Goal: Task Accomplishment & Management: Manage account settings

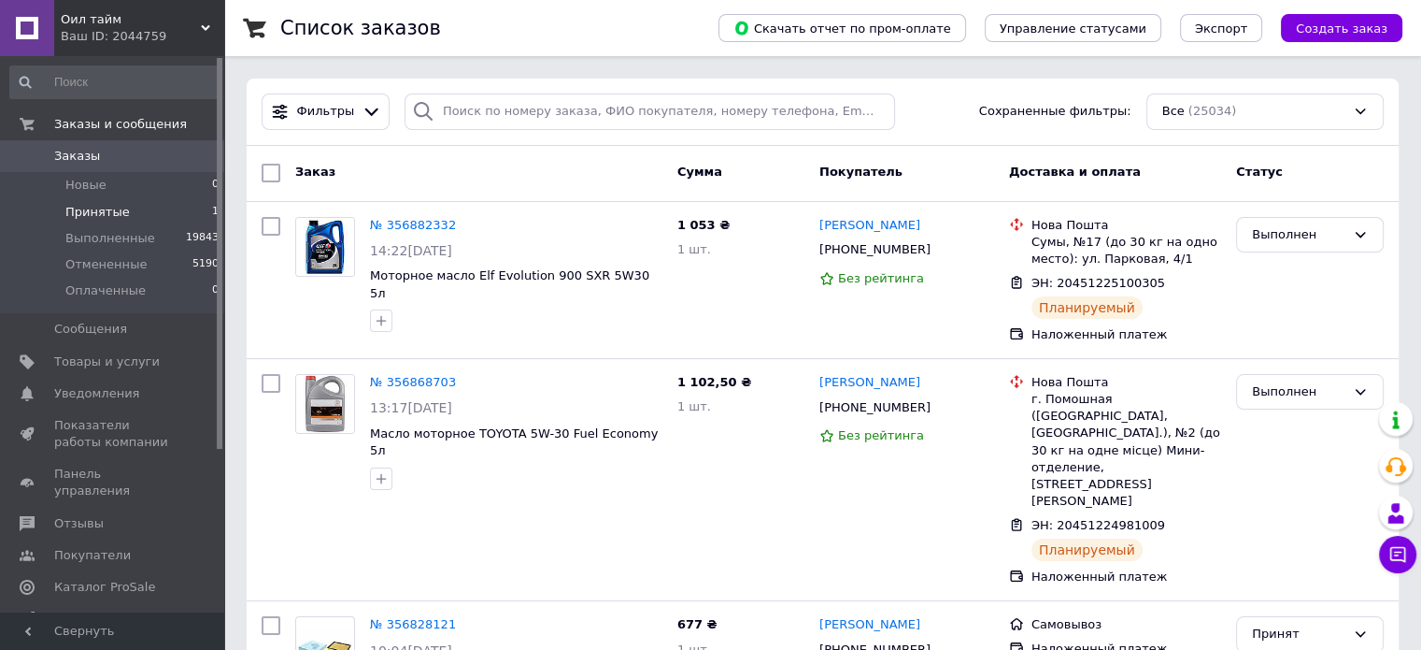
click at [136, 218] on li "Принятые 1" at bounding box center [115, 212] width 230 height 26
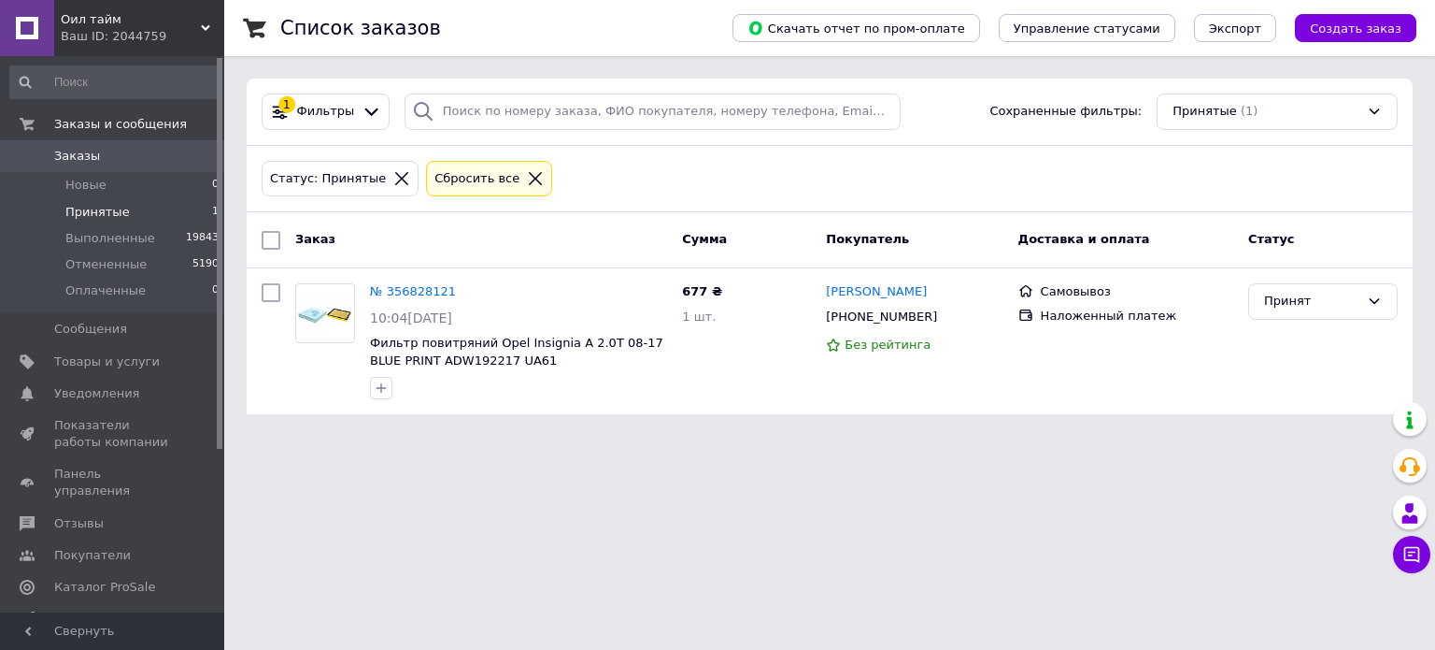
click at [144, 212] on li "Принятые 1" at bounding box center [115, 212] width 230 height 26
click at [121, 43] on div "Ваш ID: 2044759" at bounding box center [143, 36] width 164 height 17
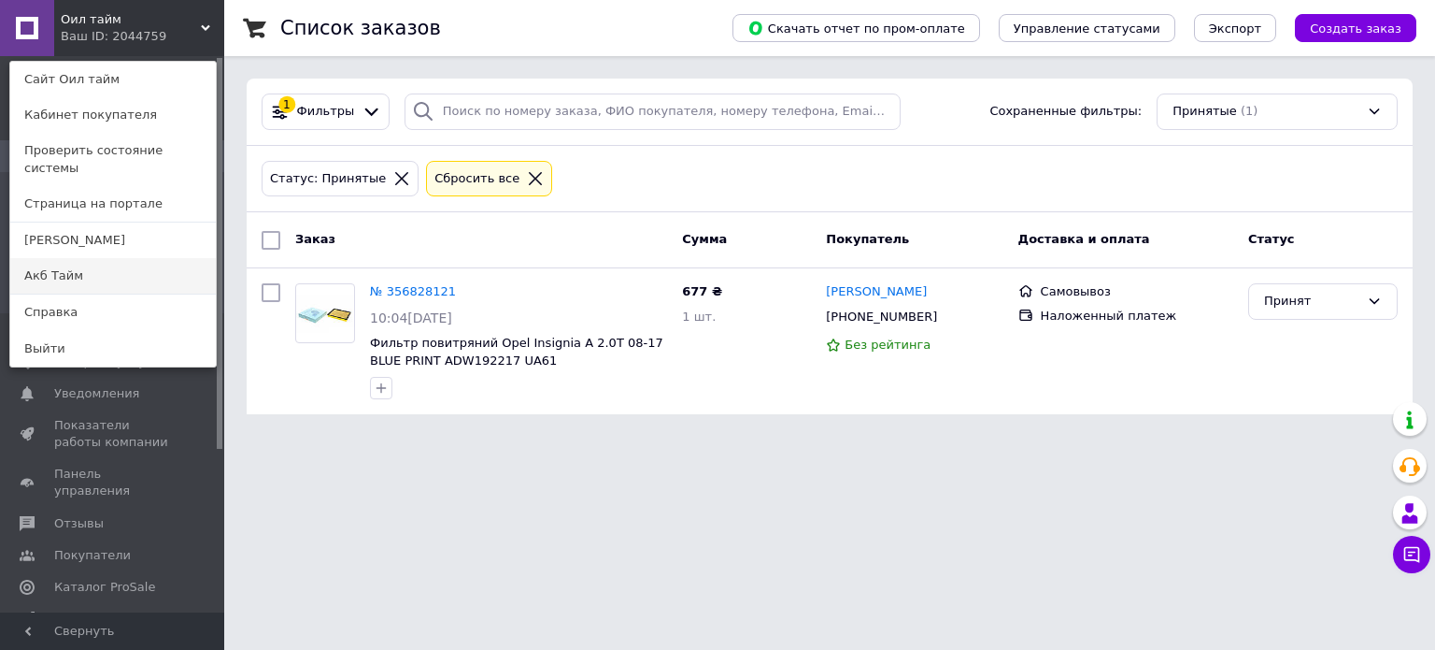
click at [70, 258] on link "Акб Тайм" at bounding box center [113, 276] width 206 height 36
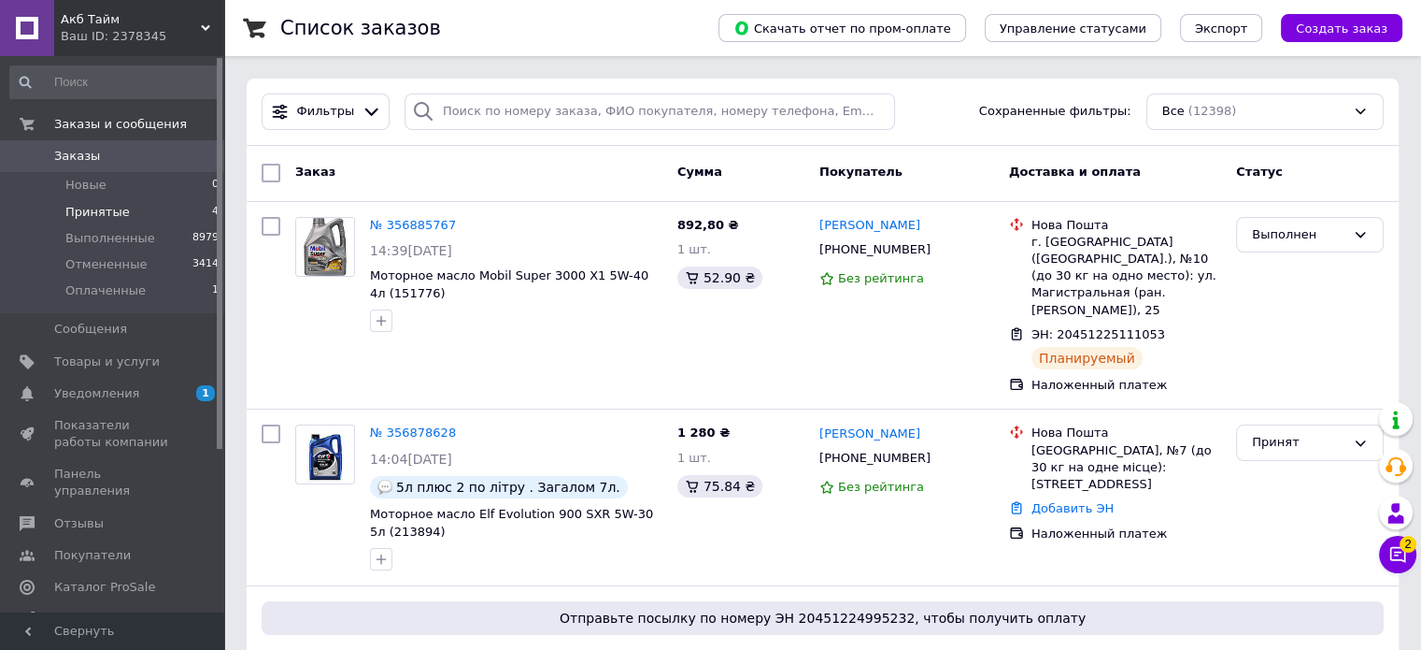
click at [120, 215] on span "Принятые" at bounding box center [97, 212] width 64 height 17
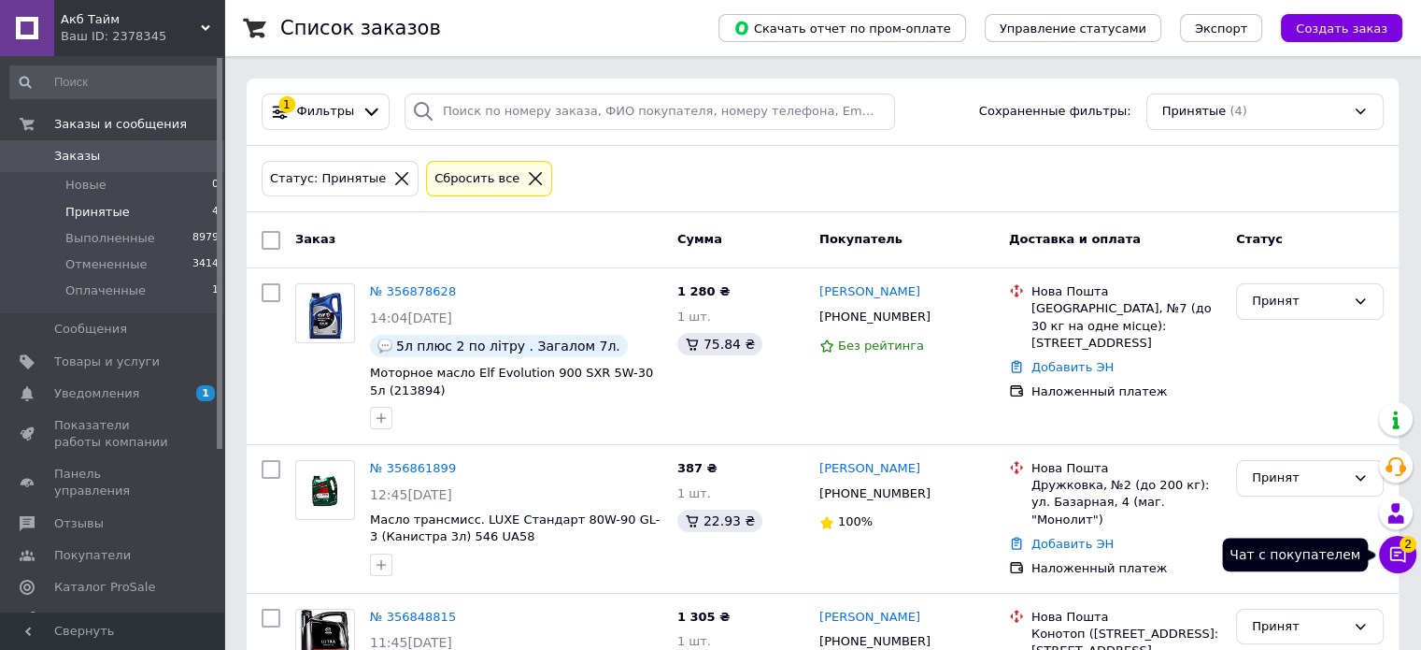
click at [1405, 556] on icon at bounding box center [1399, 555] width 16 height 16
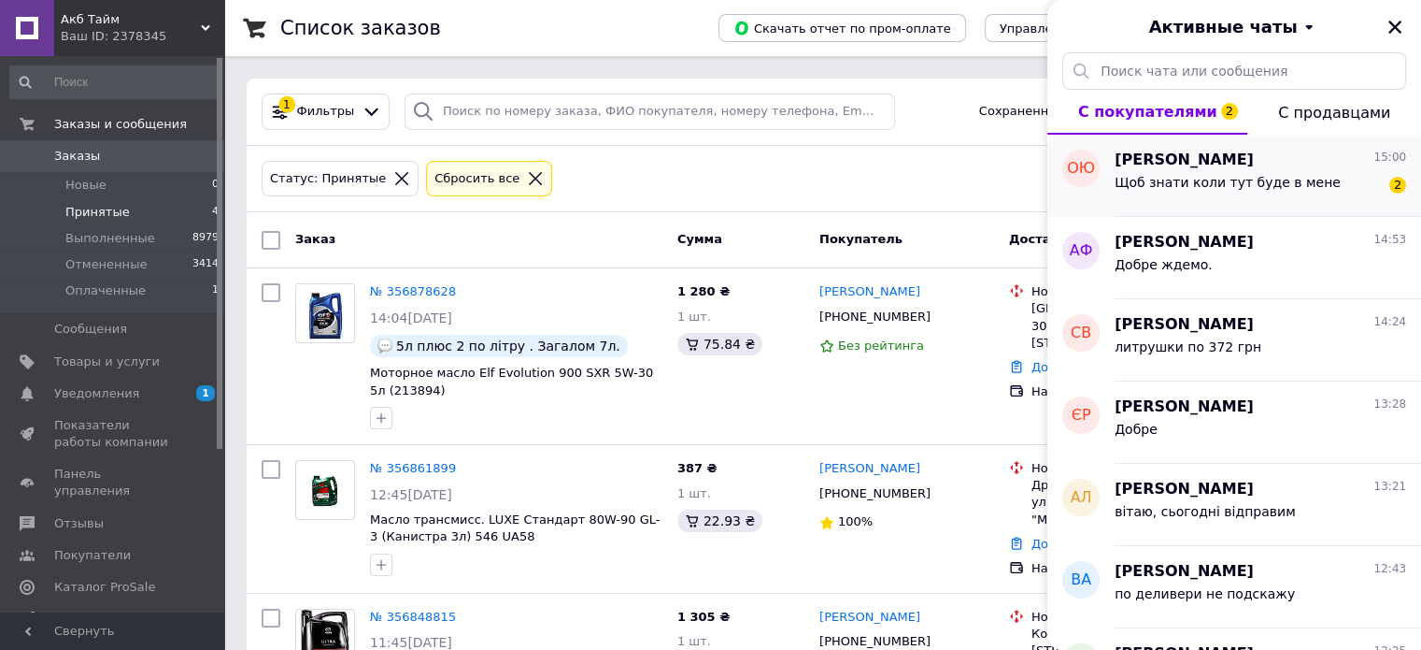
click at [1233, 200] on div "Щоб знати коли тут буде в мене" at bounding box center [1228, 188] width 226 height 26
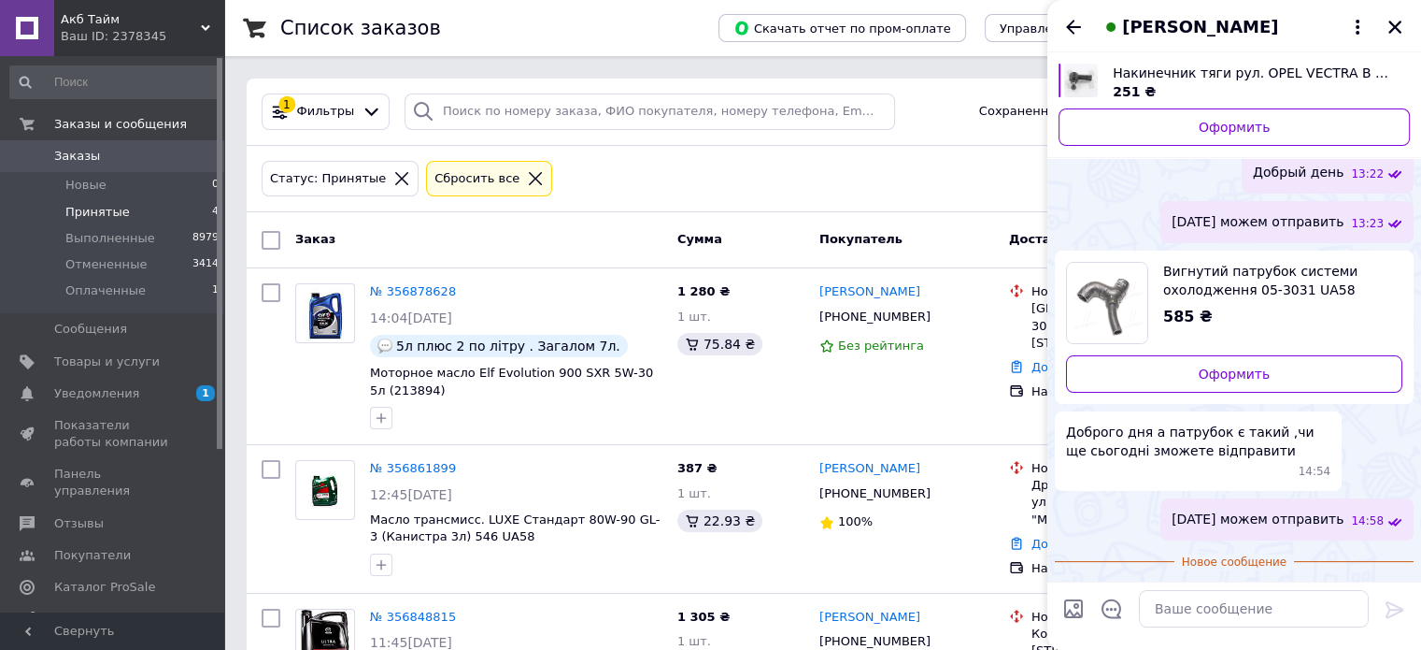
scroll to position [267, 0]
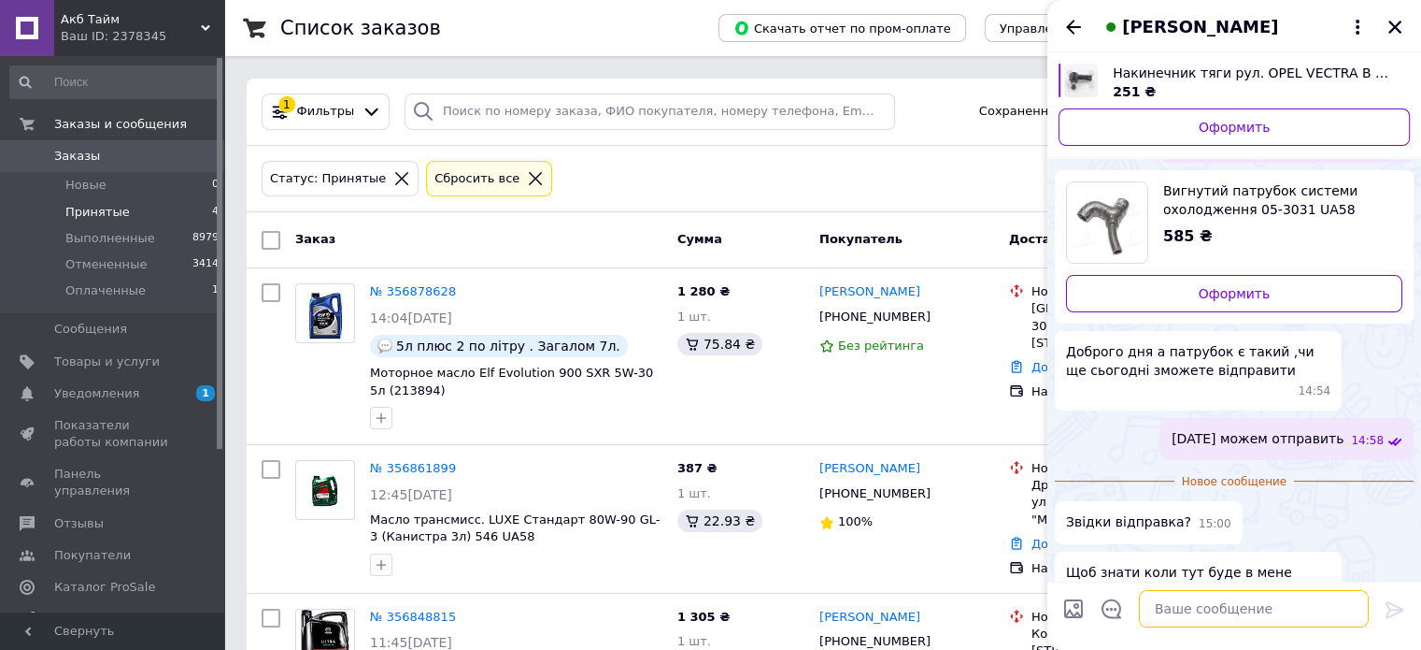
click at [1200, 612] on textarea at bounding box center [1254, 608] width 230 height 37
type textarea "R"
type textarea "Киев"
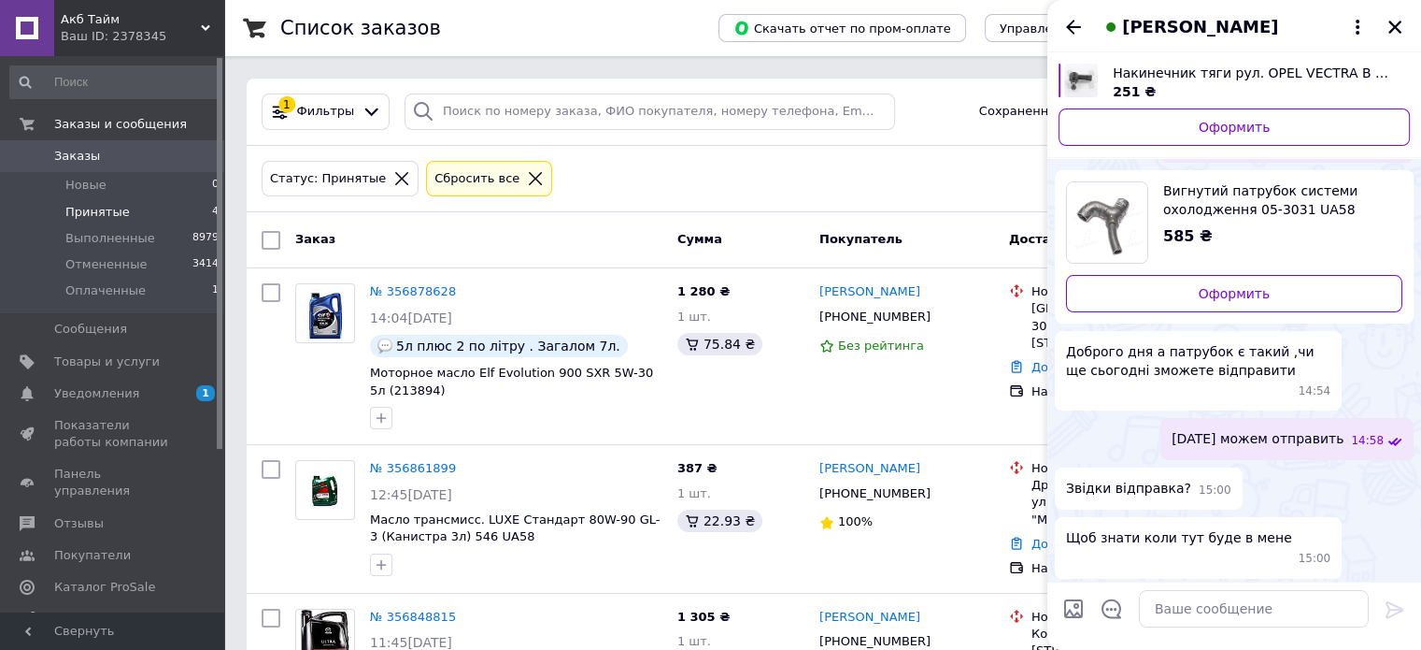
click at [1076, 21] on icon "Назад" at bounding box center [1074, 27] width 22 height 22
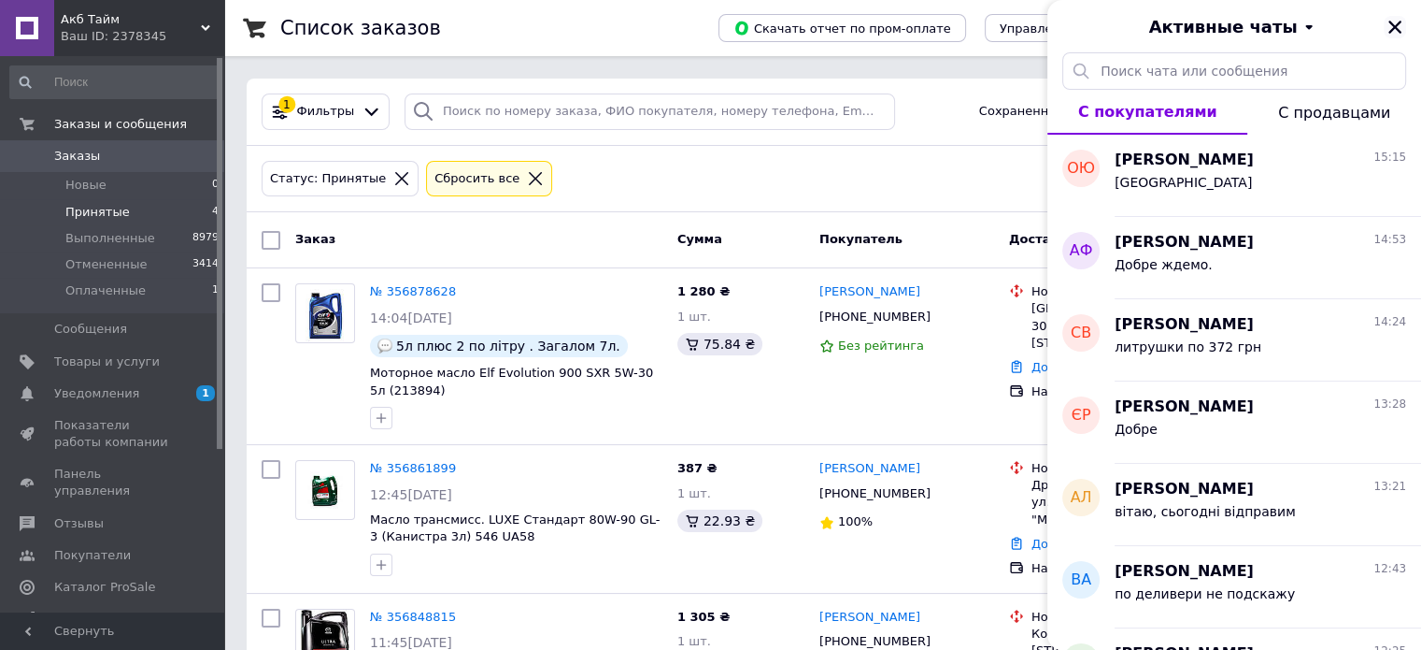
click at [1405, 26] on button "Закрыть" at bounding box center [1395, 27] width 22 height 22
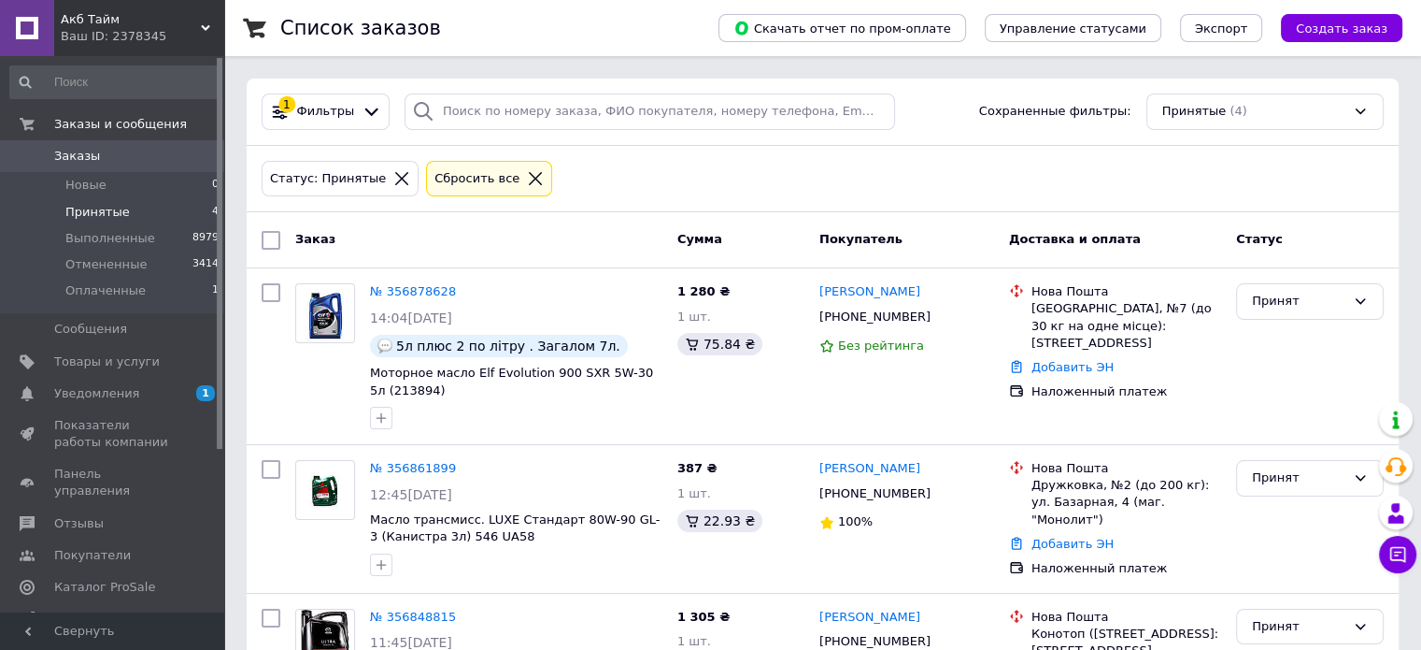
click at [564, 249] on div "Заказ" at bounding box center [479, 240] width 382 height 34
click at [127, 207] on li "Принятые 4" at bounding box center [115, 212] width 230 height 26
click at [175, 35] on div "Ваш ID: 2378345" at bounding box center [143, 36] width 164 height 17
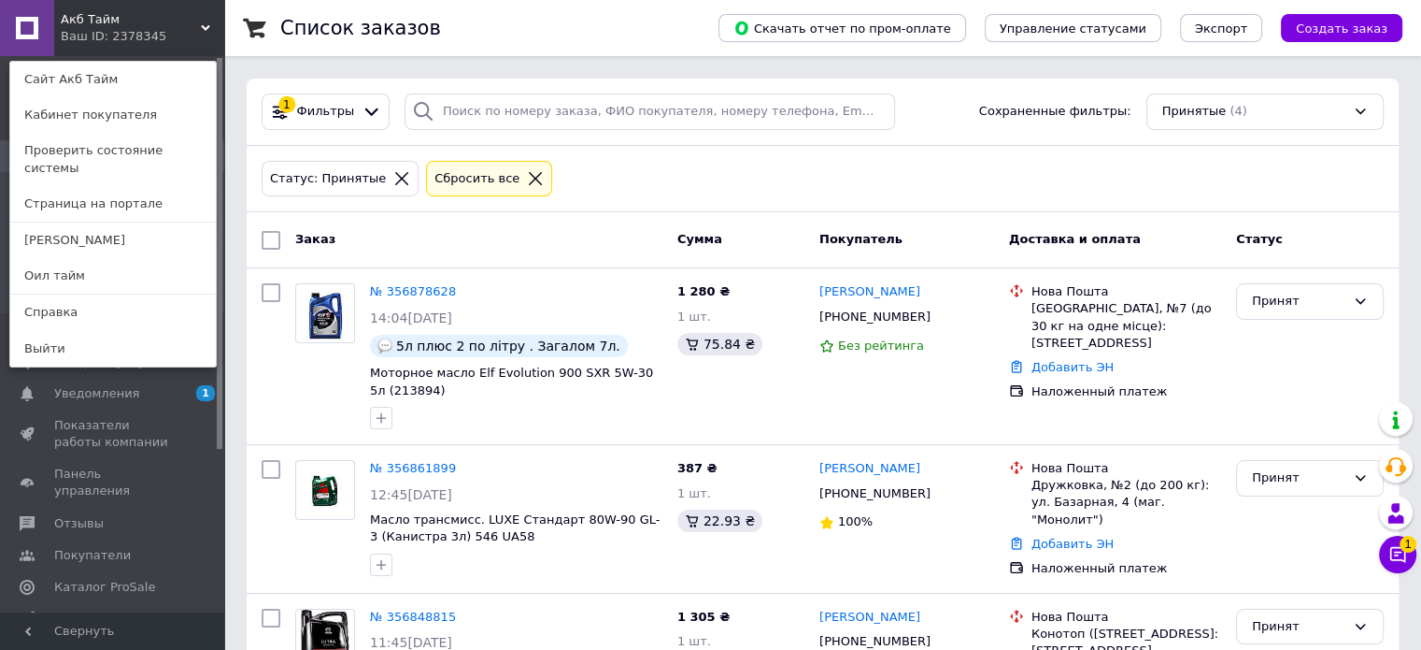
click at [160, 39] on div "Акб Тайм Ваш ID: 2378345 Сайт Акб Тайм Кабинет покупателя Проверить состояние с…" at bounding box center [112, 28] width 224 height 56
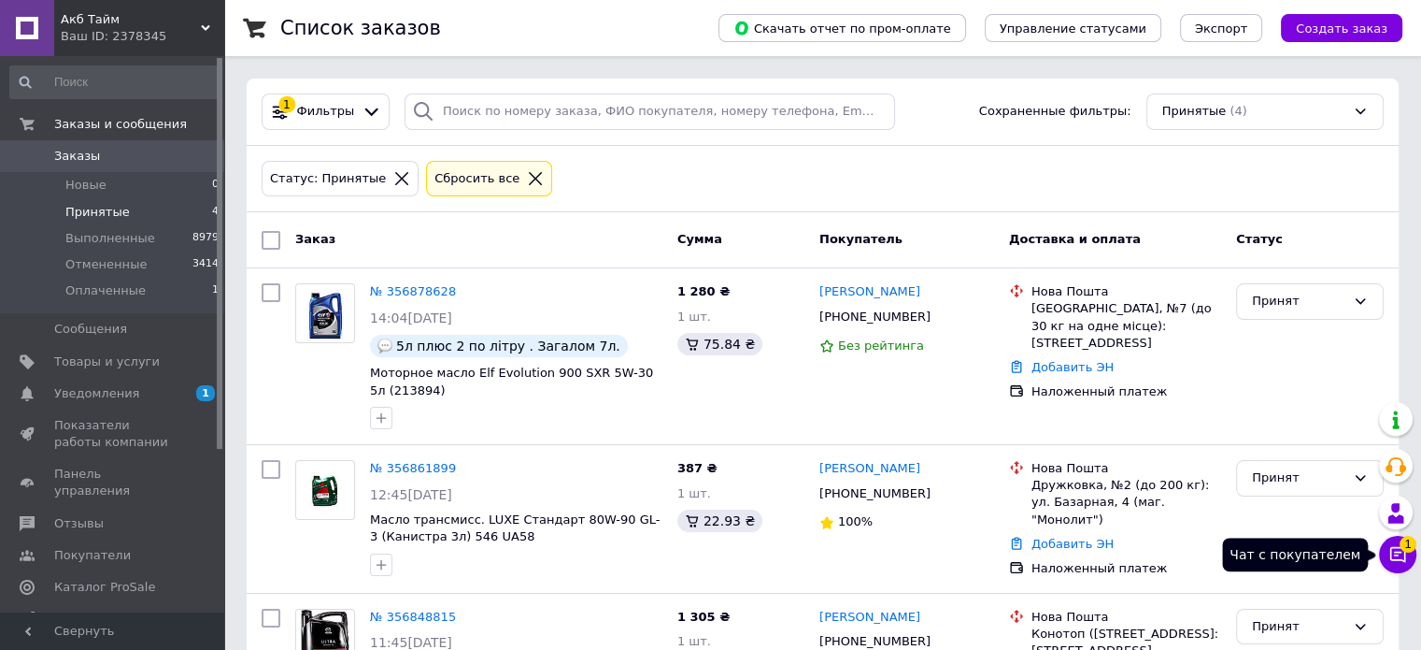
click at [1398, 553] on icon at bounding box center [1398, 554] width 19 height 19
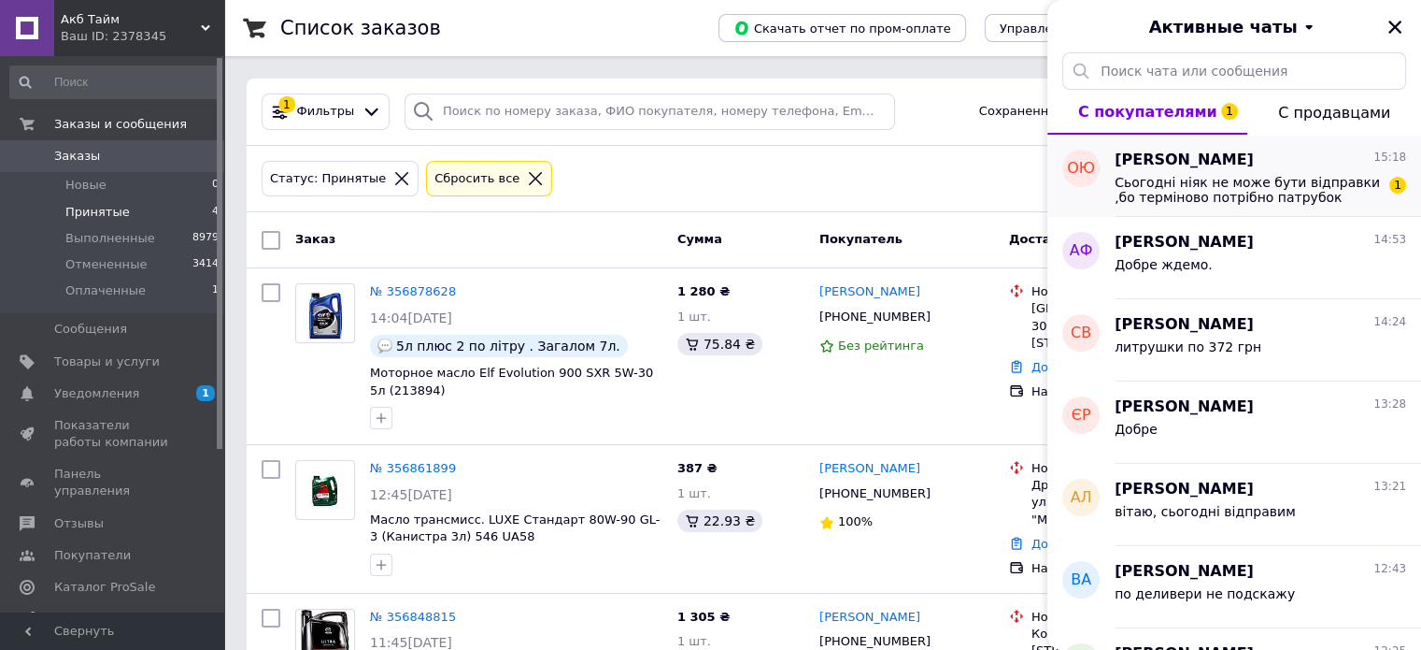
click at [1212, 206] on div "Олена Юркевич 15:18 Сьогодні ніяк не може бути відправки ,бо терміново потрібно…" at bounding box center [1268, 176] width 307 height 82
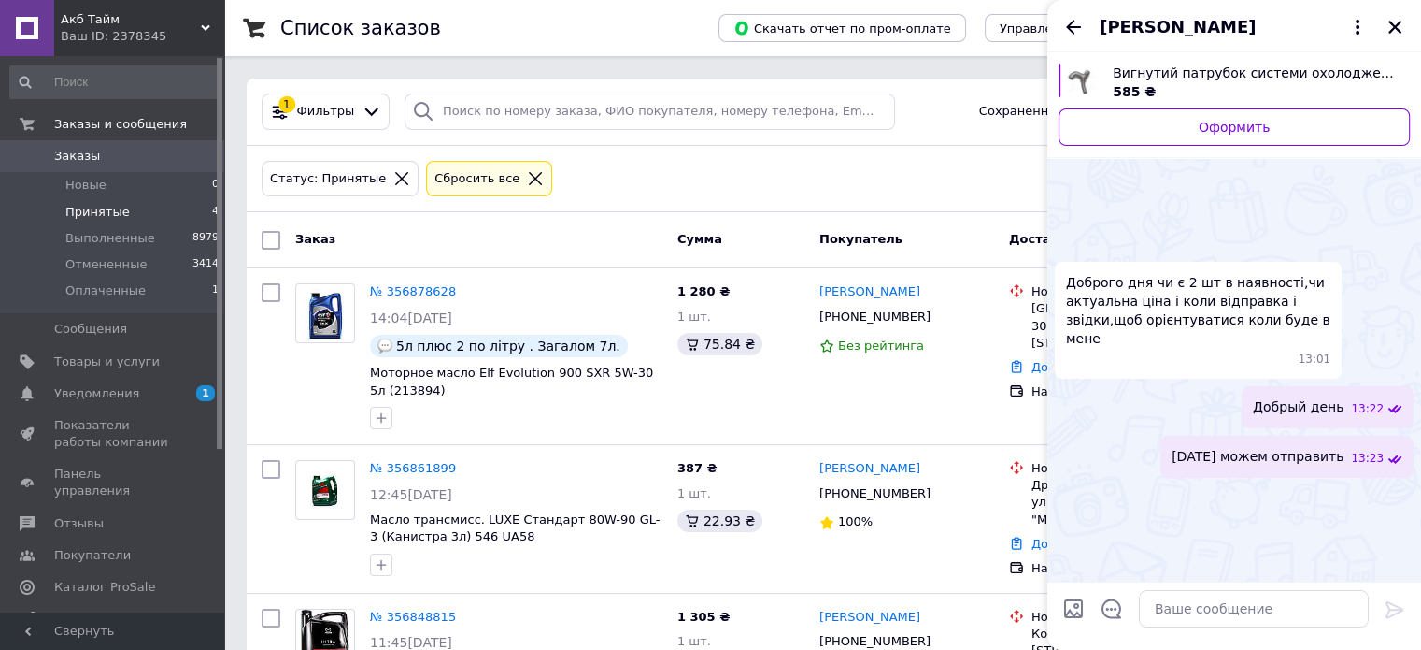
scroll to position [452, 0]
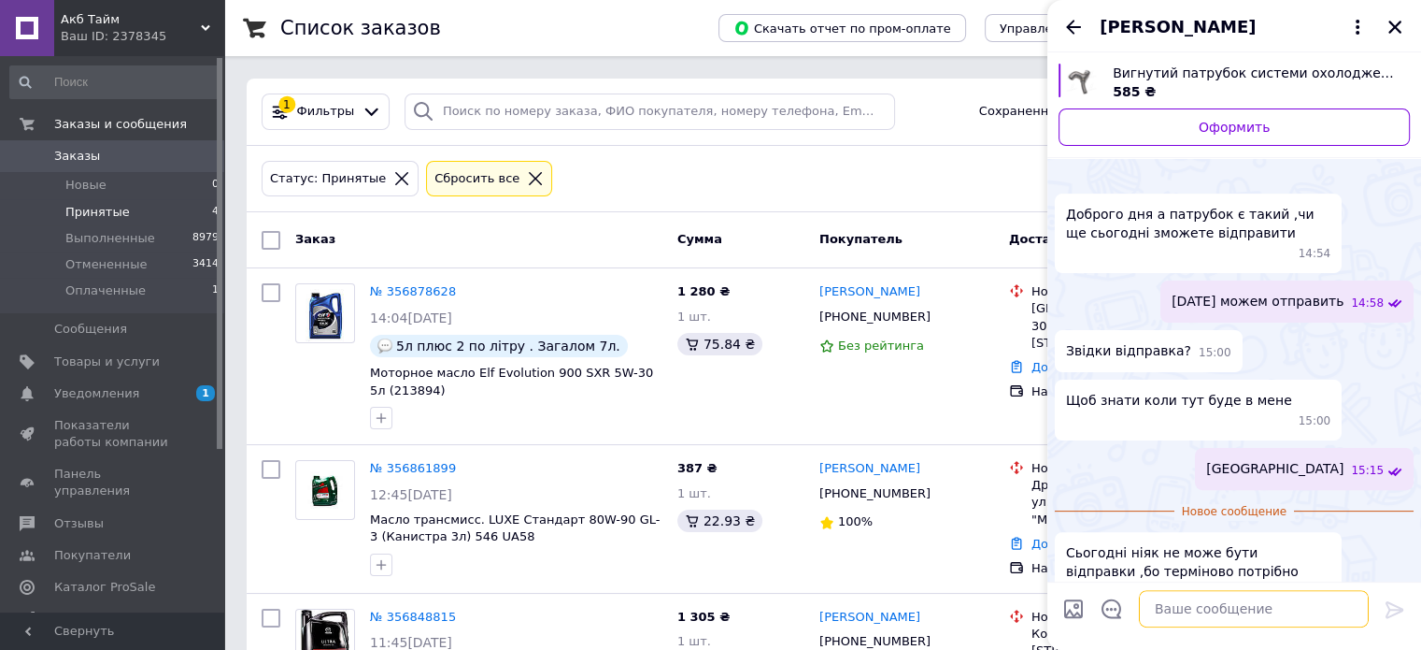
click at [1204, 599] on textarea at bounding box center [1254, 608] width 230 height 37
type textarea "на сегодня никак"
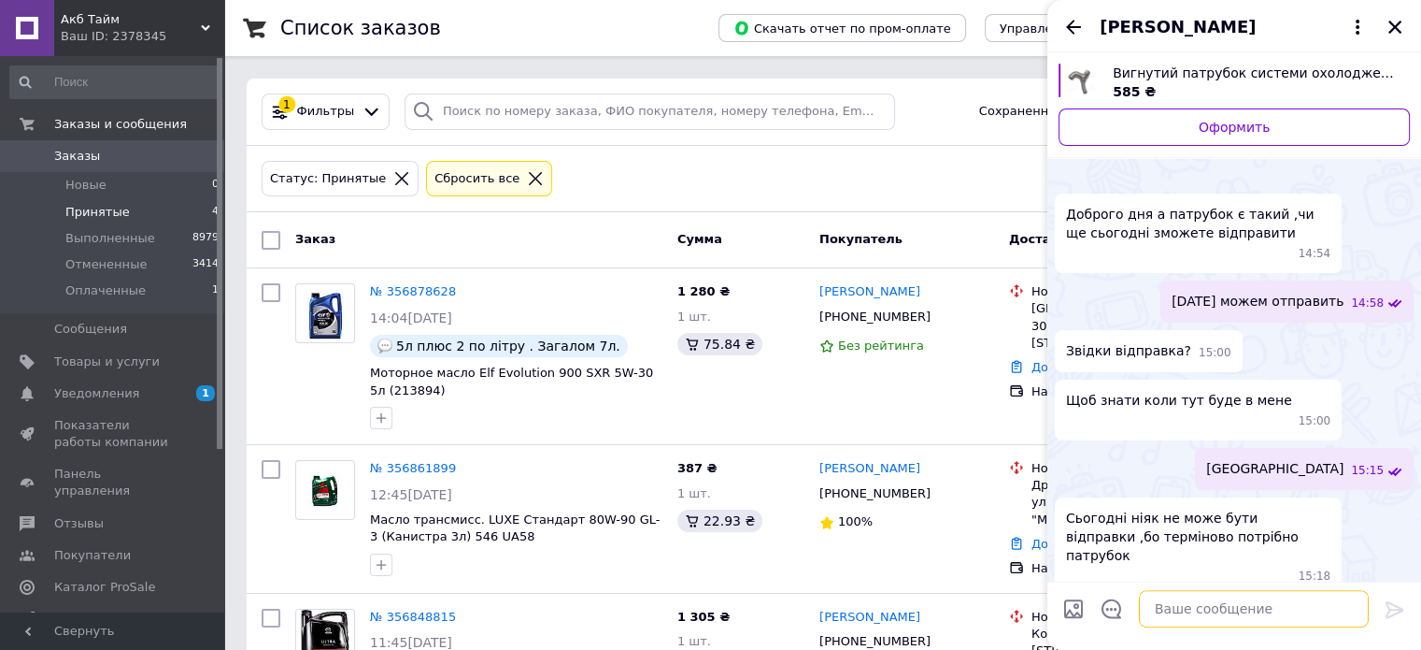
scroll to position [372, 0]
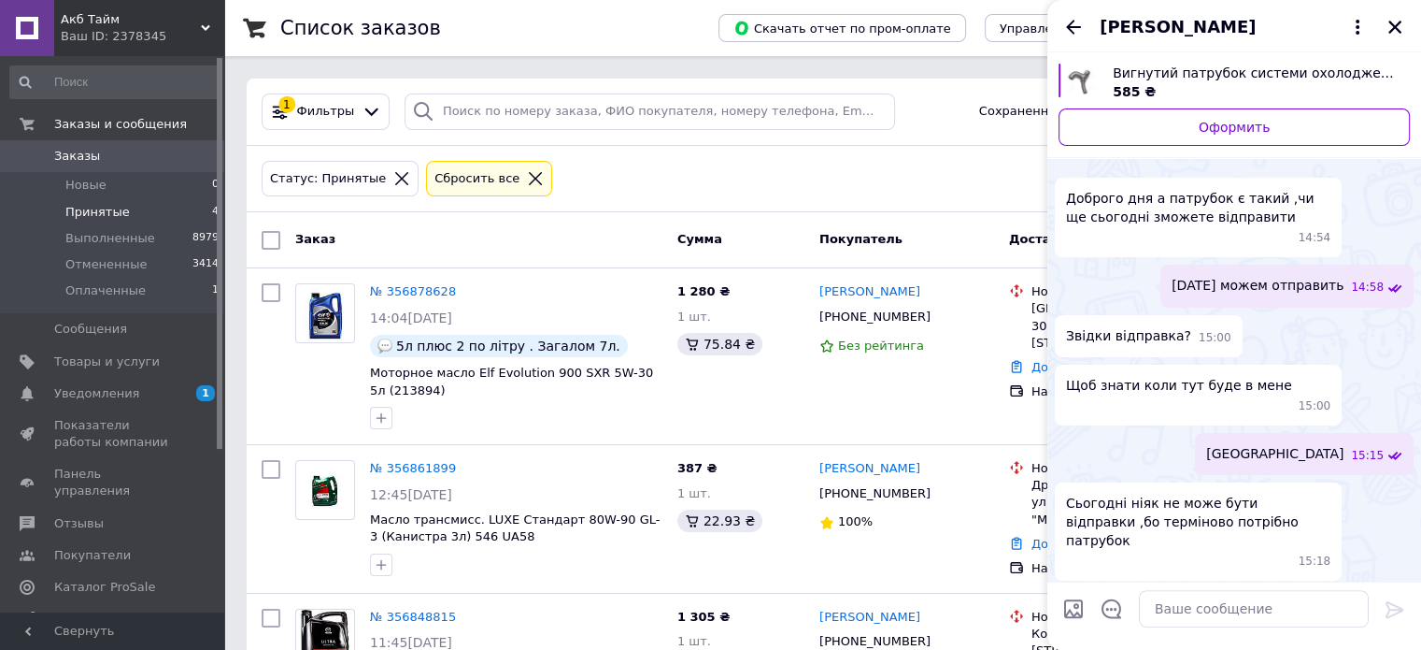
click at [1068, 32] on icon "Назад" at bounding box center [1074, 27] width 22 height 22
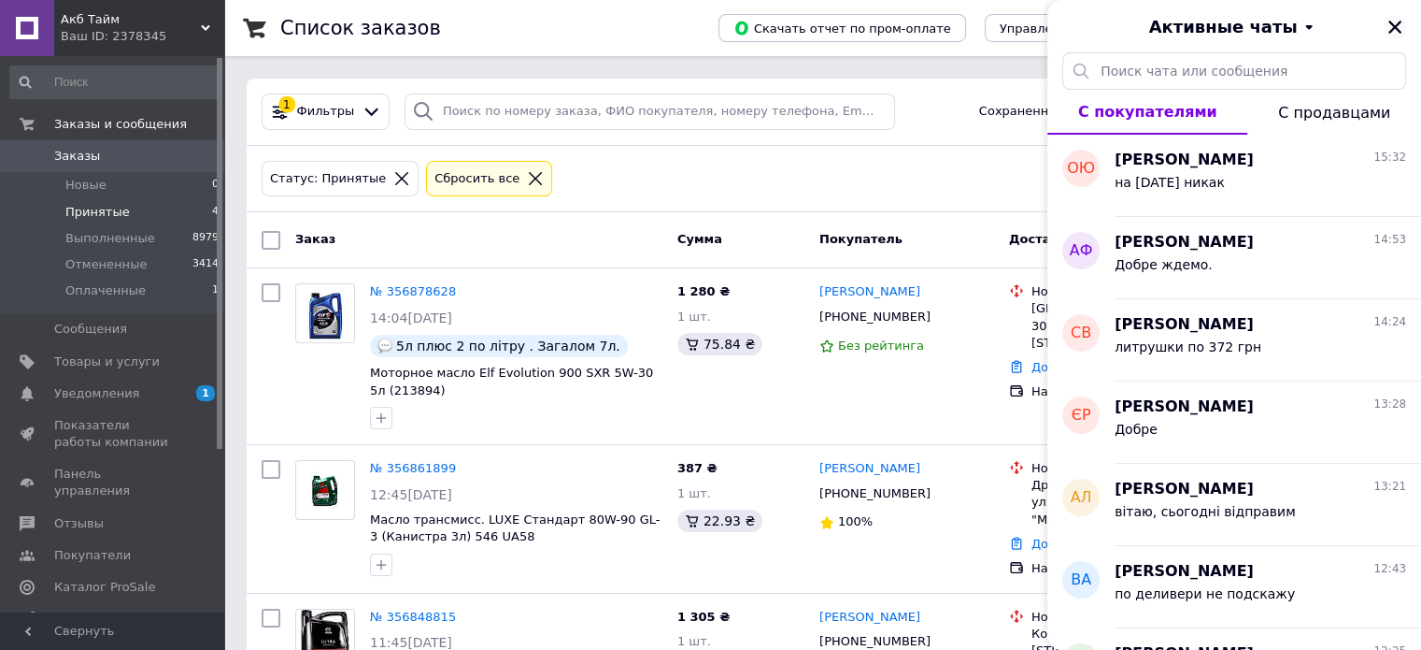
click at [1394, 25] on icon "Закрыть" at bounding box center [1395, 27] width 13 height 13
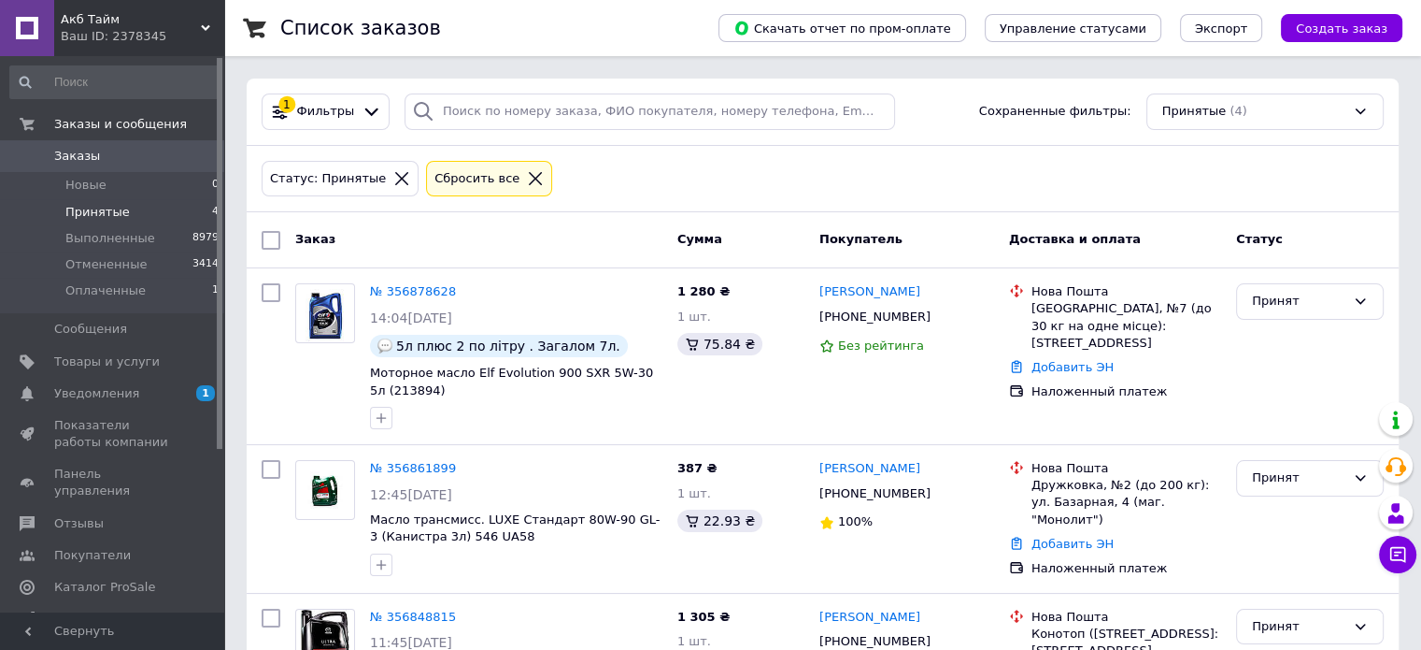
click at [116, 207] on span "Принятые" at bounding box center [97, 212] width 64 height 17
click at [93, 187] on span "Новые" at bounding box center [85, 185] width 41 height 17
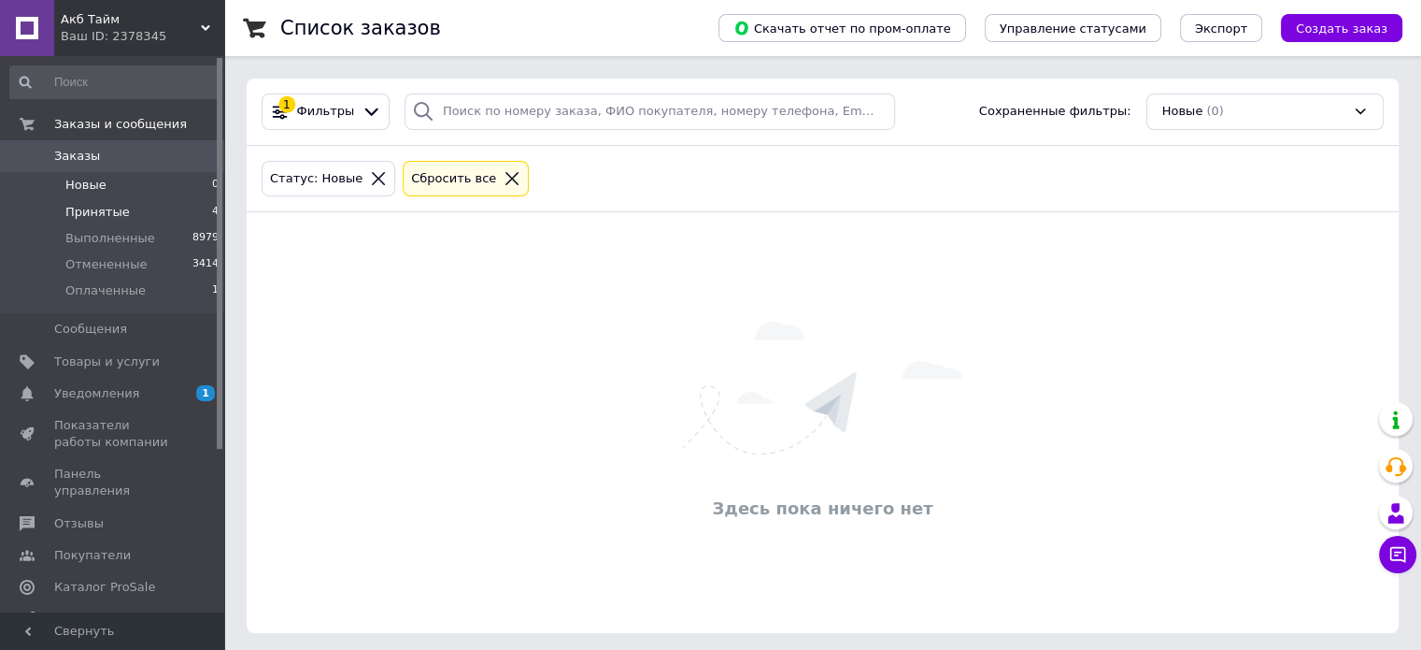
click at [101, 207] on span "Принятые" at bounding box center [97, 212] width 64 height 17
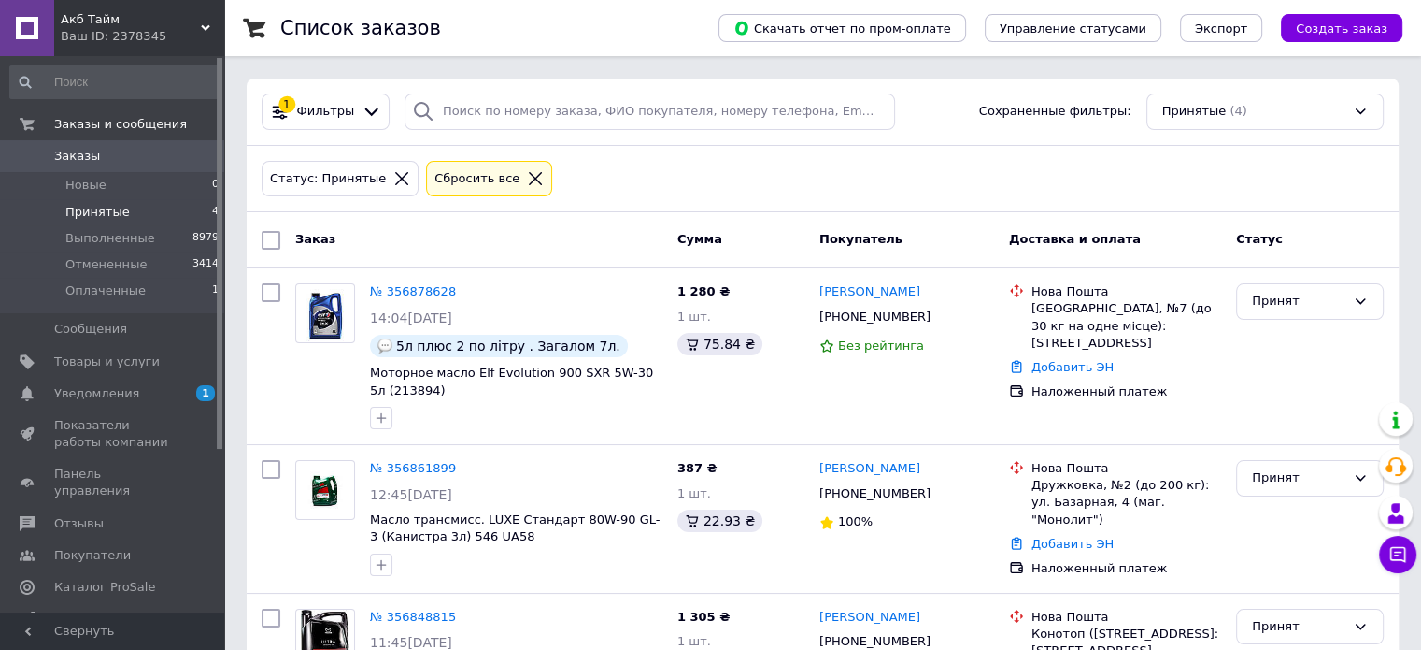
click at [135, 210] on li "Принятые 4" at bounding box center [115, 212] width 230 height 26
click at [87, 186] on span "Новые" at bounding box center [85, 185] width 41 height 17
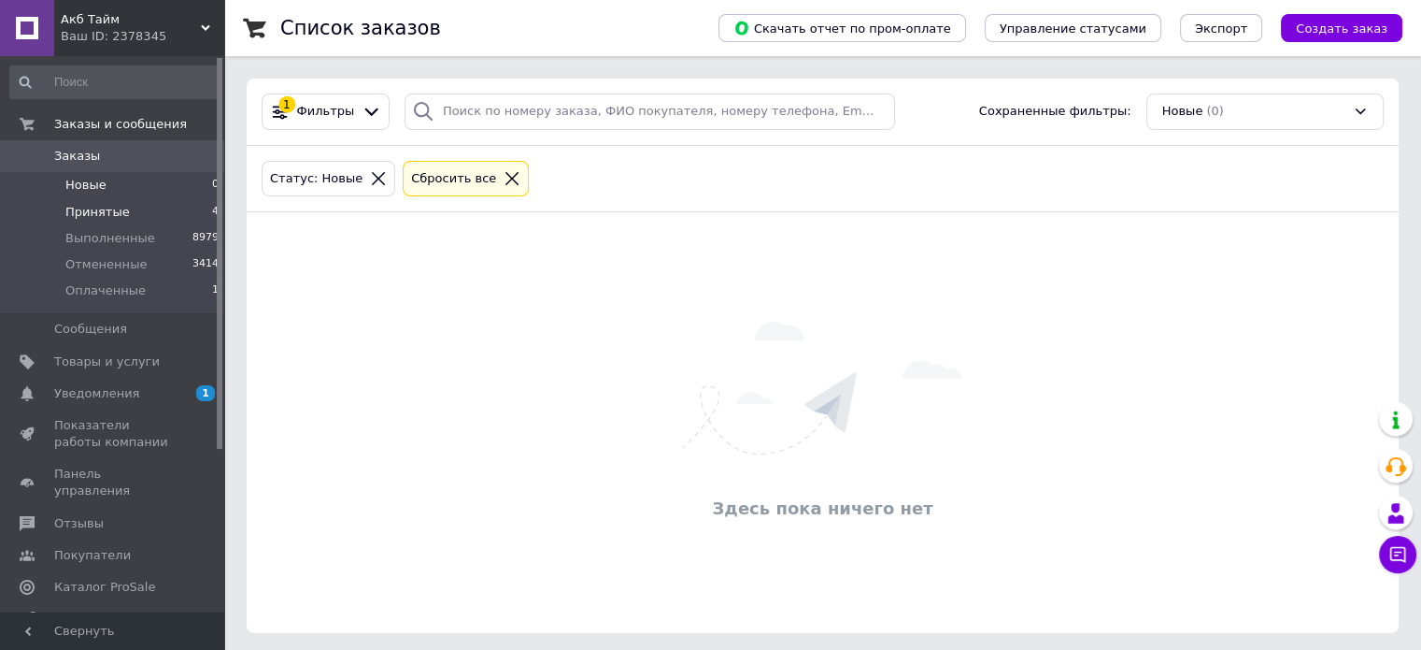
click at [82, 208] on span "Принятые" at bounding box center [97, 212] width 64 height 17
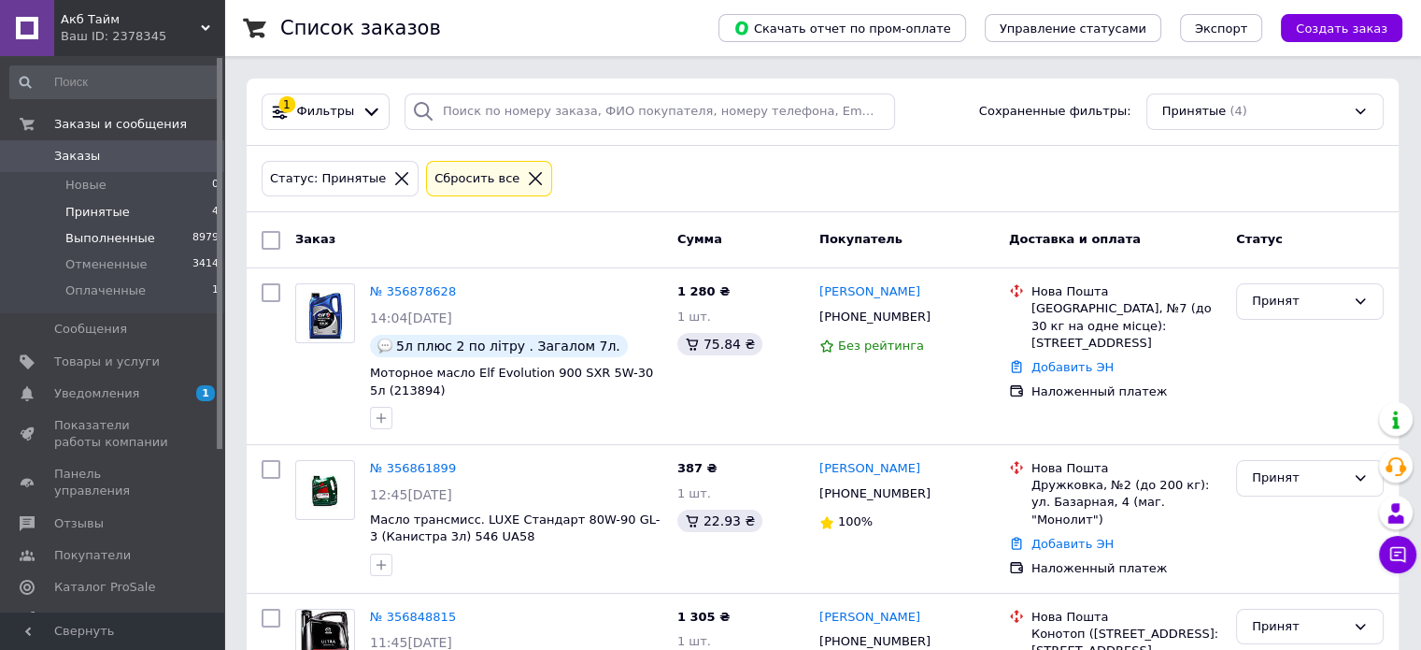
click at [113, 243] on span "Выполненные" at bounding box center [110, 238] width 90 height 17
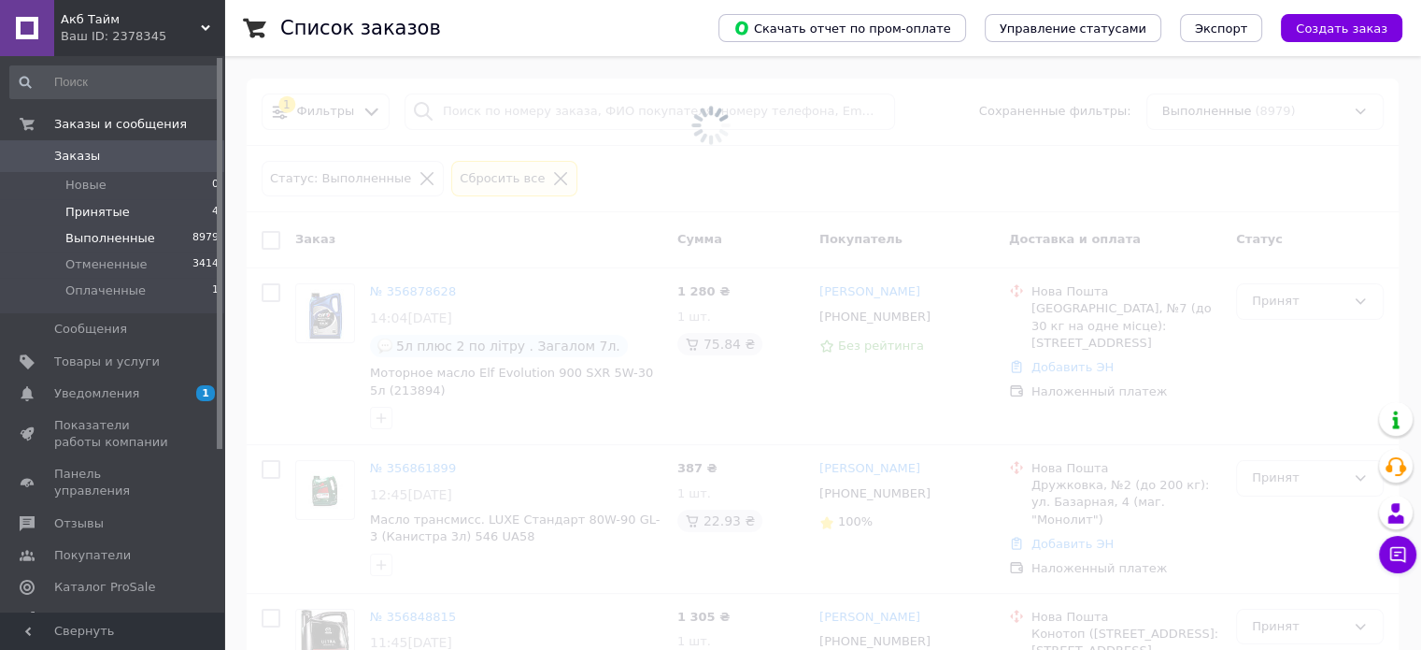
click at [112, 208] on span "Принятые" at bounding box center [97, 212] width 64 height 17
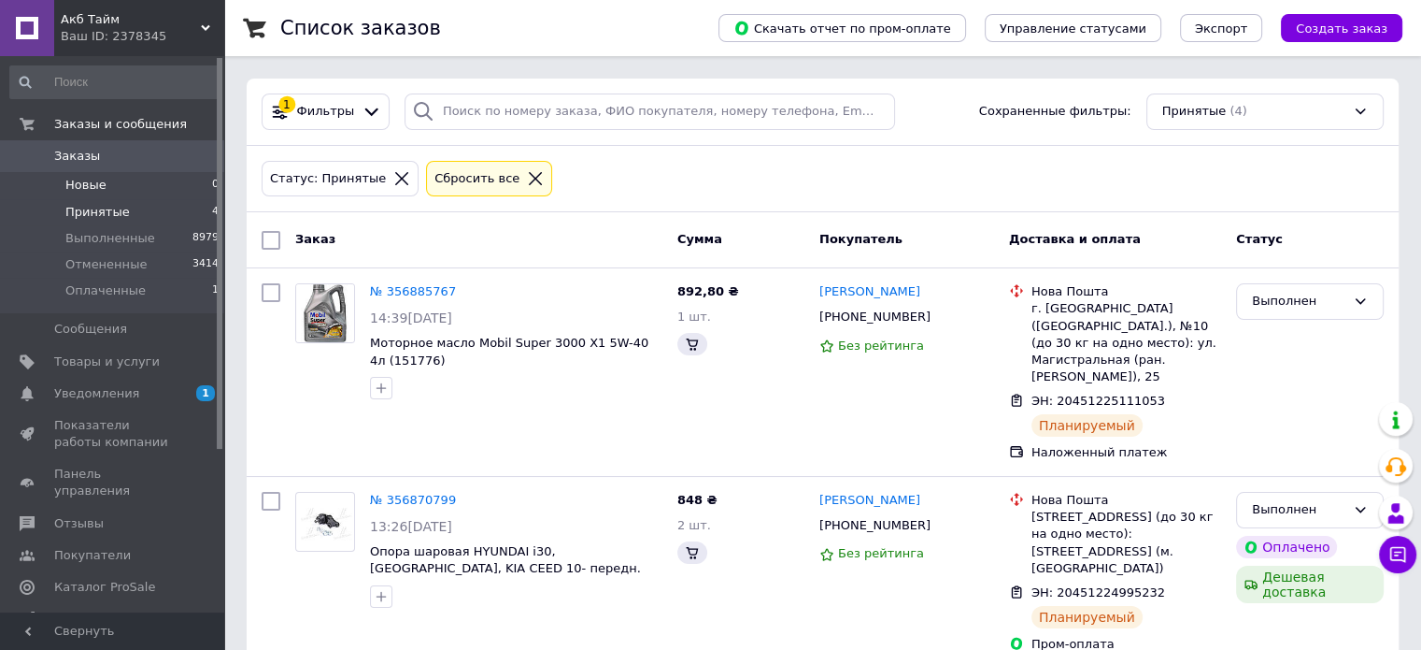
click at [107, 188] on li "Новые 0" at bounding box center [115, 185] width 230 height 26
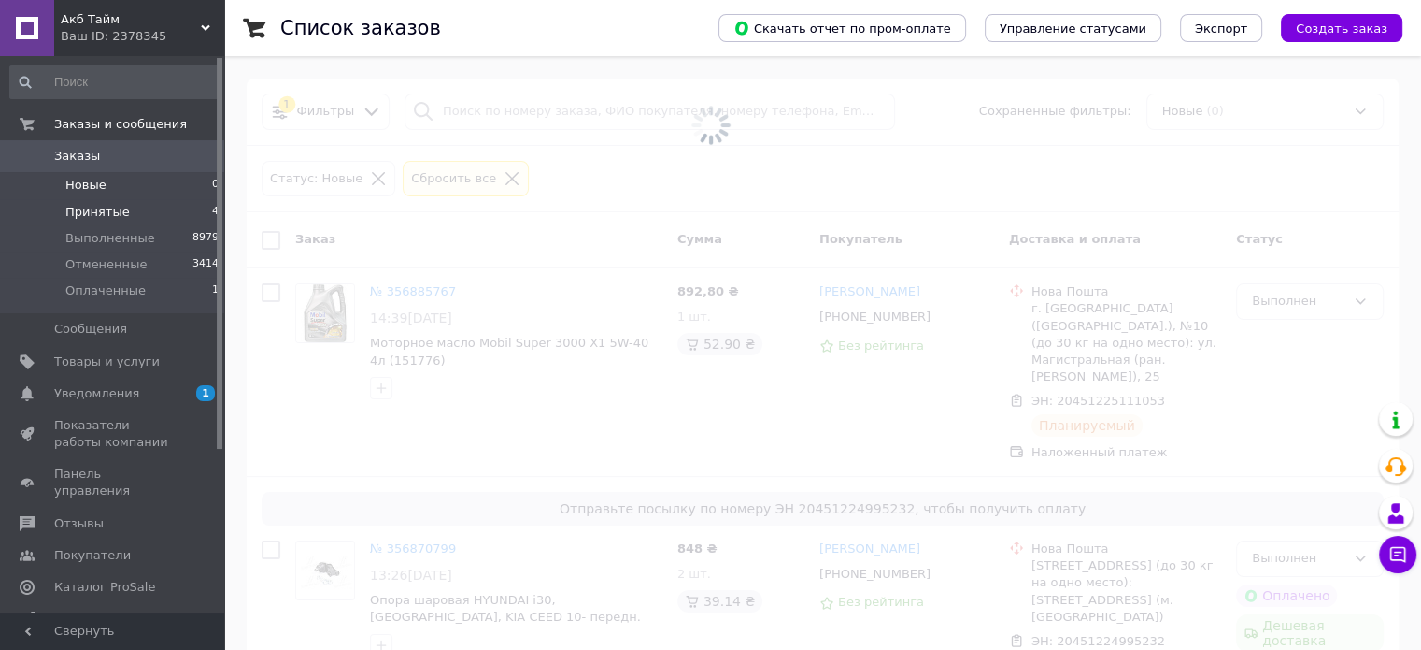
click at [116, 206] on span "Принятые" at bounding box center [97, 212] width 64 height 17
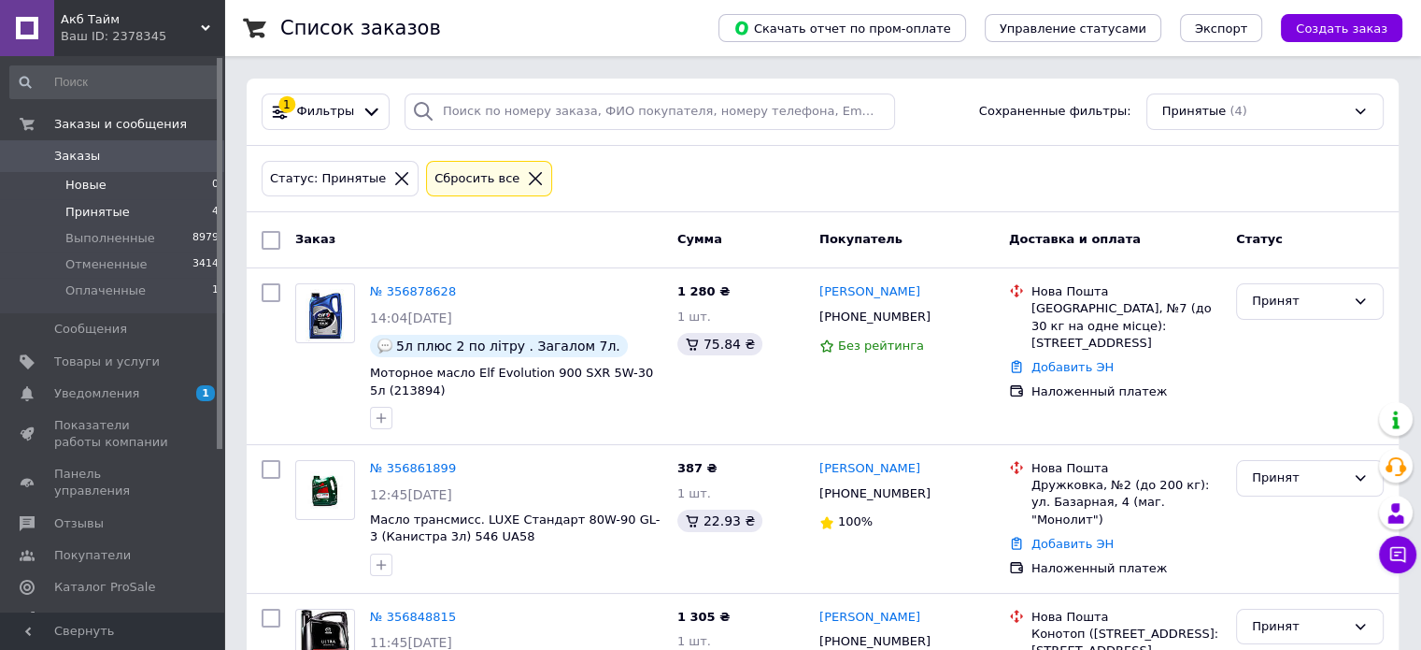
click at [112, 184] on li "Новые 0" at bounding box center [115, 185] width 230 height 26
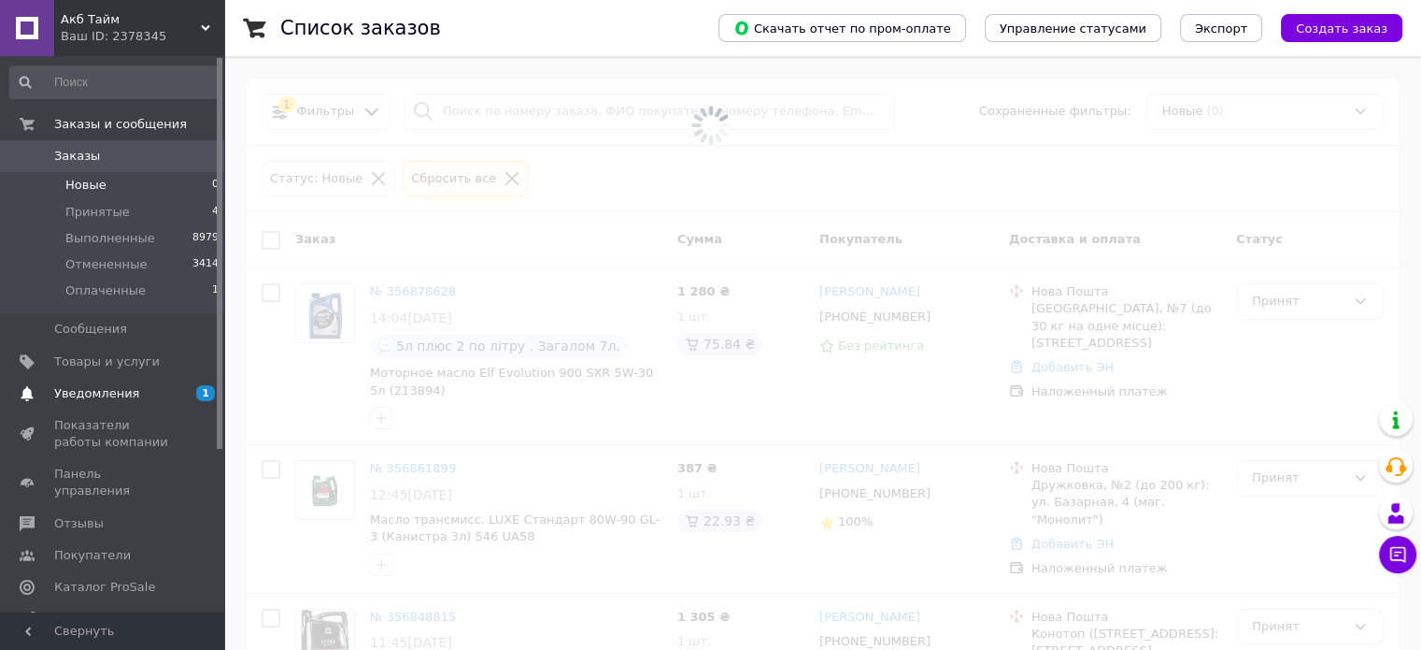
click at [172, 388] on span "Уведомления" at bounding box center [113, 393] width 119 height 17
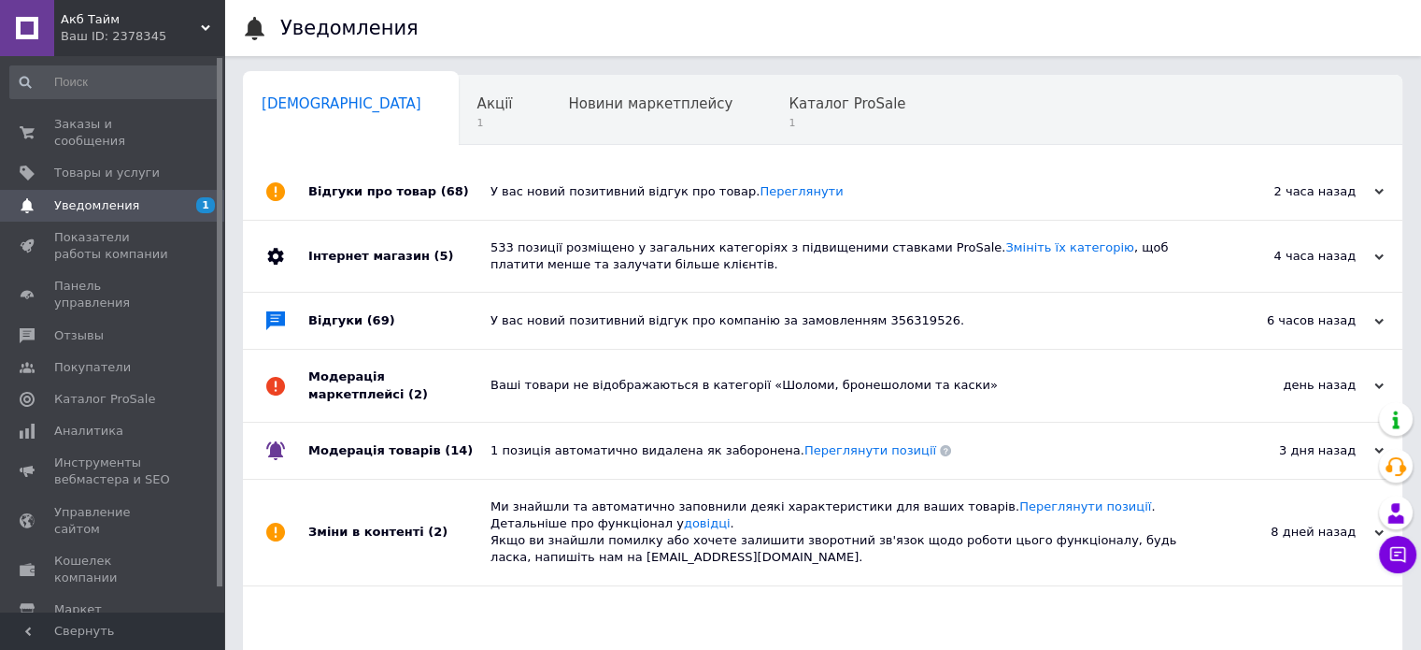
drag, startPoint x: 402, startPoint y: 202, endPoint x: 407, endPoint y: 187, distance: 16.0
click at [401, 201] on div "Відгуки про товар (68)" at bounding box center [399, 192] width 182 height 56
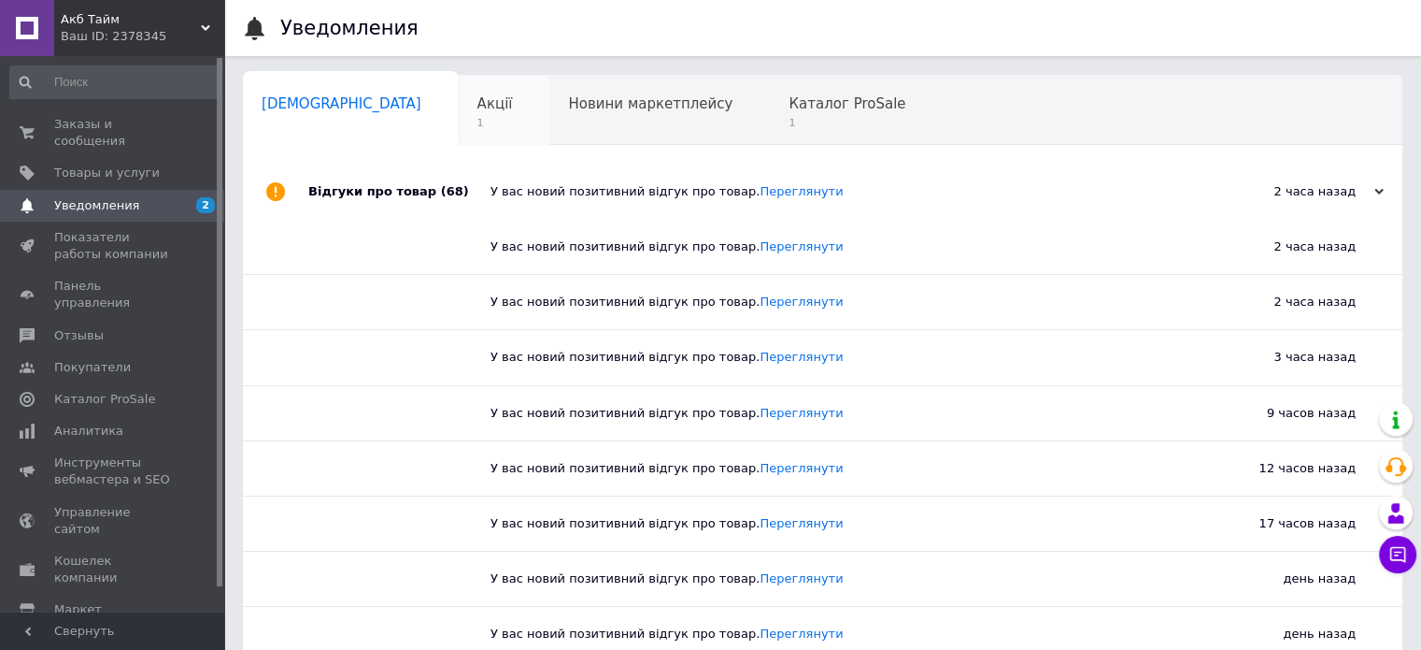
click at [478, 127] on span "1" at bounding box center [496, 123] width 36 height 14
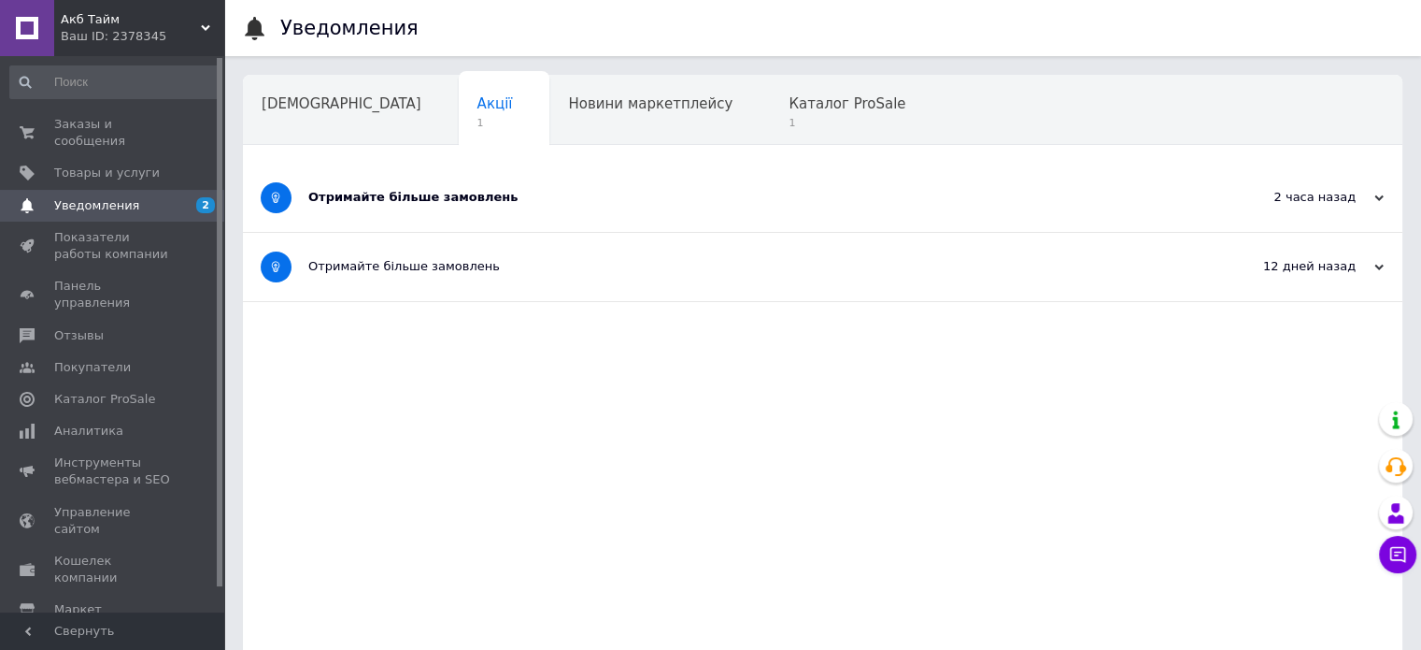
click at [505, 197] on div "Отримайте більше замовлень" at bounding box center [752, 197] width 889 height 17
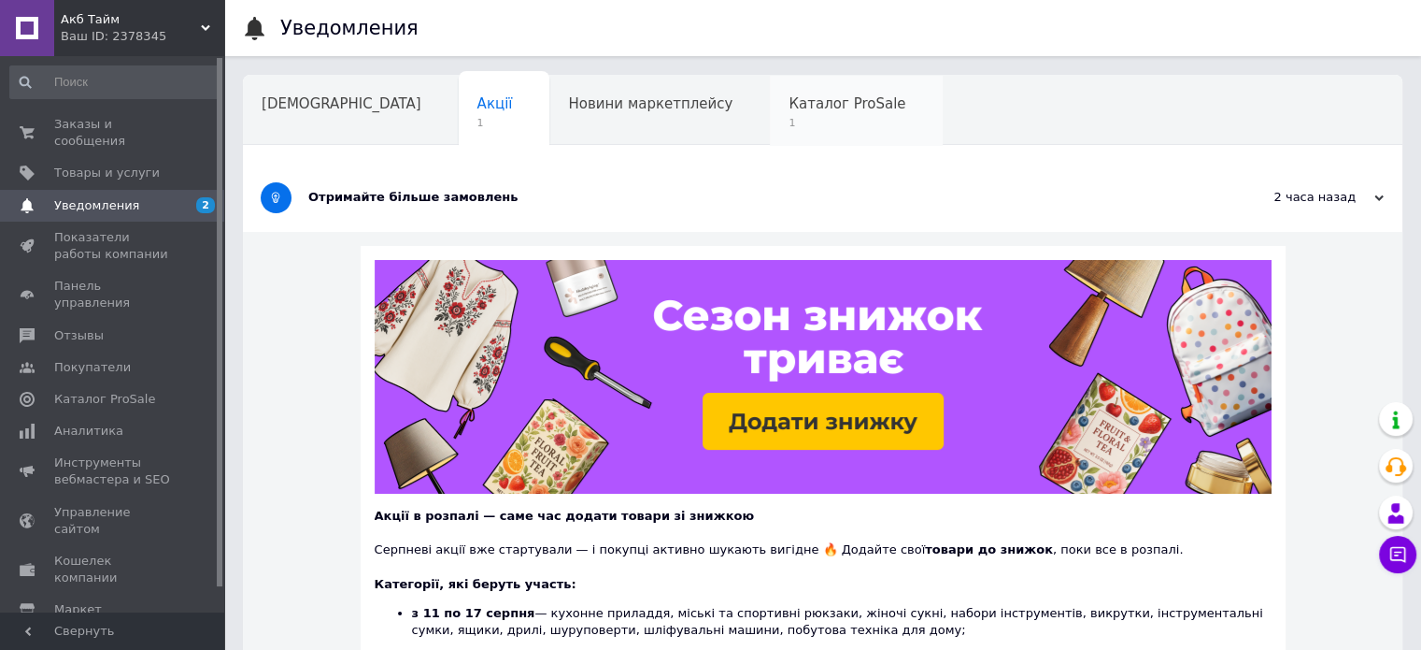
click at [789, 112] on span "Каталог ProSale" at bounding box center [847, 103] width 117 height 17
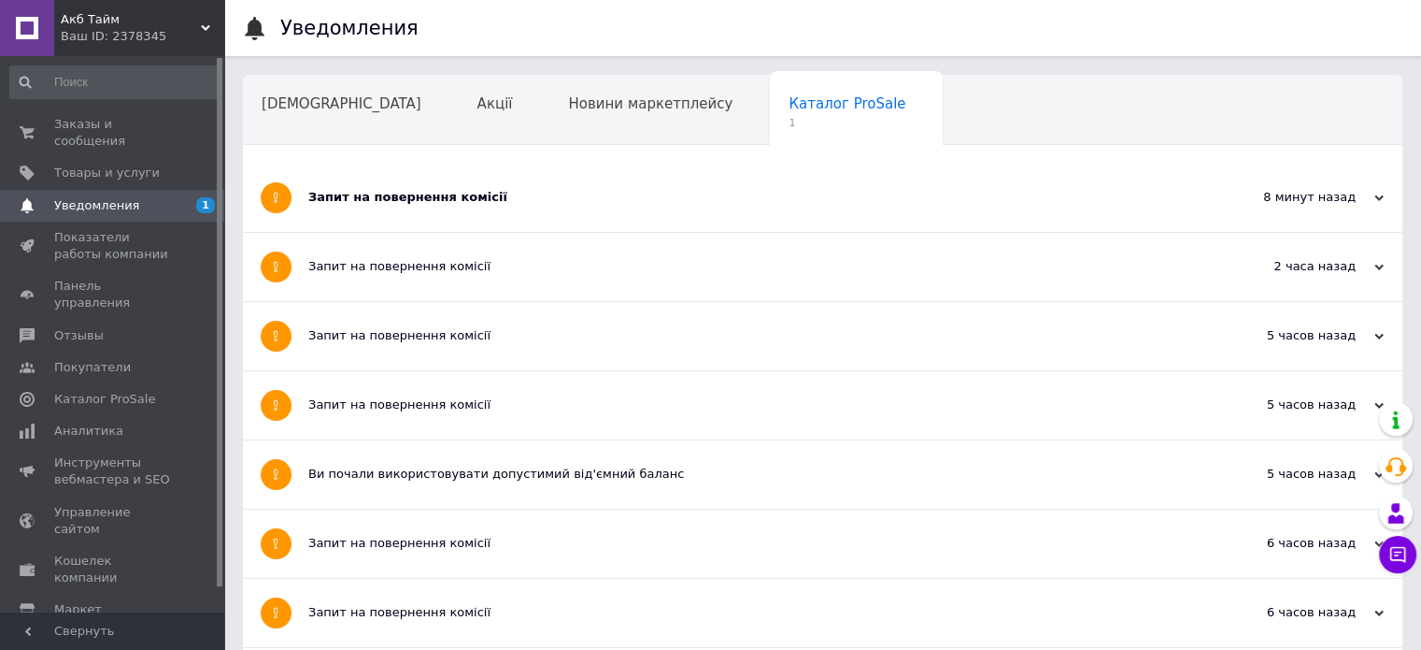
click at [467, 210] on div "Запит на повернення комісії" at bounding box center [752, 198] width 889 height 68
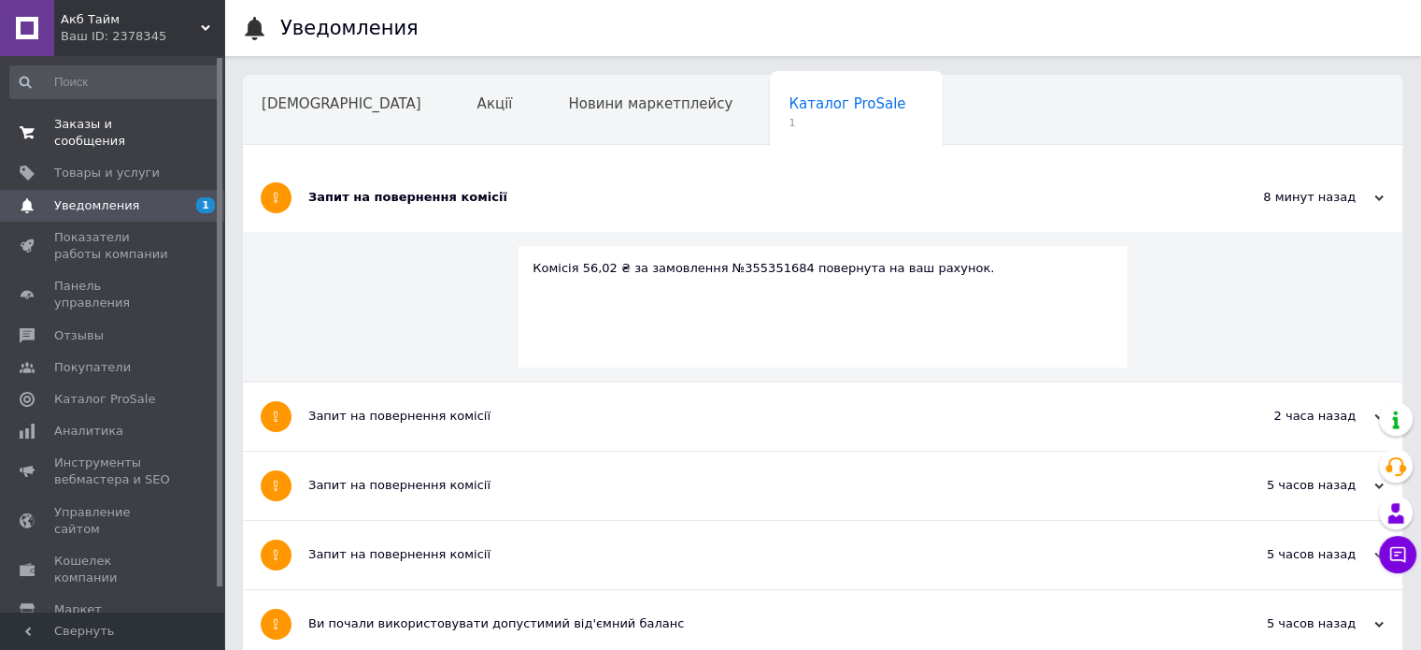
click at [110, 120] on span "Заказы и сообщения" at bounding box center [113, 133] width 119 height 34
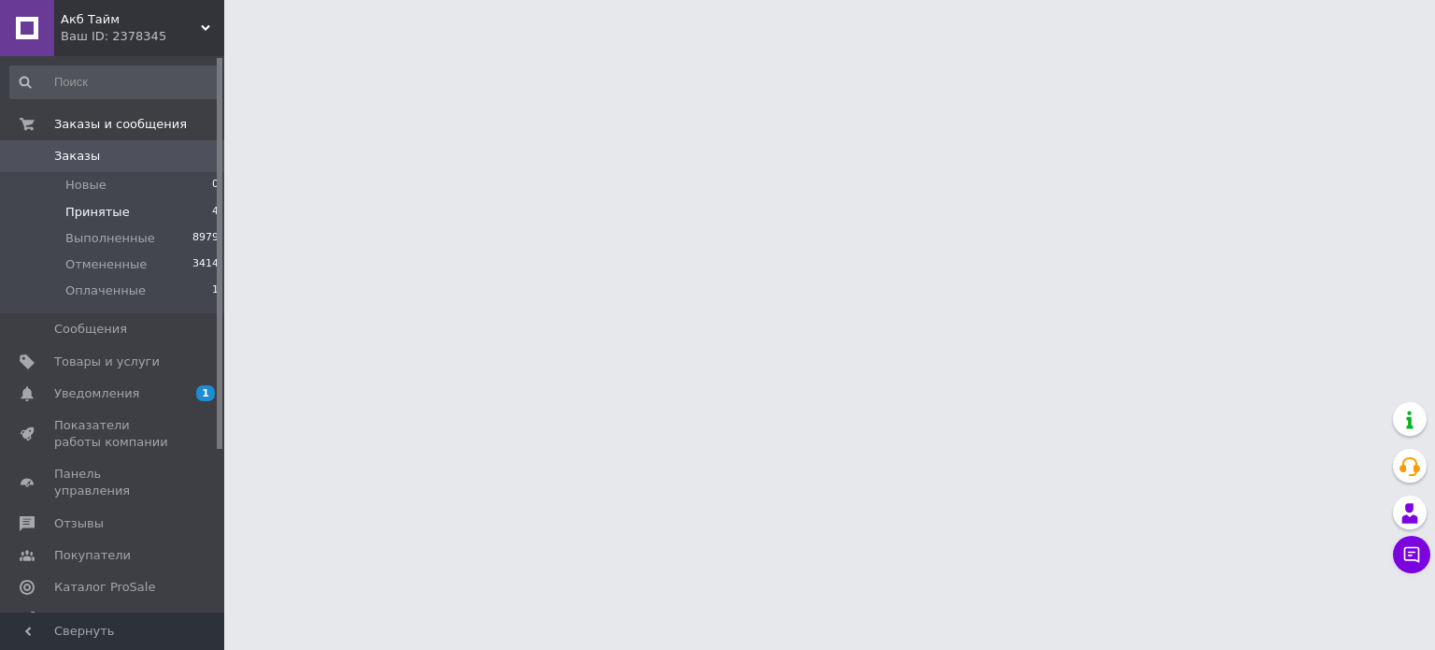
click at [165, 207] on li "Принятые 4" at bounding box center [115, 212] width 230 height 26
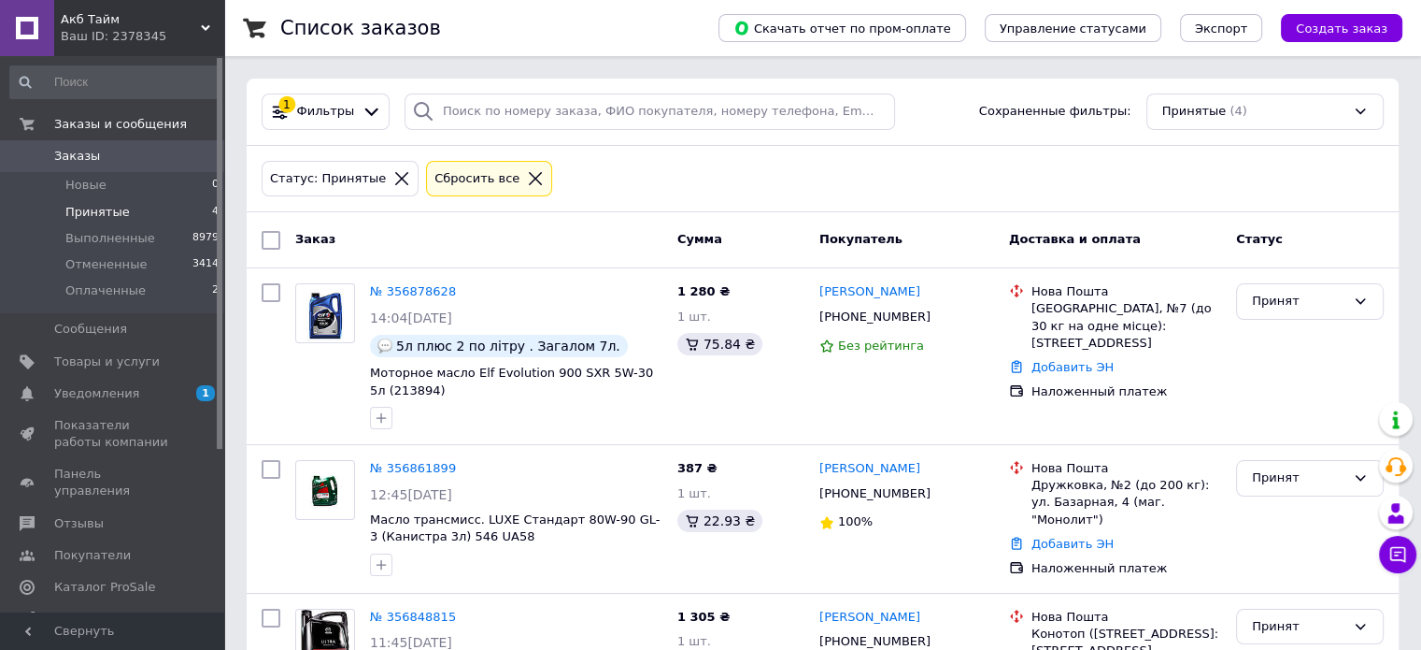
click at [82, 210] on span "Принятые" at bounding box center [97, 212] width 64 height 17
click at [97, 188] on span "Новые" at bounding box center [85, 185] width 41 height 17
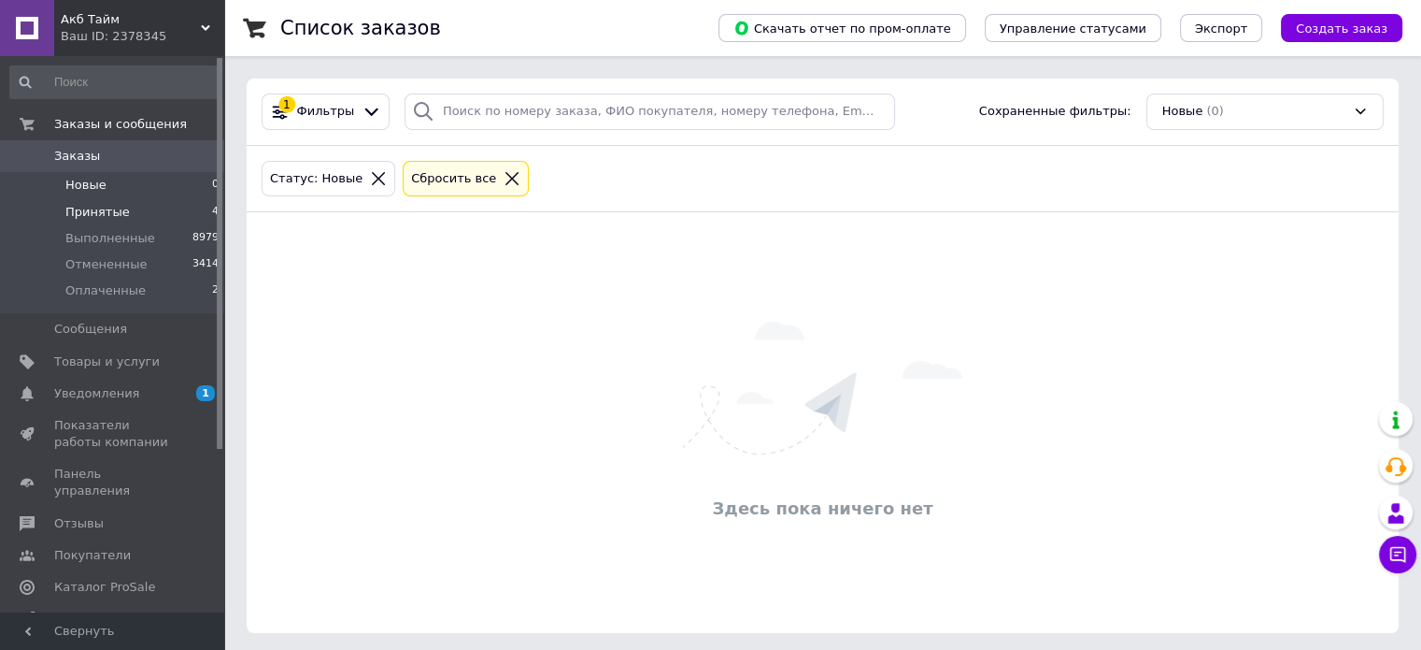
click at [157, 218] on li "Принятые 4" at bounding box center [115, 212] width 230 height 26
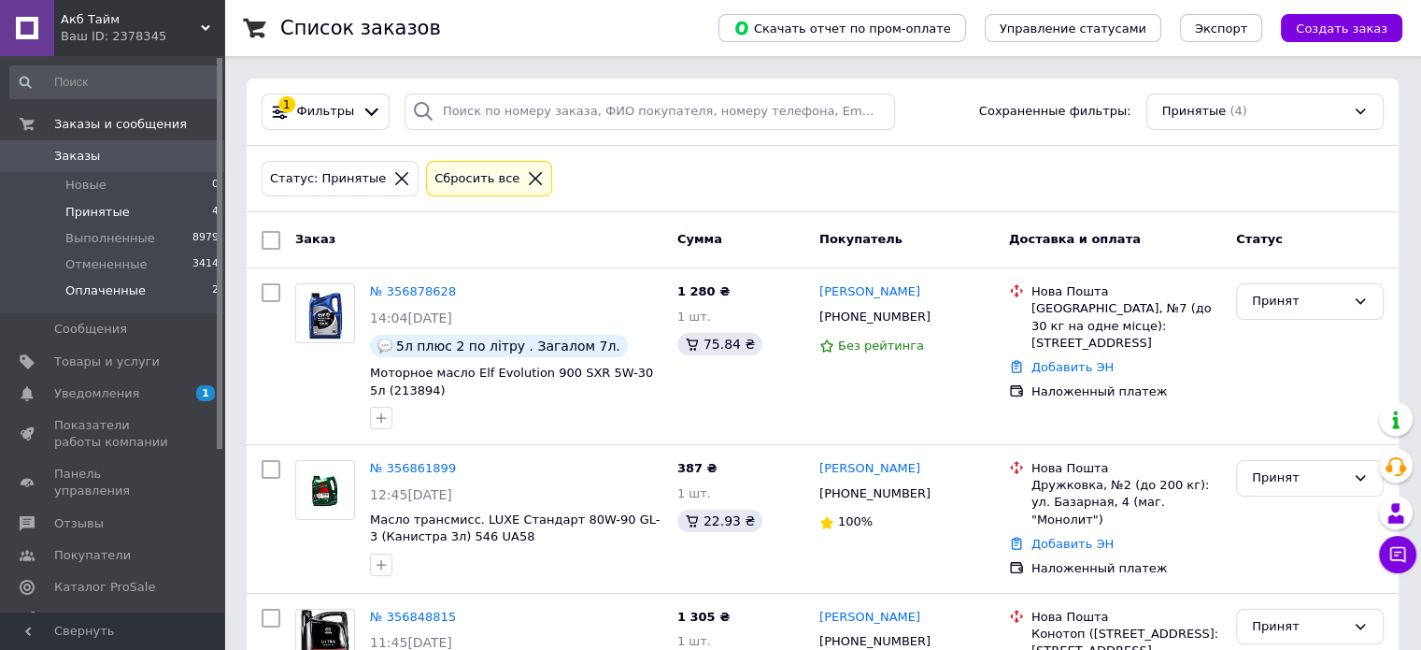
click at [136, 294] on li "Оплаченные 2" at bounding box center [115, 296] width 230 height 36
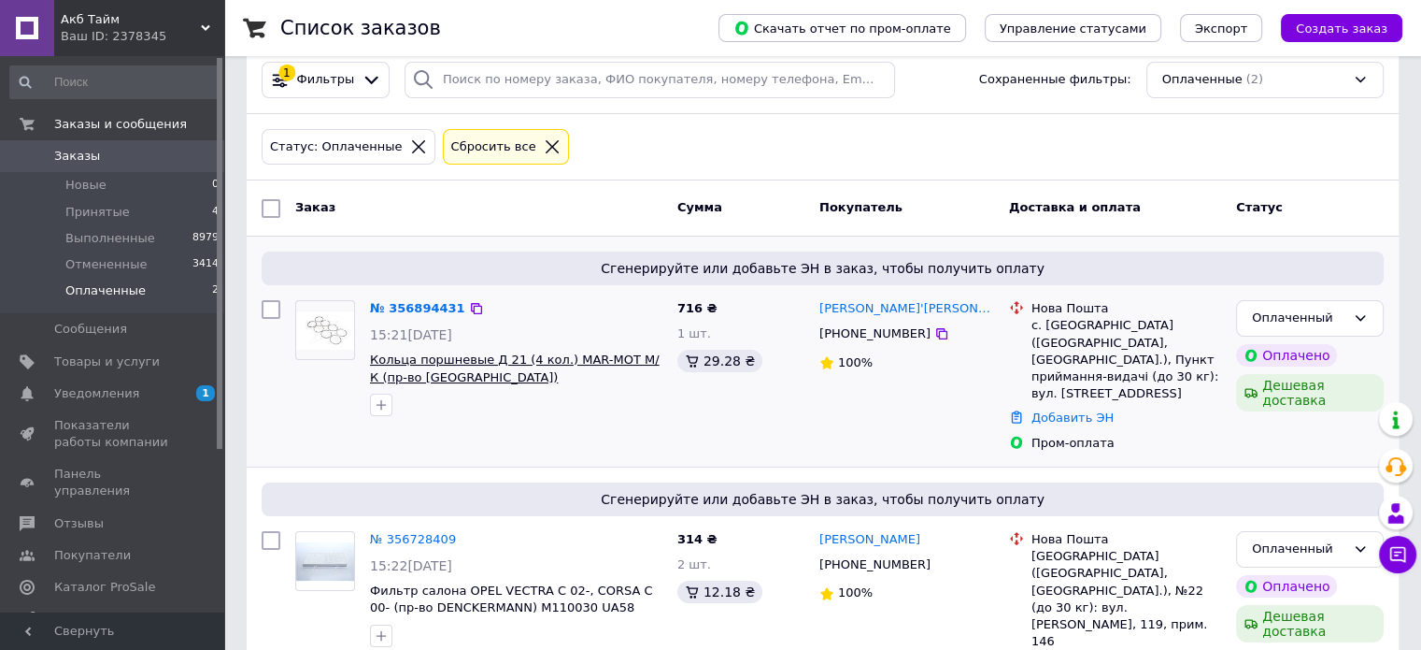
scroll to position [49, 0]
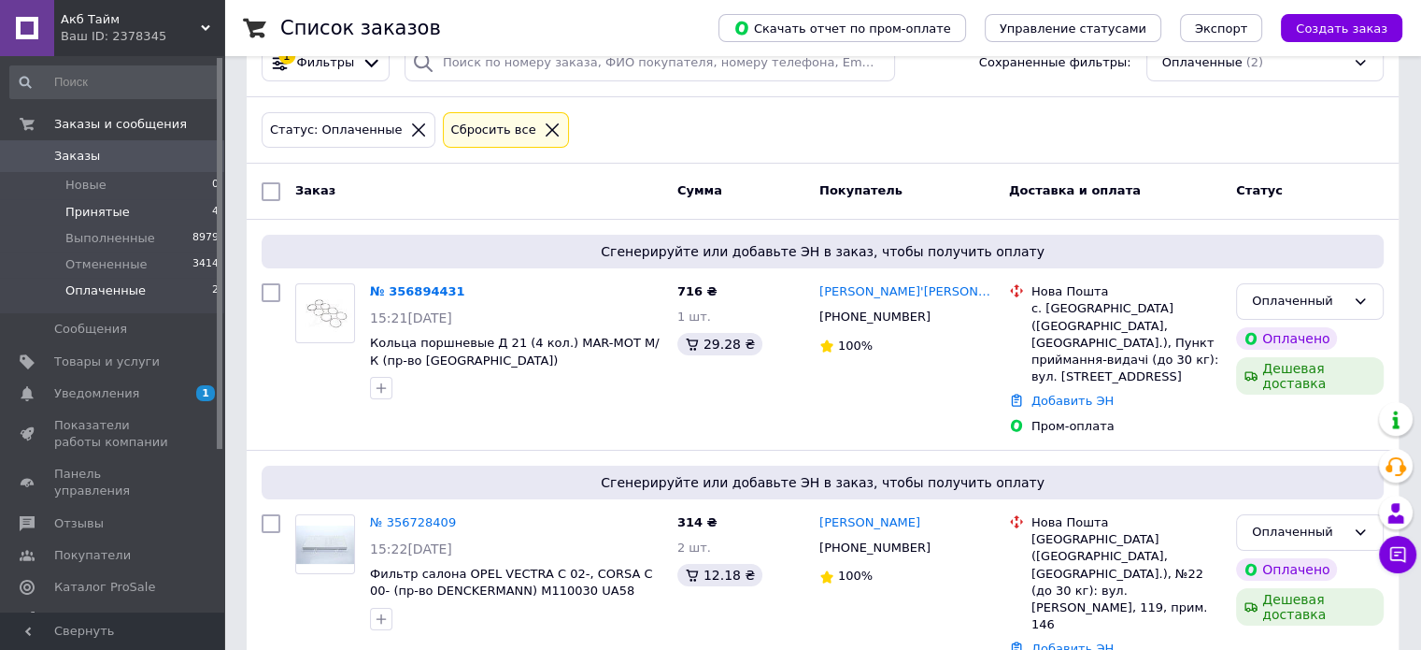
click at [118, 218] on span "Принятые" at bounding box center [97, 212] width 64 height 17
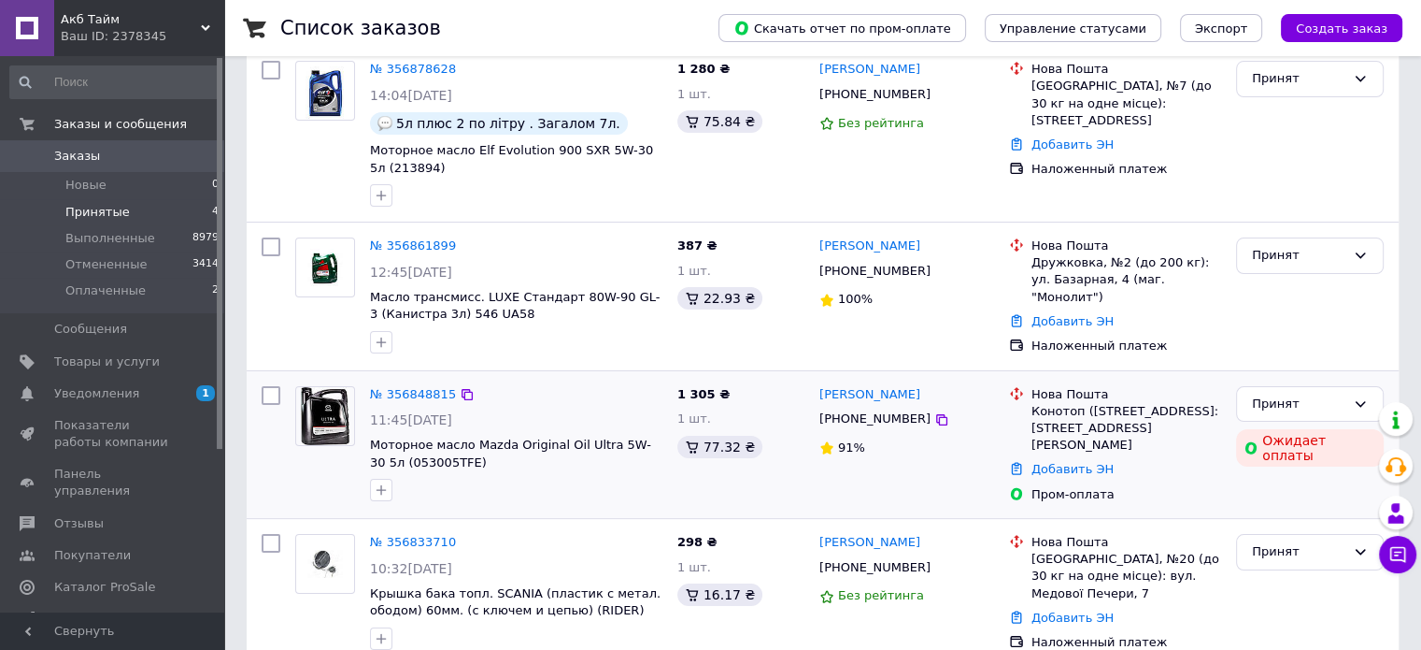
scroll to position [254, 0]
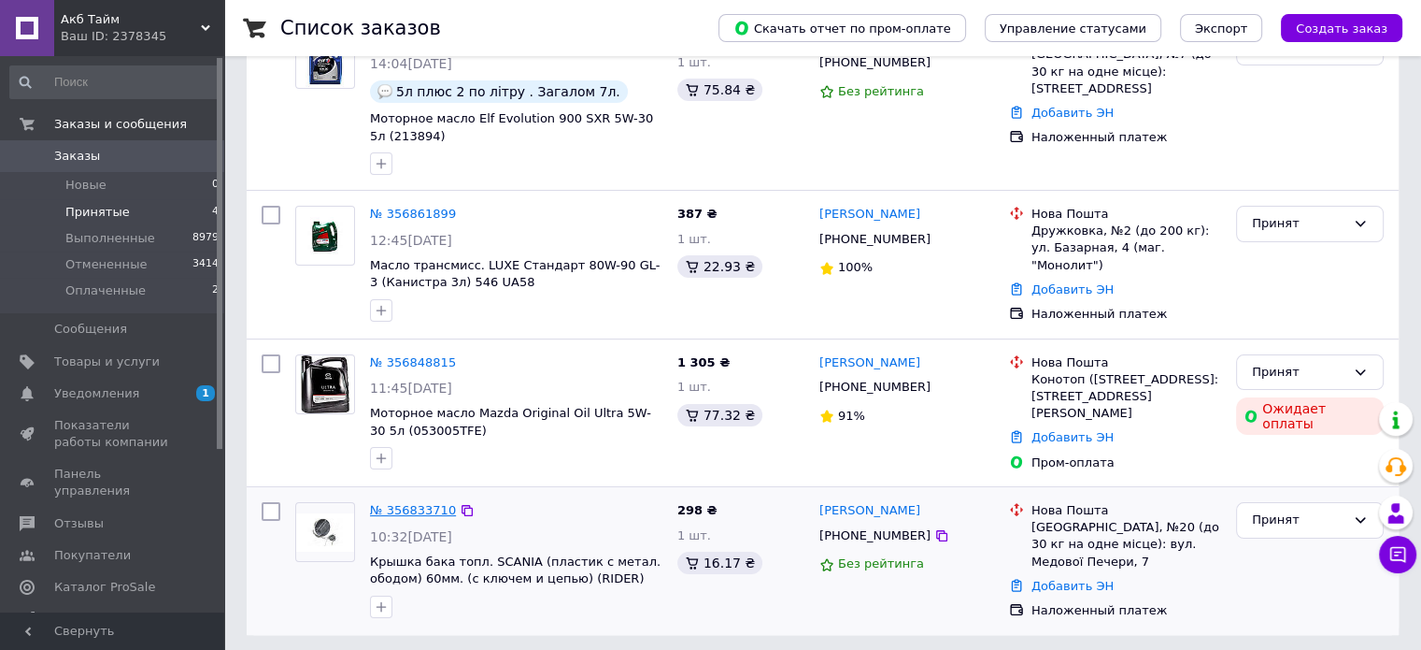
click at [419, 504] on link "№ 356833710" at bounding box center [413, 510] width 86 height 14
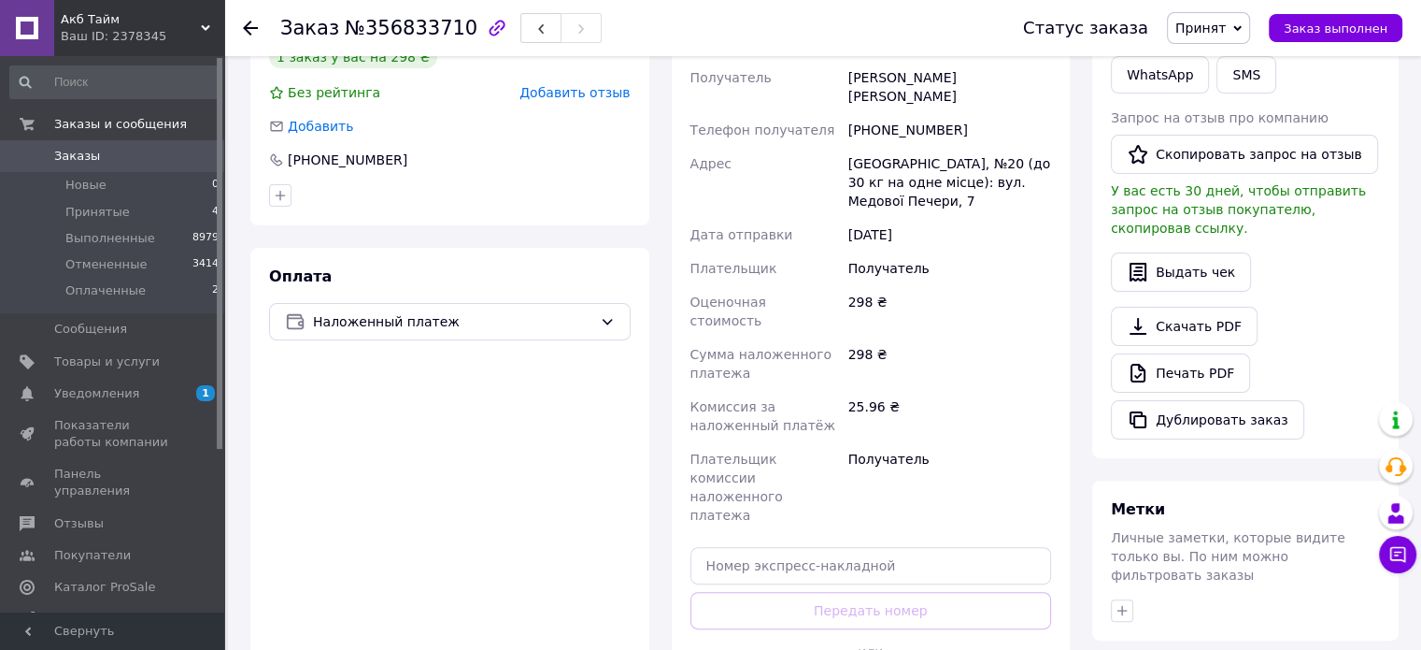
scroll to position [561, 0]
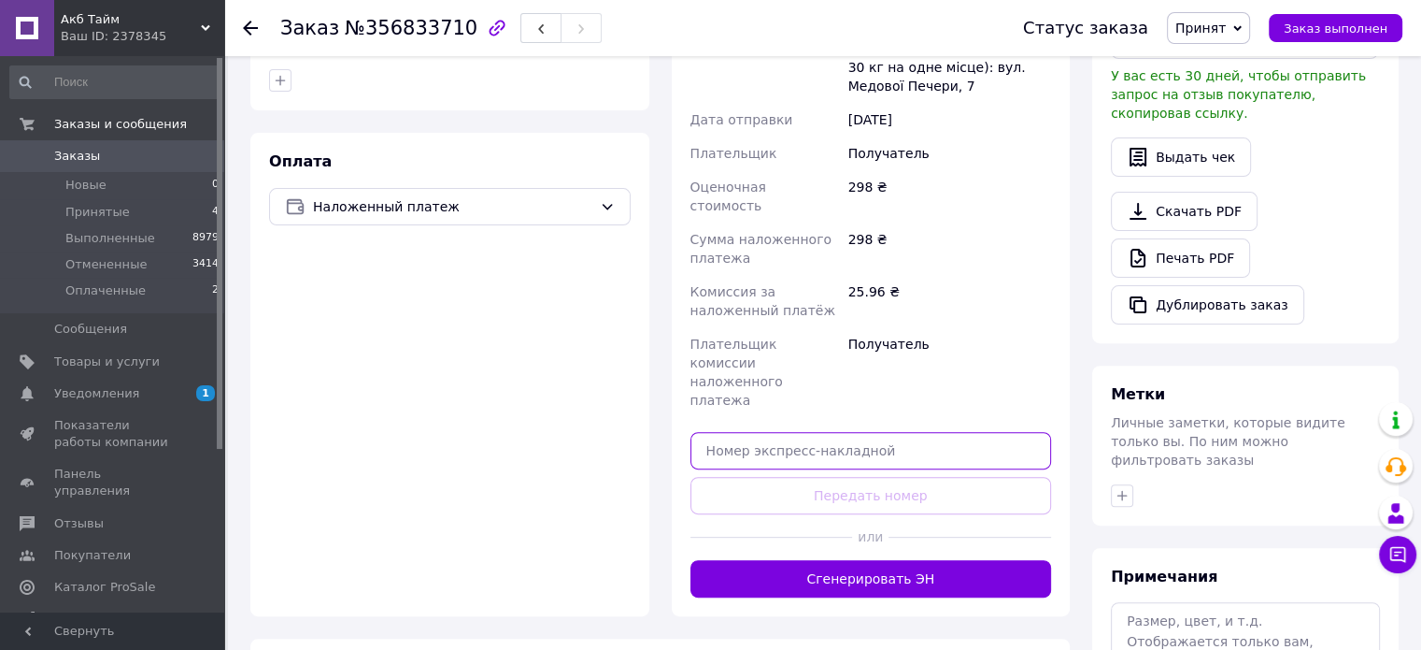
click at [793, 432] on input "text" at bounding box center [872, 450] width 362 height 37
paste input "20451225139047"
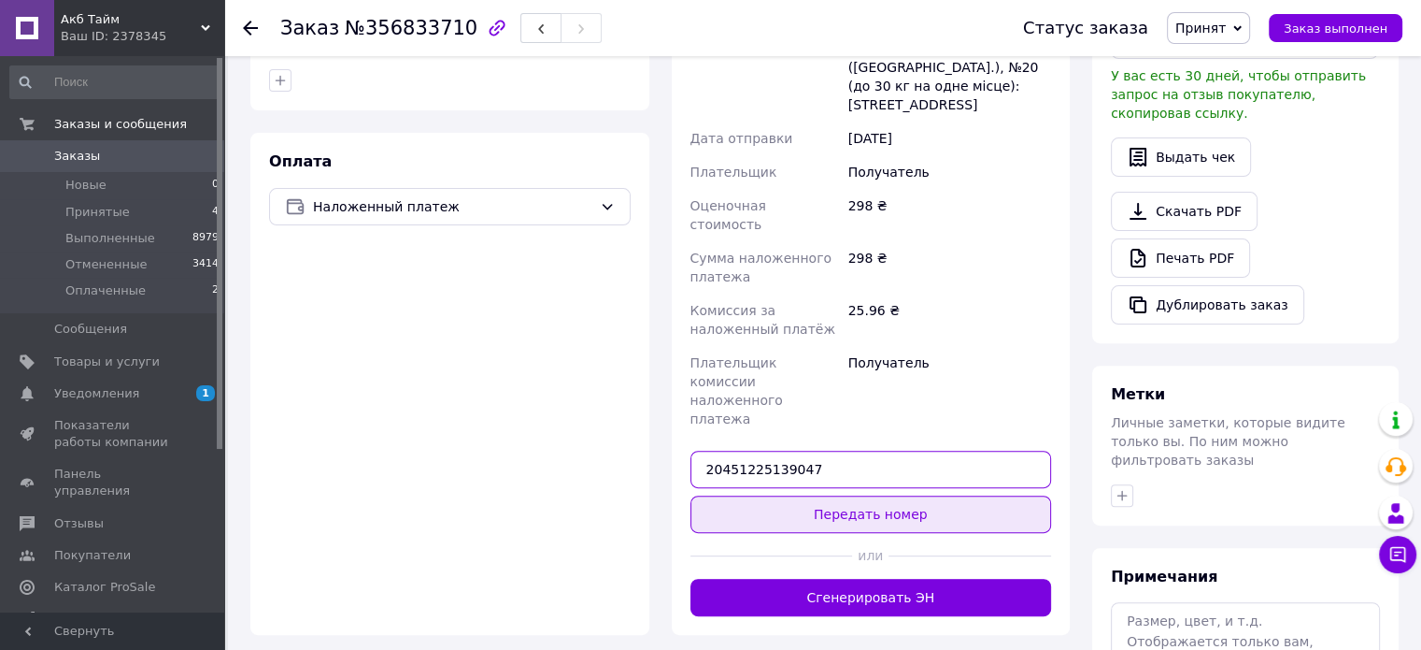
type input "20451225139047"
click at [805, 495] on button "Передать номер" at bounding box center [872, 513] width 362 height 37
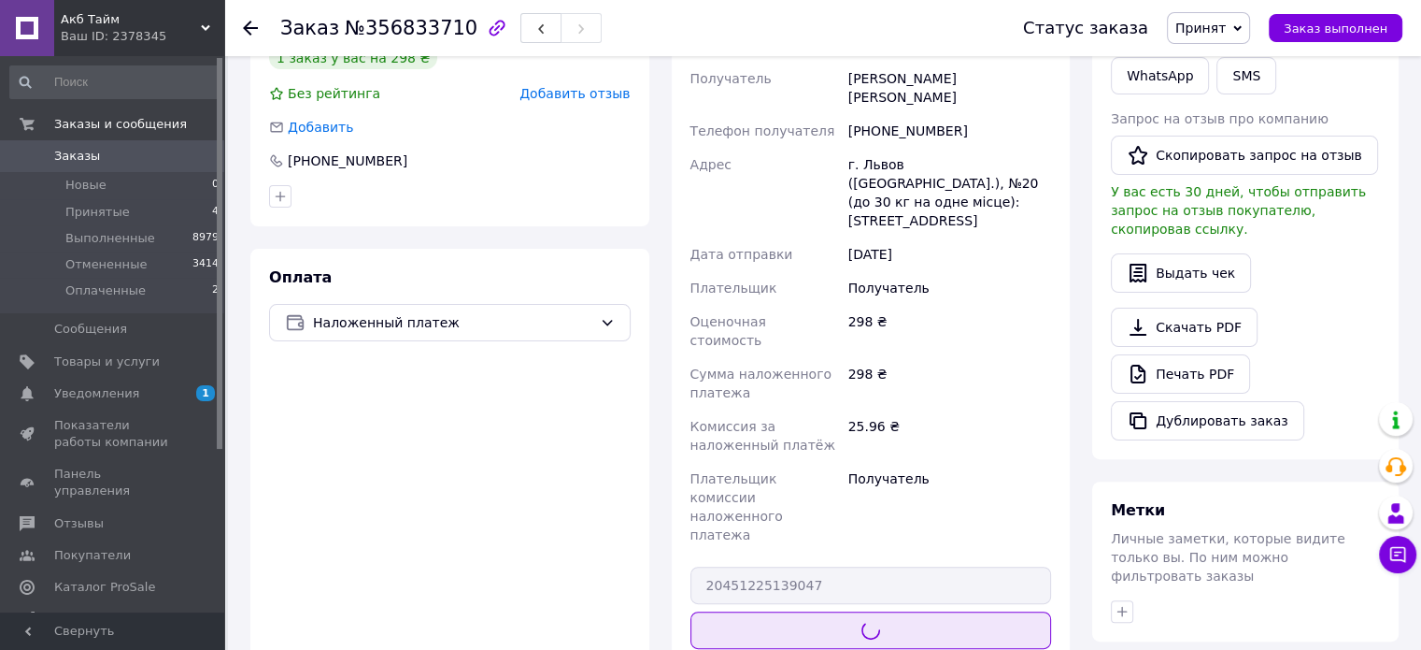
scroll to position [280, 0]
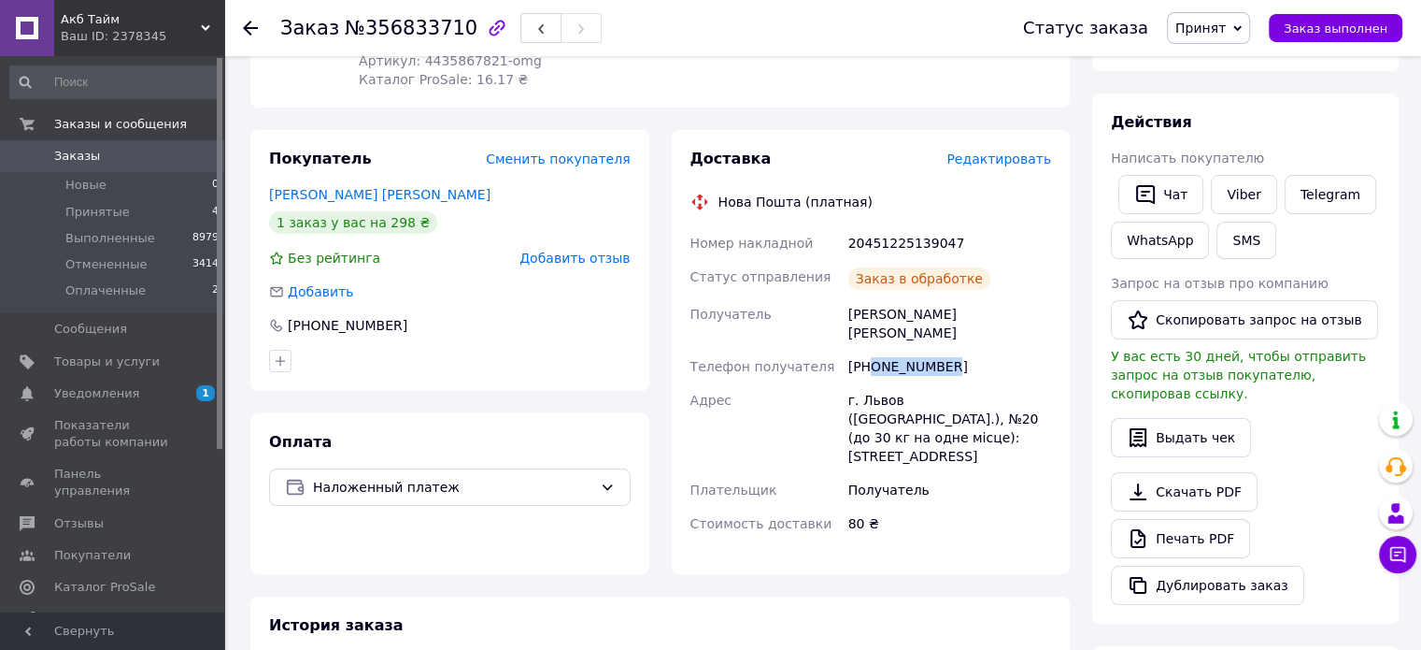
copy div "0971937467"
drag, startPoint x: 871, startPoint y: 327, endPoint x: 964, endPoint y: 327, distance: 93.5
click at [964, 350] on div "+380971937467" at bounding box center [950, 367] width 210 height 34
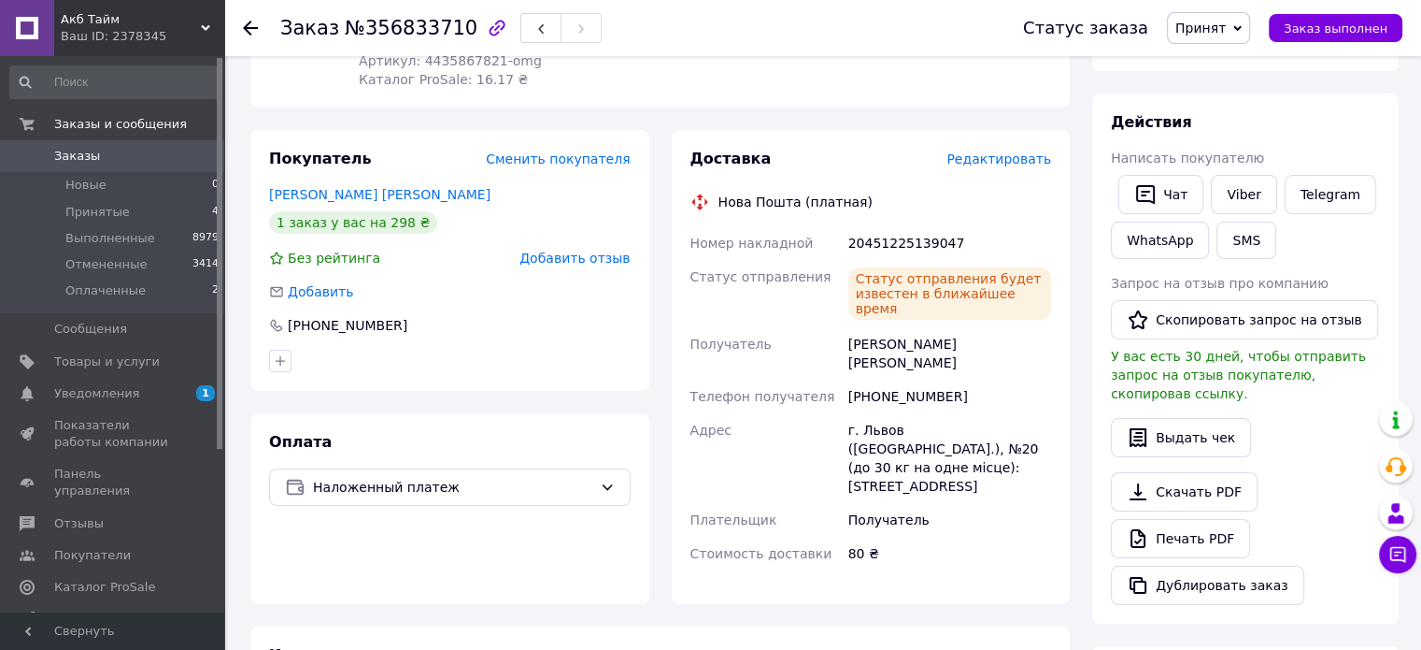
click at [901, 227] on div "20451225139047" at bounding box center [950, 243] width 210 height 34
copy div "20451225139047"
click at [1325, 28] on span "Заказ выполнен" at bounding box center [1336, 28] width 104 height 14
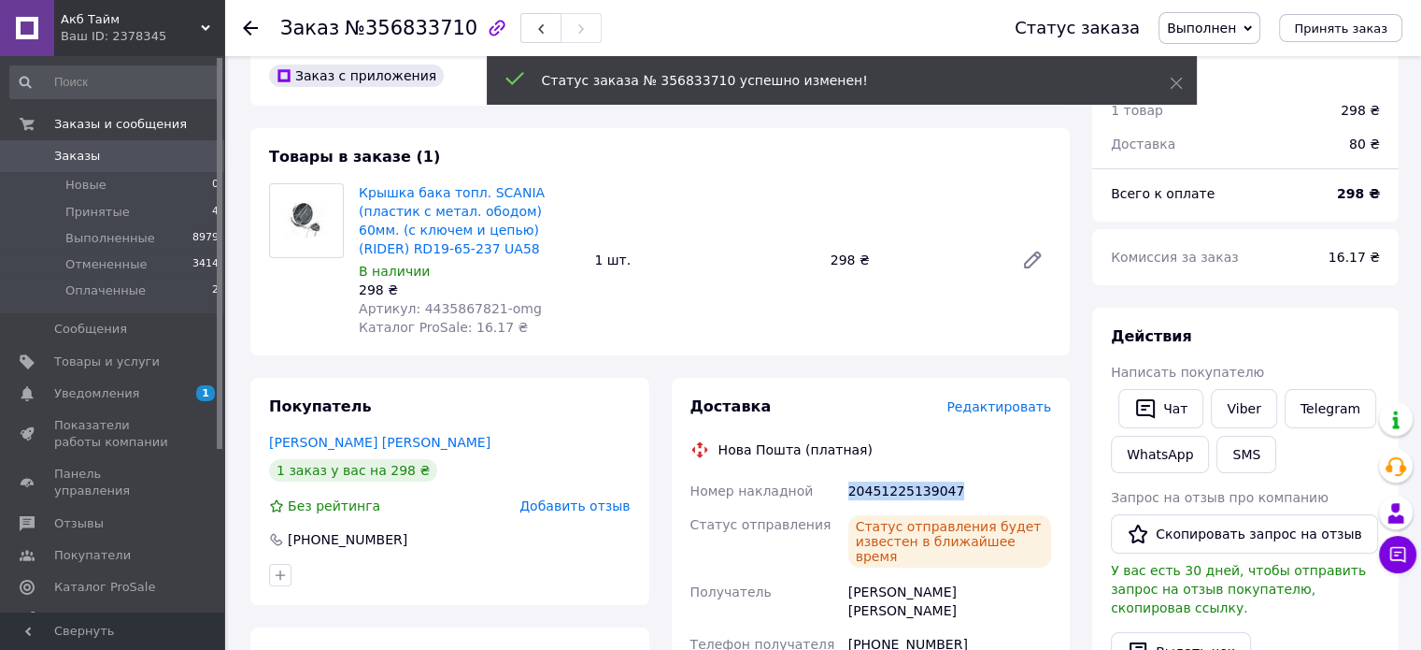
scroll to position [0, 0]
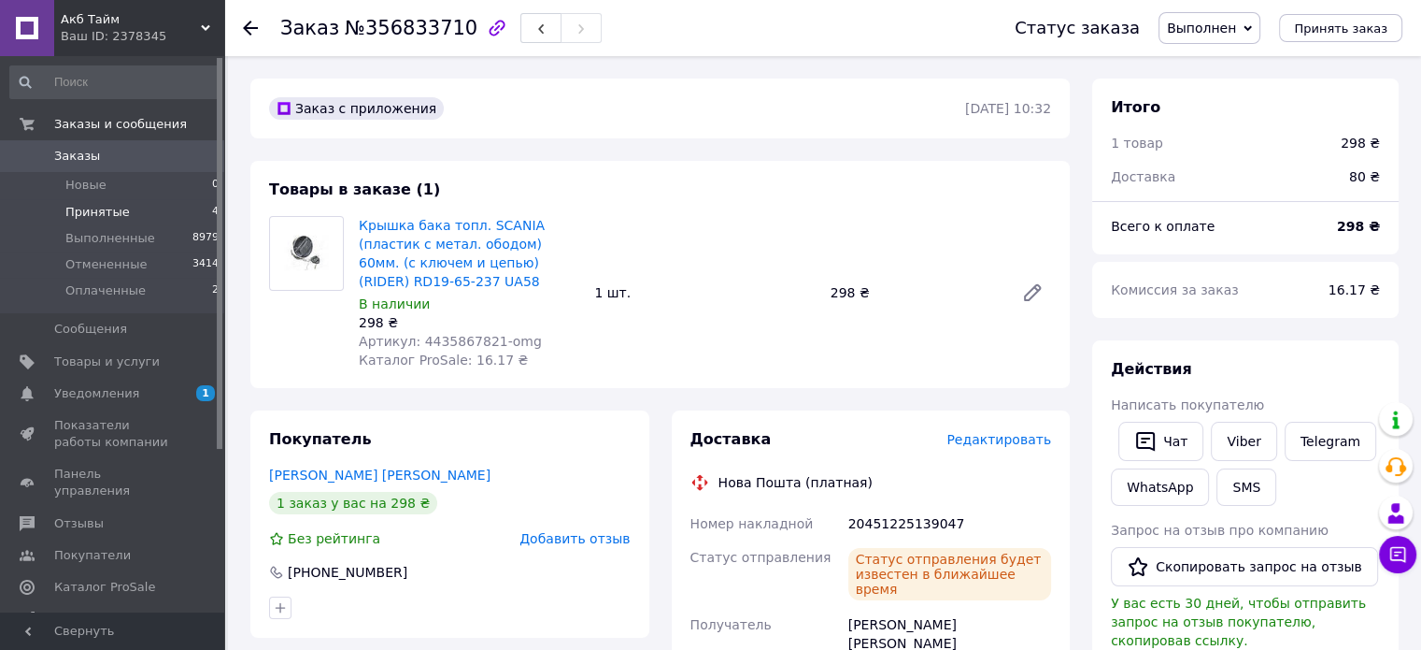
click at [105, 220] on span "Принятые" at bounding box center [97, 212] width 64 height 17
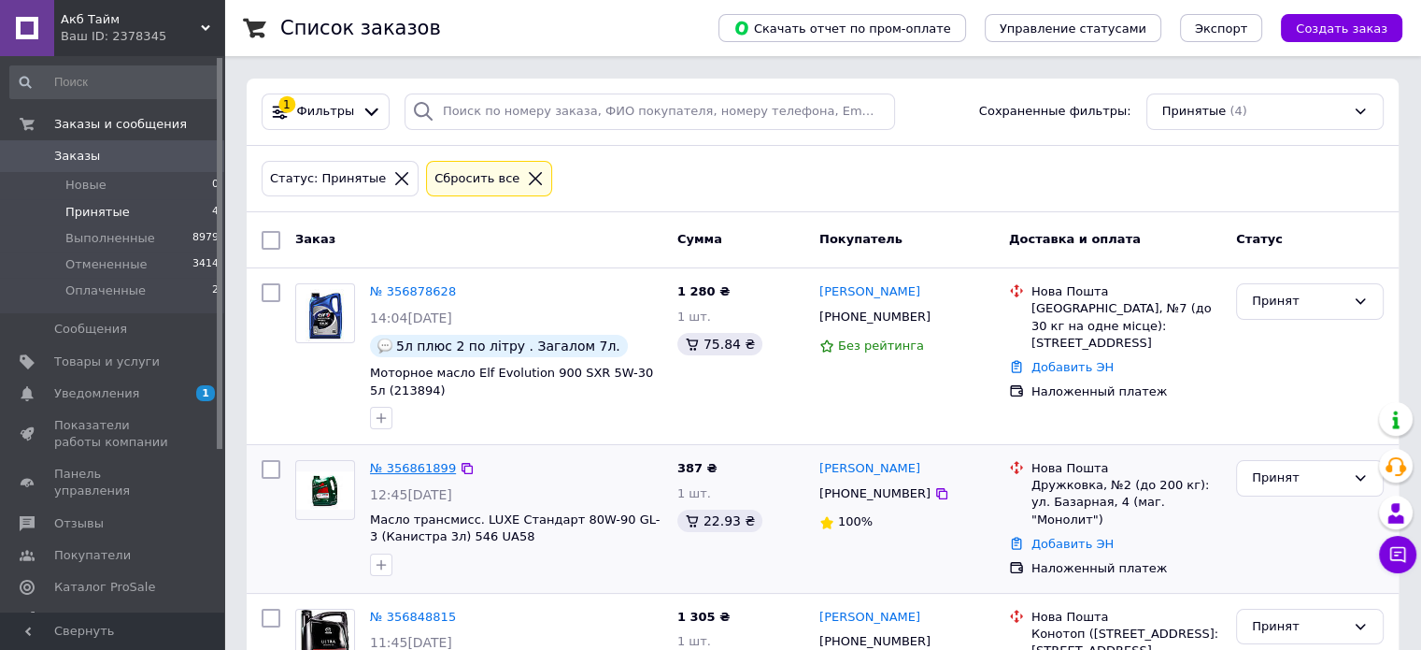
click at [418, 468] on link "№ 356861899" at bounding box center [413, 468] width 86 height 14
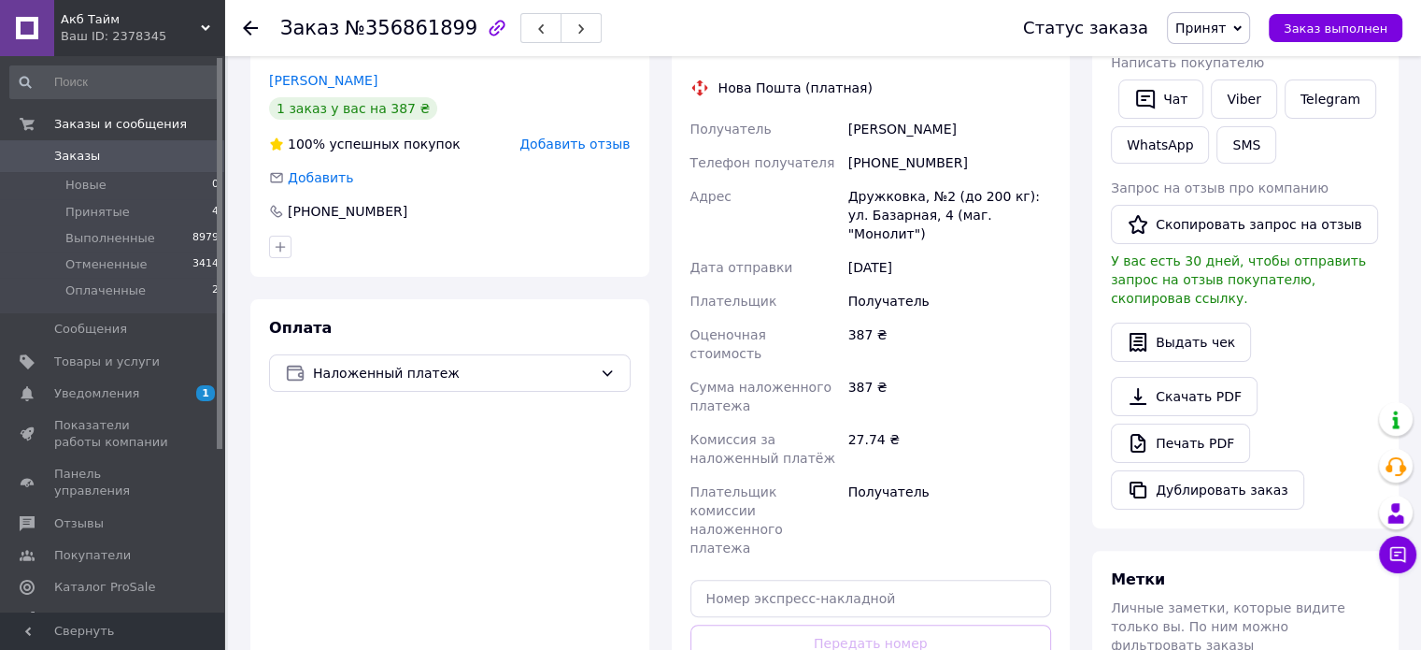
scroll to position [540, 0]
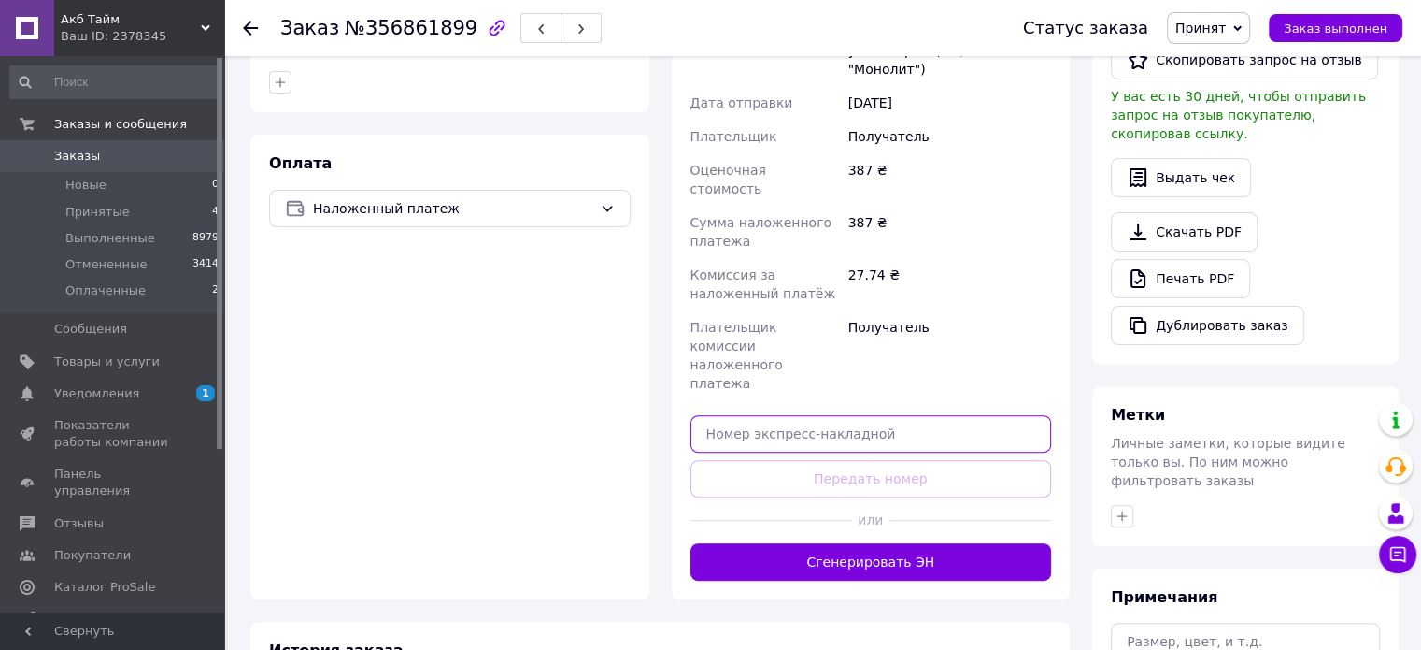
click at [772, 415] on input "text" at bounding box center [872, 433] width 362 height 37
paste input "20451225139107"
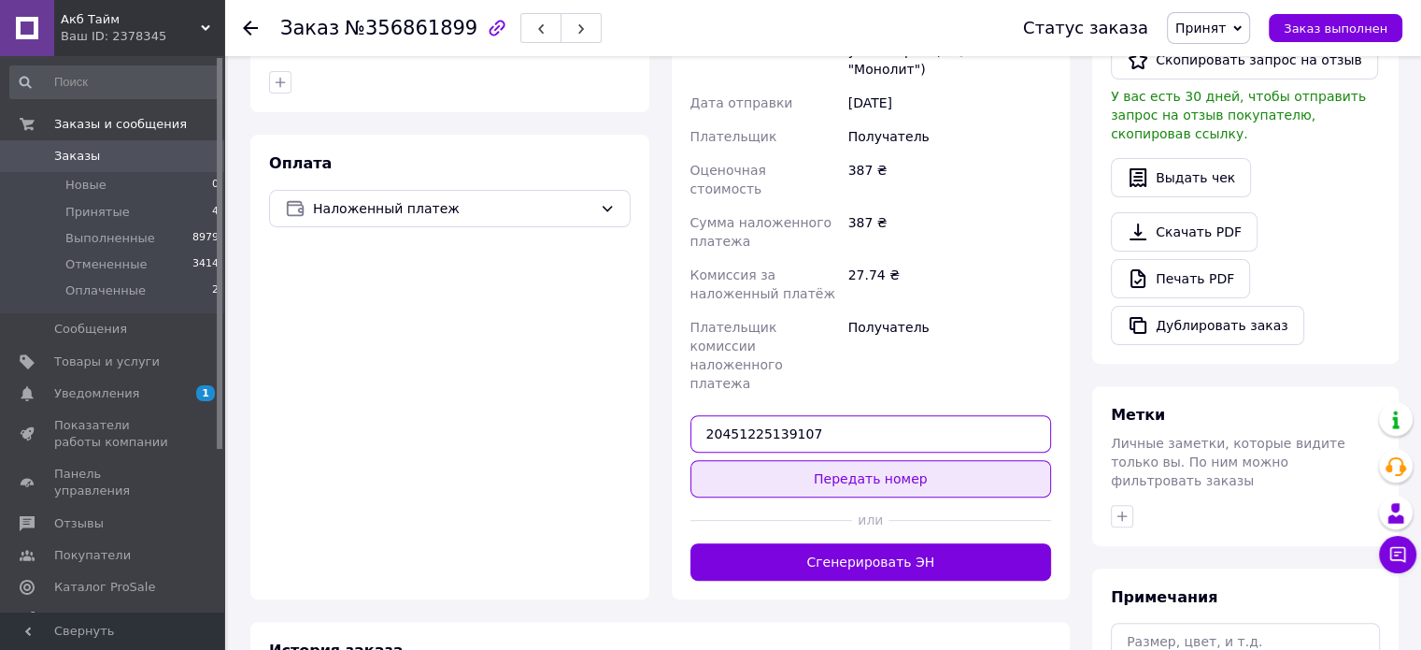
type input "20451225139107"
click at [780, 460] on button "Передать номер" at bounding box center [872, 478] width 362 height 37
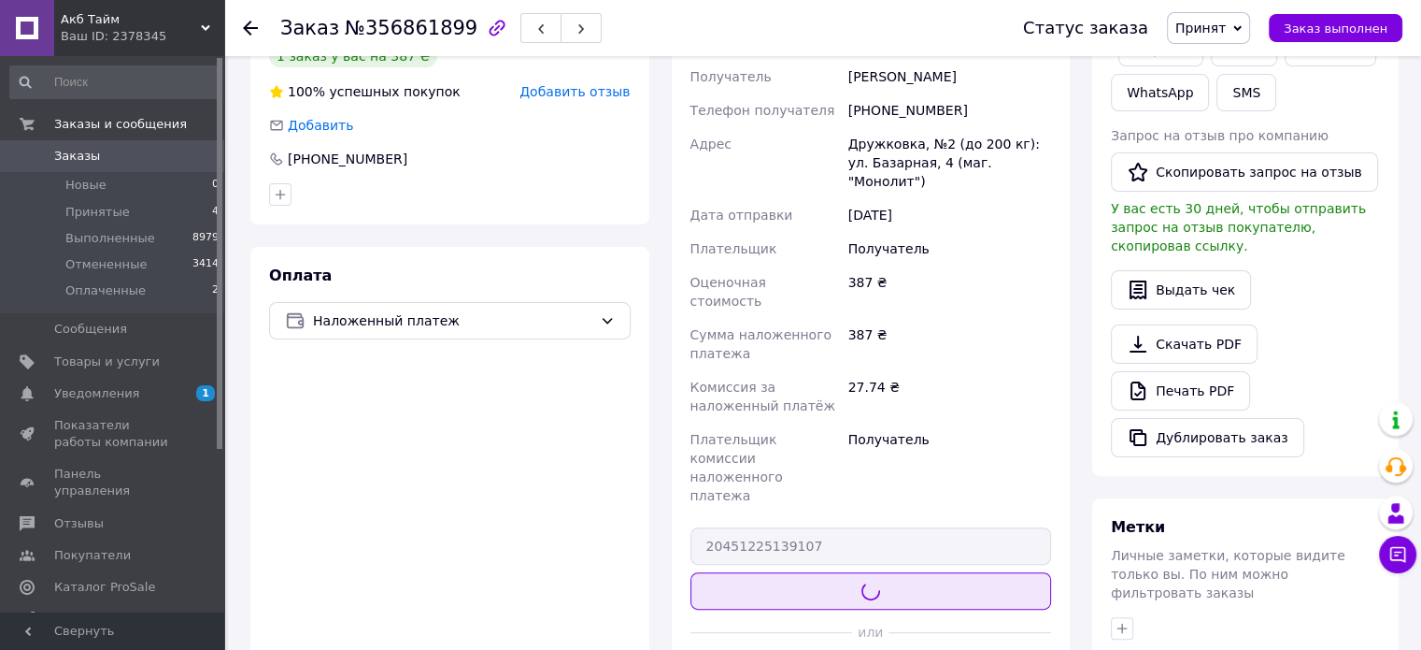
scroll to position [353, 0]
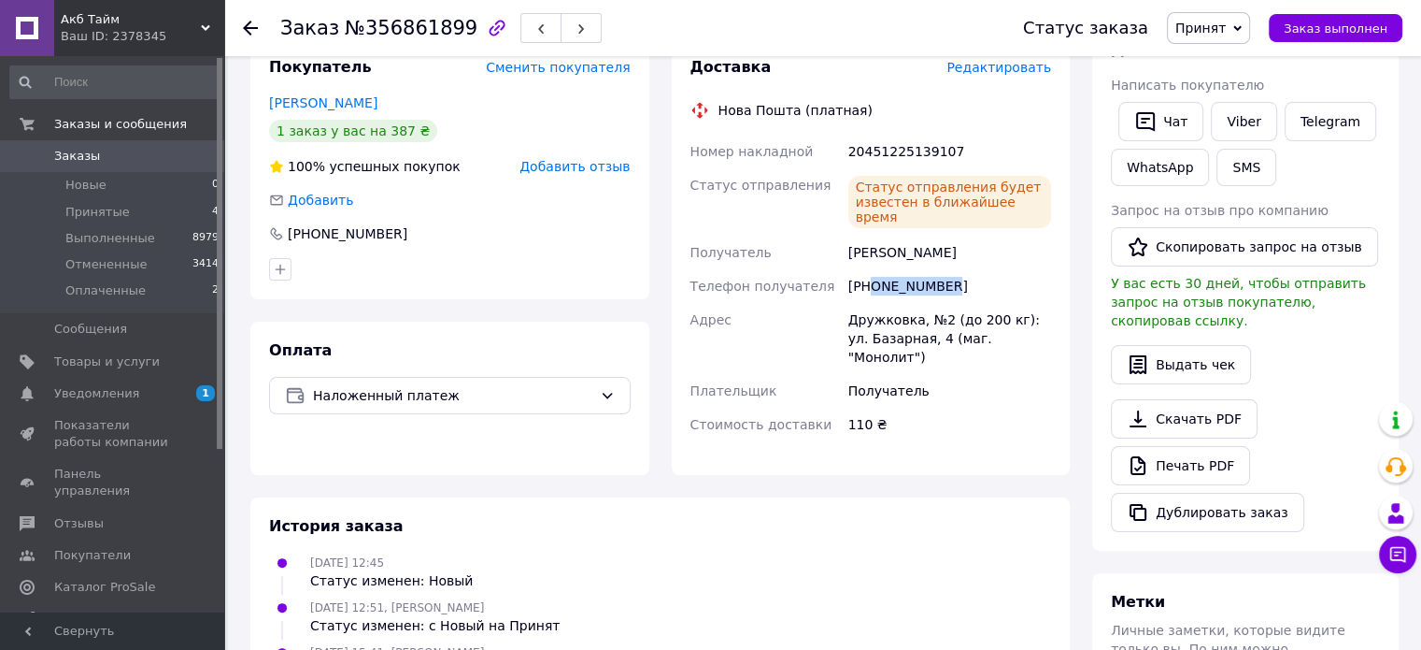
copy div "0667185766"
drag, startPoint x: 872, startPoint y: 237, endPoint x: 976, endPoint y: 252, distance: 104.8
click at [976, 269] on div "+380667185766" at bounding box center [950, 286] width 210 height 34
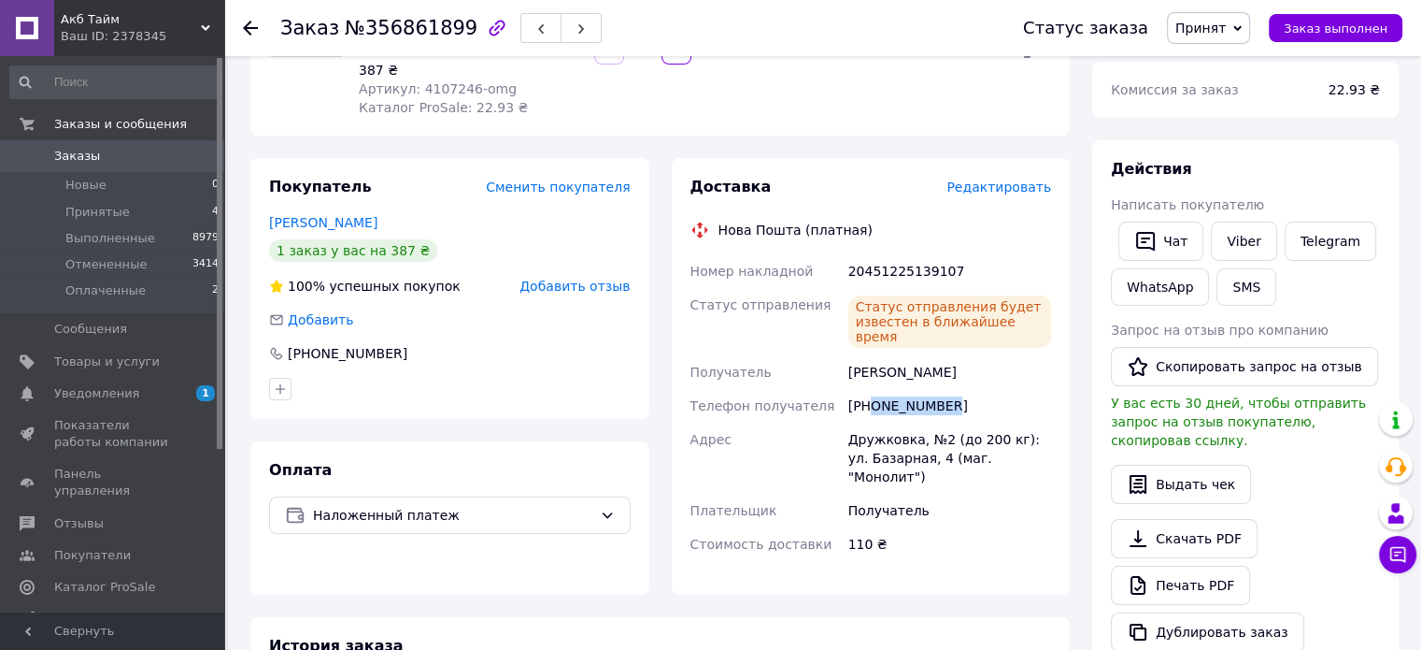
scroll to position [166, 0]
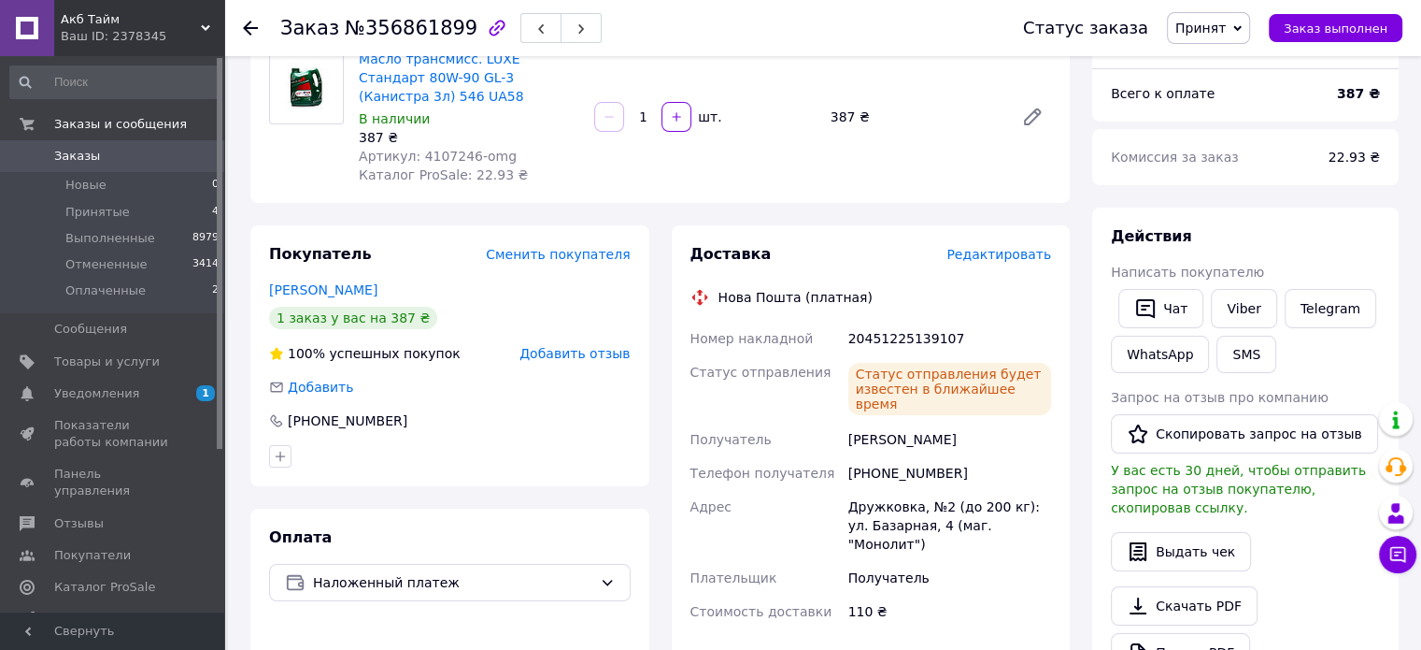
click at [912, 321] on div "20451225139107" at bounding box center [950, 338] width 210 height 34
copy div "20451225139107"
click at [1335, 21] on span "Заказ выполнен" at bounding box center [1336, 28] width 104 height 14
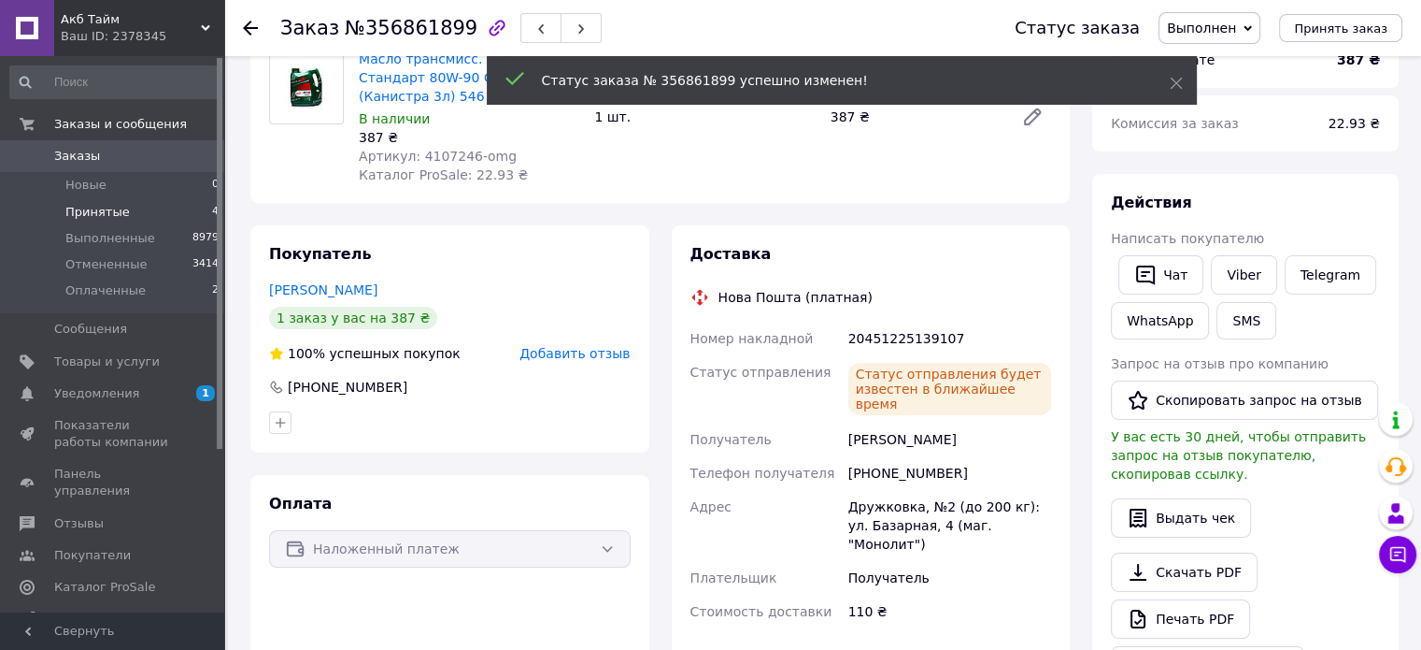
click at [104, 216] on span "Принятые" at bounding box center [97, 212] width 64 height 17
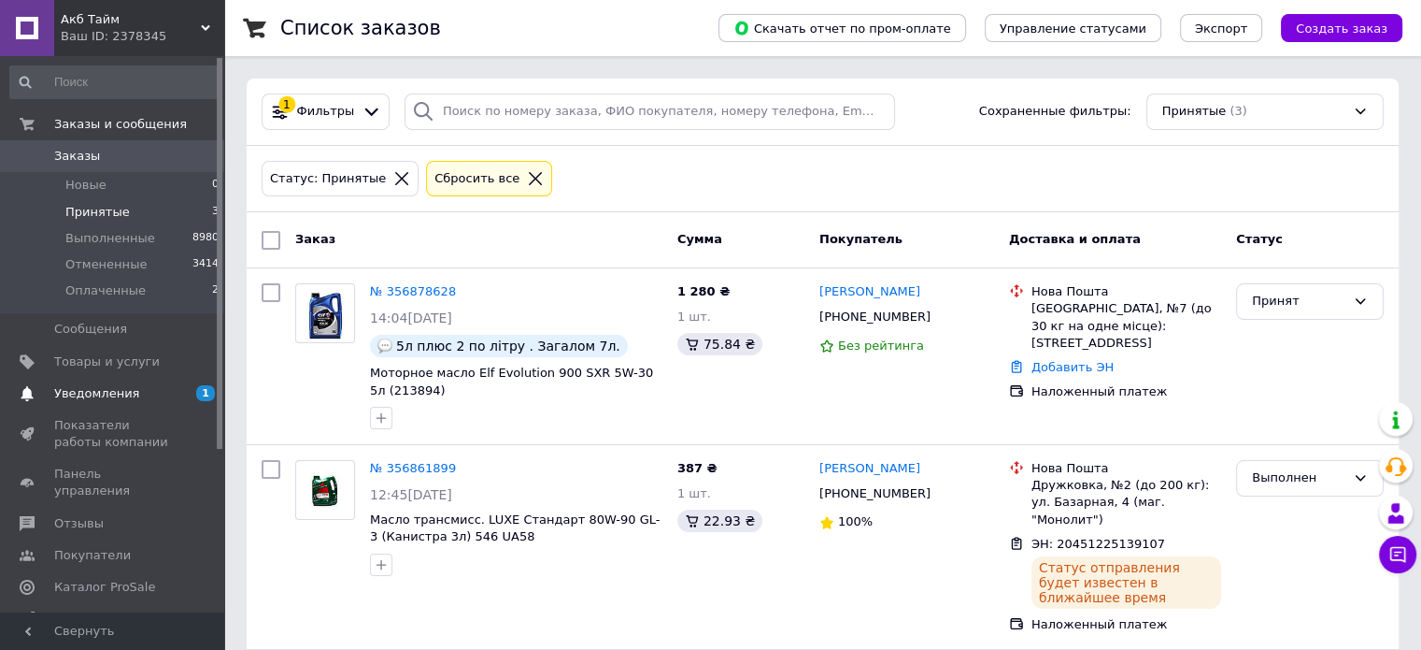
click at [108, 393] on span "Уведомления" at bounding box center [96, 393] width 85 height 17
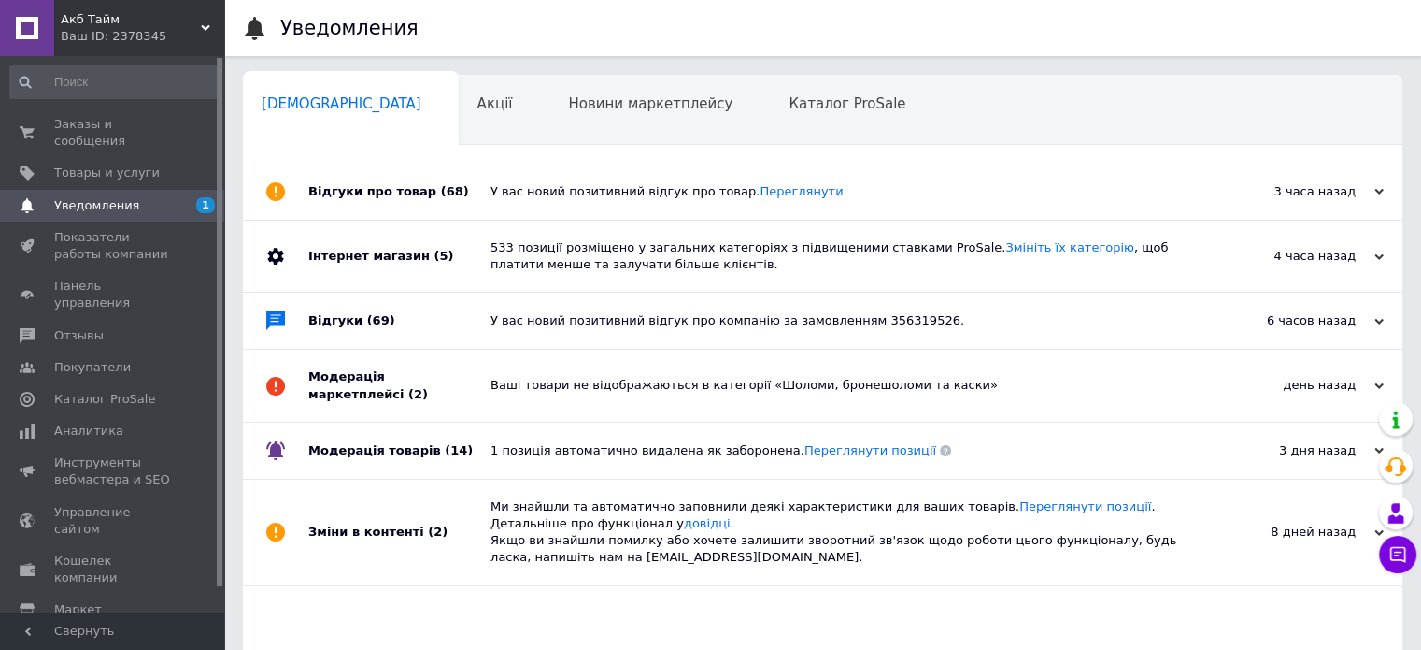
click at [512, 205] on div "У вас новий позитивний відгук про товар. Переглянути" at bounding box center [844, 192] width 707 height 56
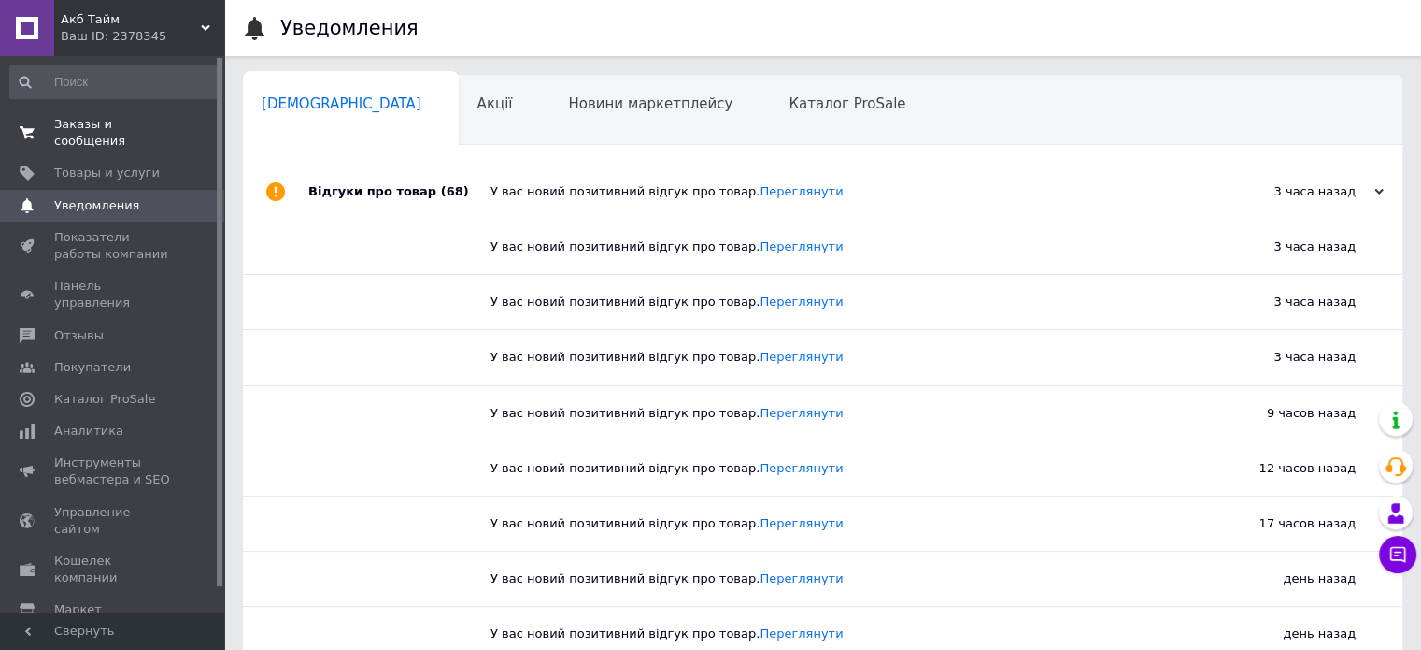
click at [134, 118] on span "Заказы и сообщения" at bounding box center [113, 133] width 119 height 34
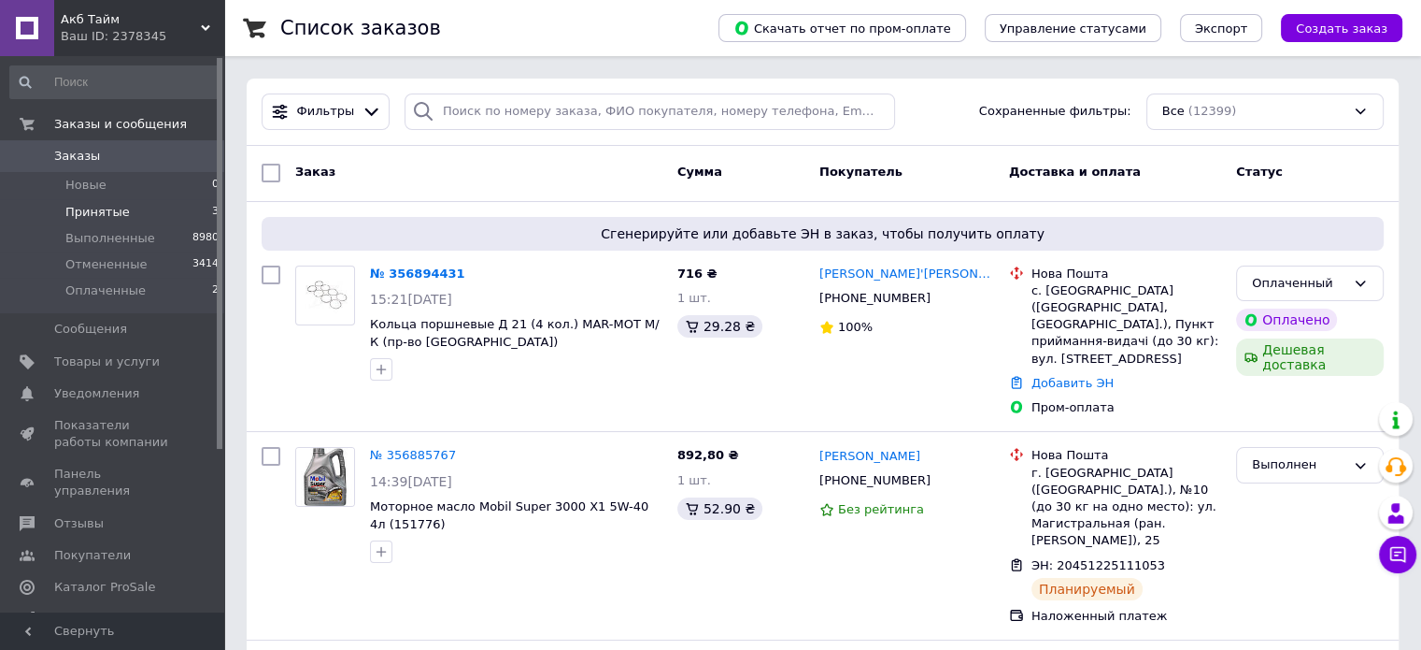
click at [123, 199] on li "Принятые 3" at bounding box center [115, 212] width 230 height 26
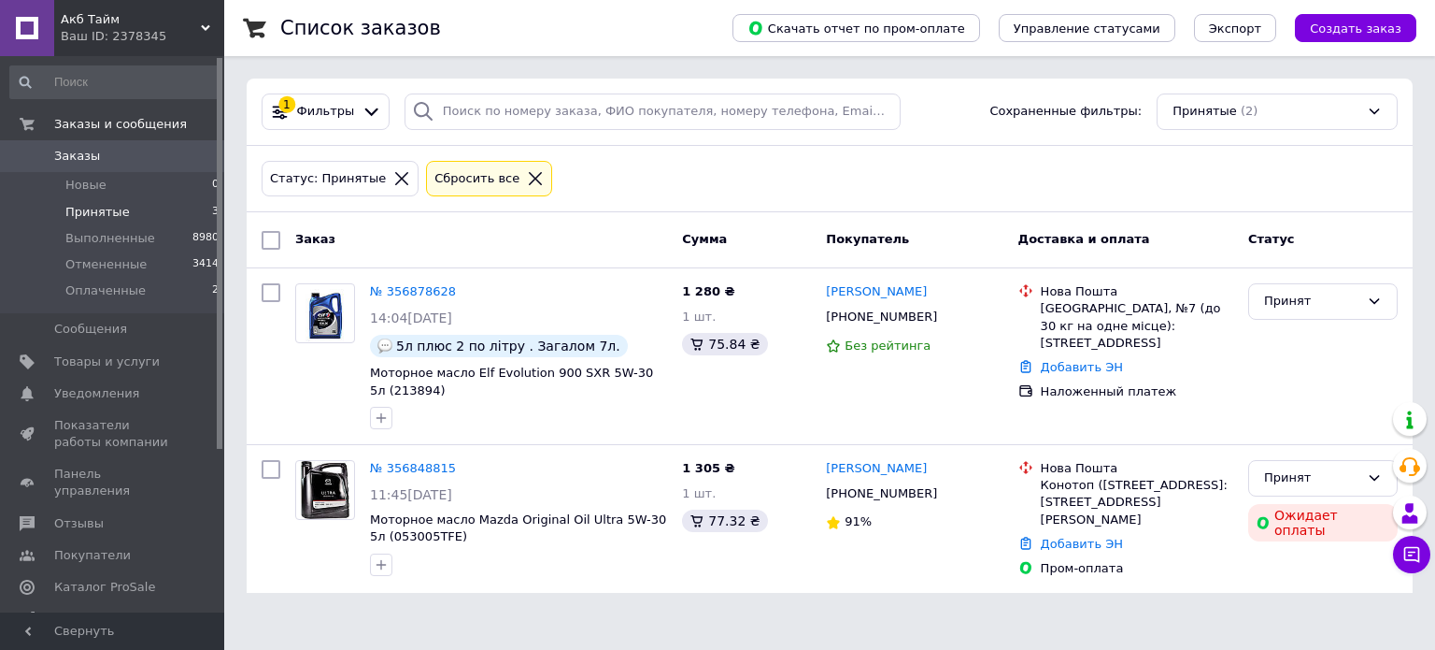
click at [94, 33] on div "Ваш ID: 2378345" at bounding box center [143, 36] width 164 height 17
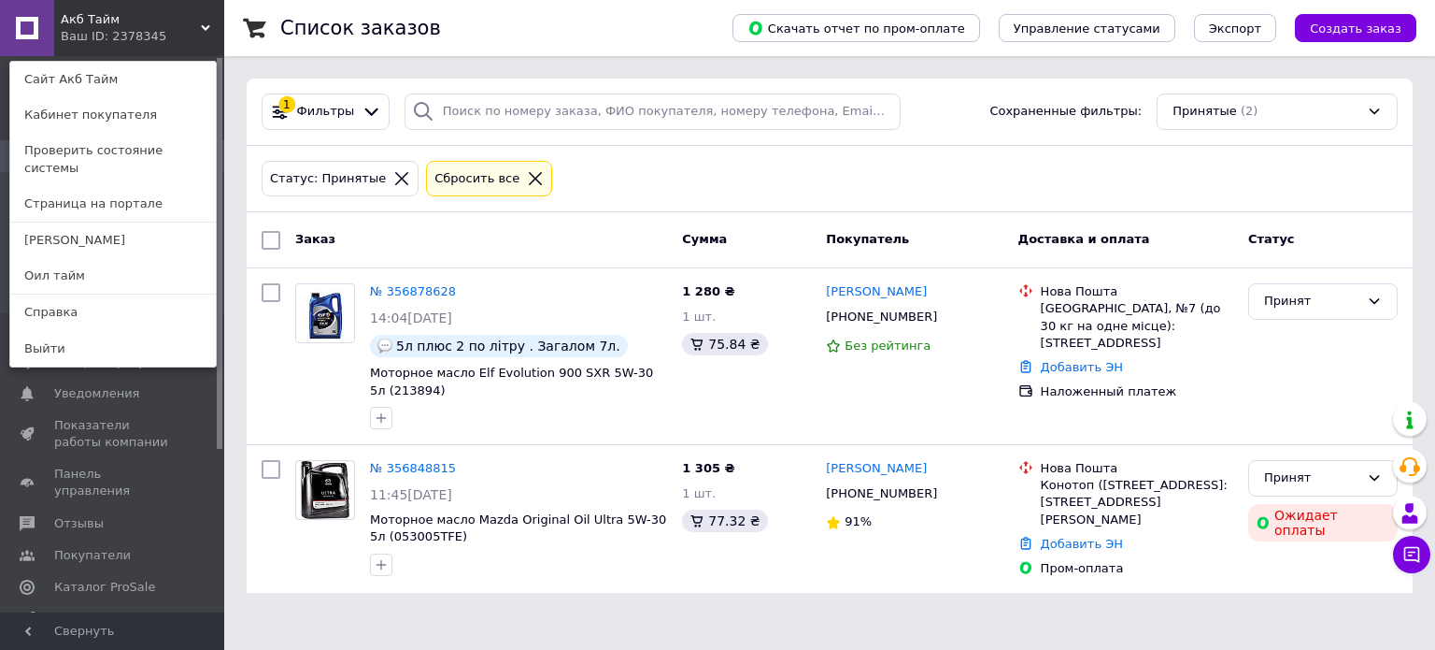
click at [94, 43] on div "Ваш ID: 2378345" at bounding box center [100, 36] width 79 height 17
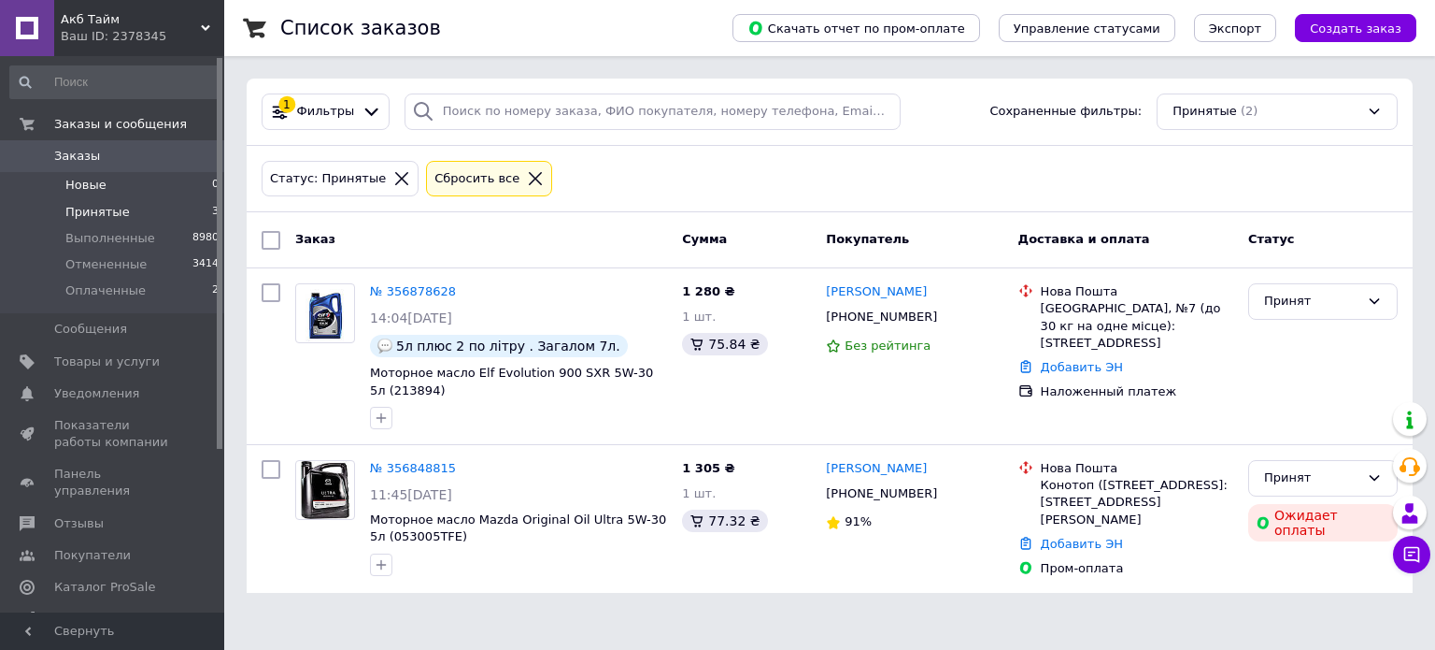
click at [78, 186] on span "Новые" at bounding box center [85, 185] width 41 height 17
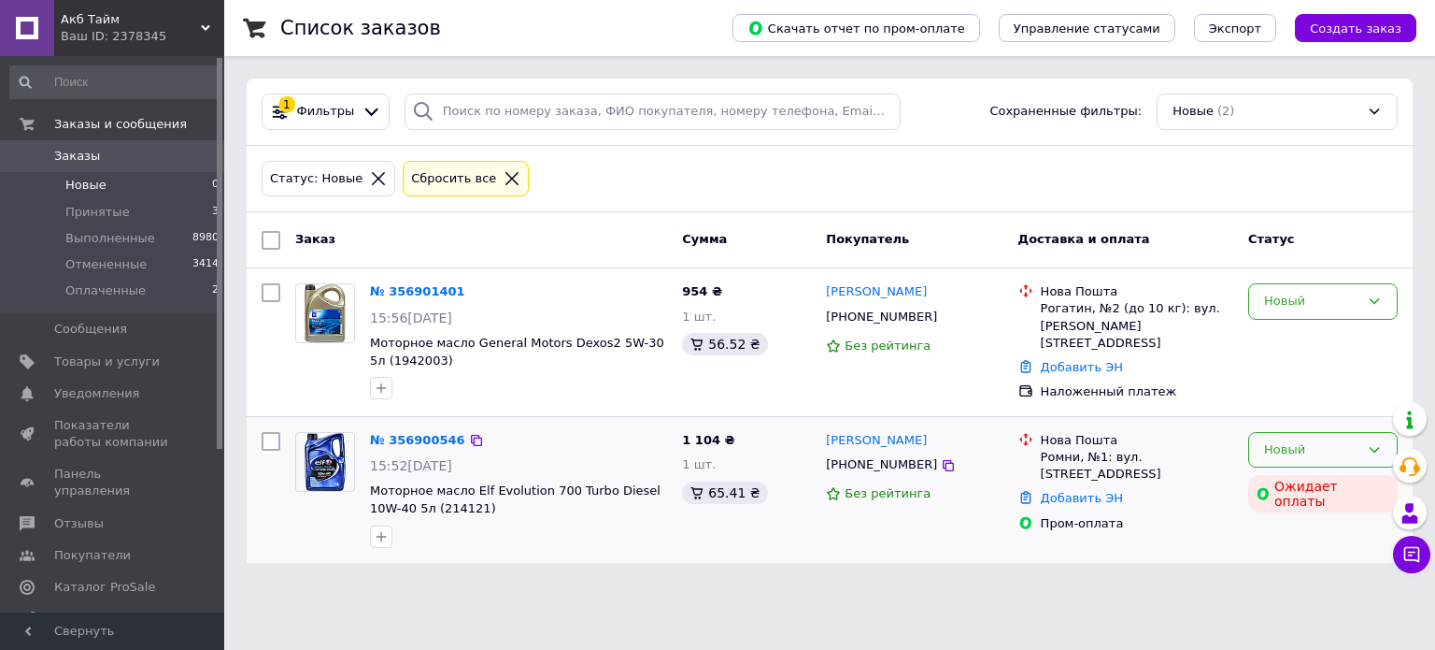
click at [1364, 438] on div "Новый" at bounding box center [1324, 450] width 150 height 36
click at [1299, 476] on li "Принят" at bounding box center [1324, 488] width 148 height 35
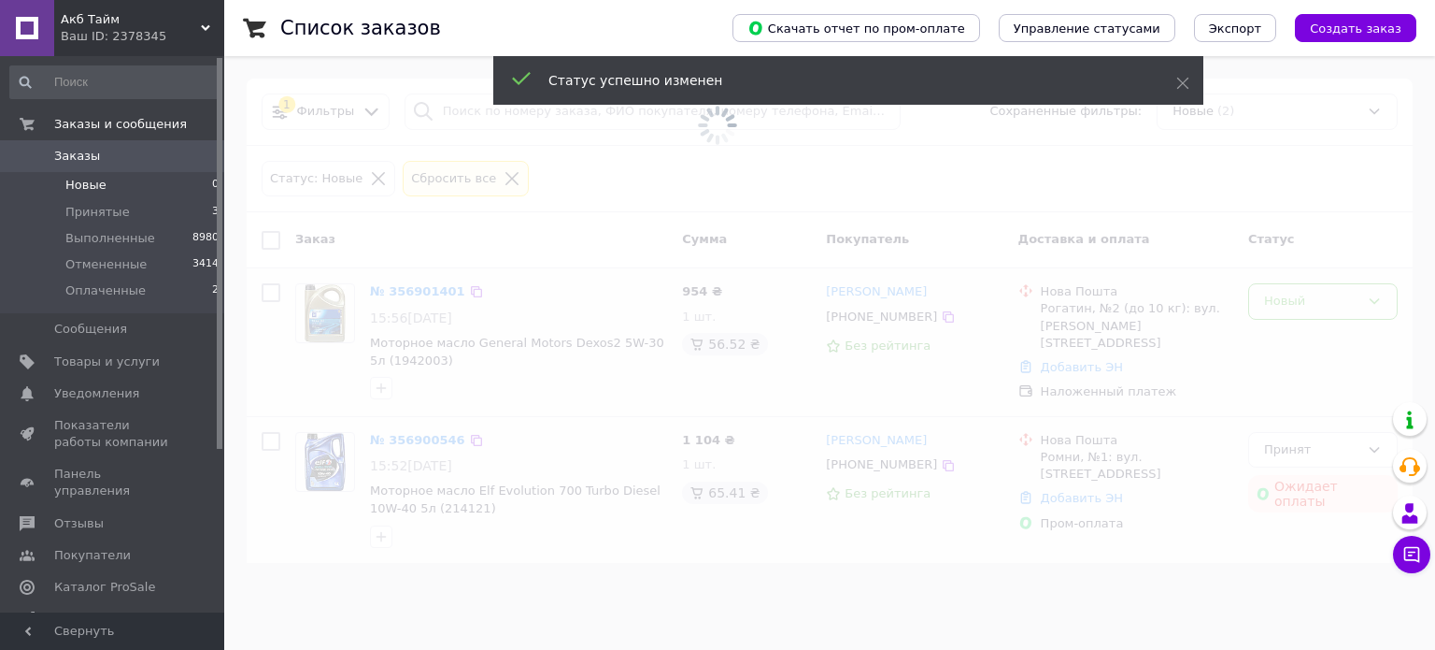
click at [1297, 313] on span at bounding box center [717, 325] width 1435 height 650
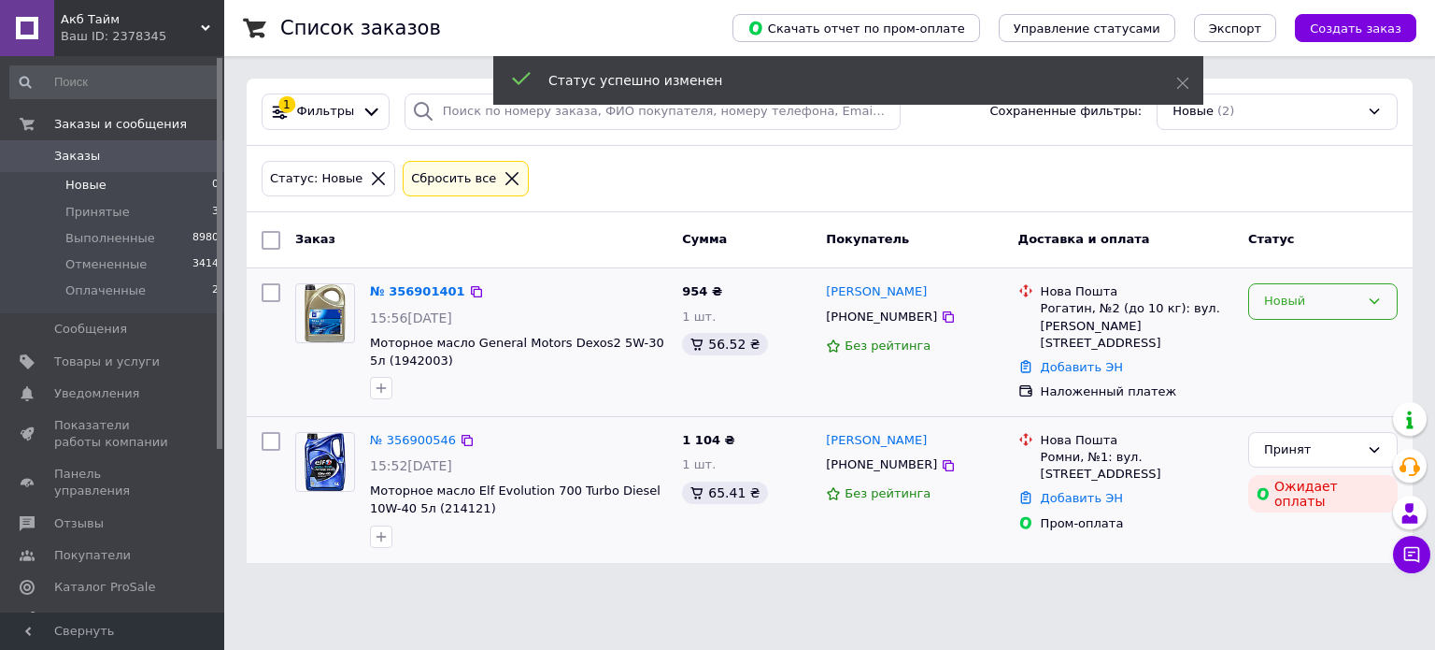
click at [1297, 313] on div "Новый" at bounding box center [1324, 301] width 150 height 36
click at [1295, 331] on li "Принят" at bounding box center [1324, 340] width 148 height 35
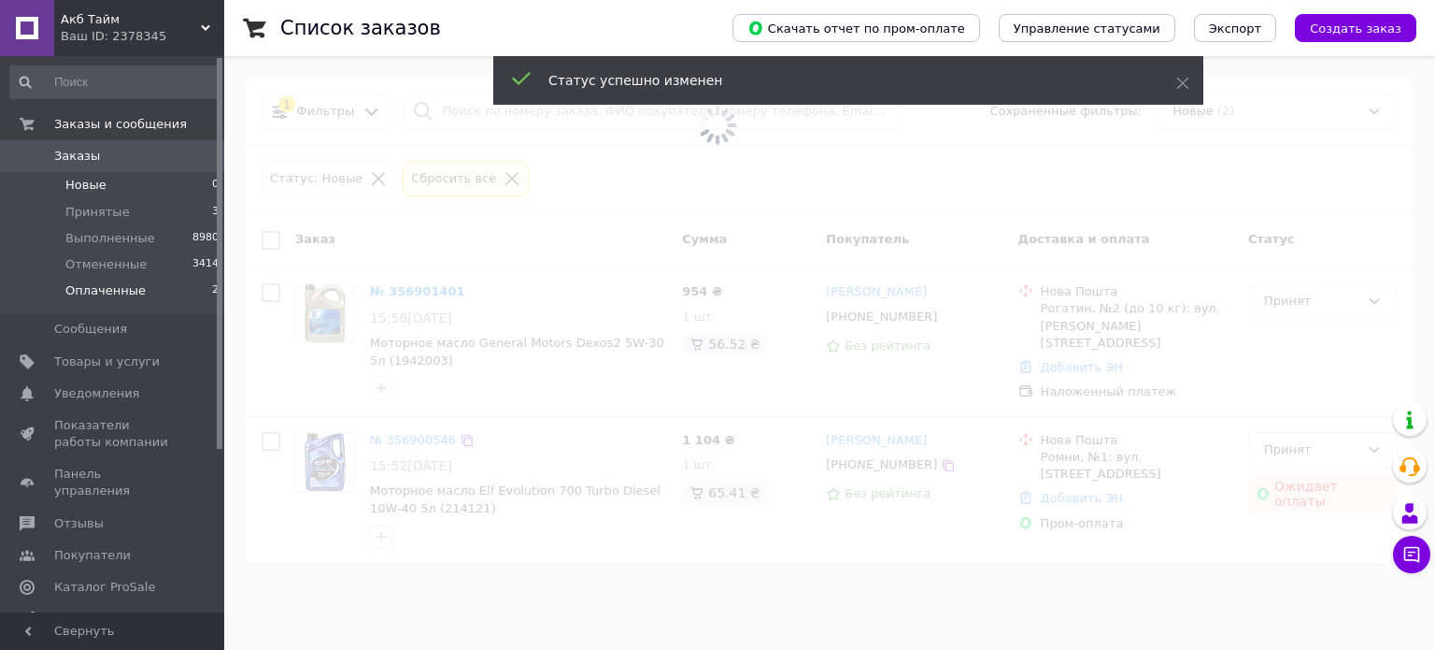
click at [112, 287] on span "Оплаченные" at bounding box center [105, 290] width 80 height 17
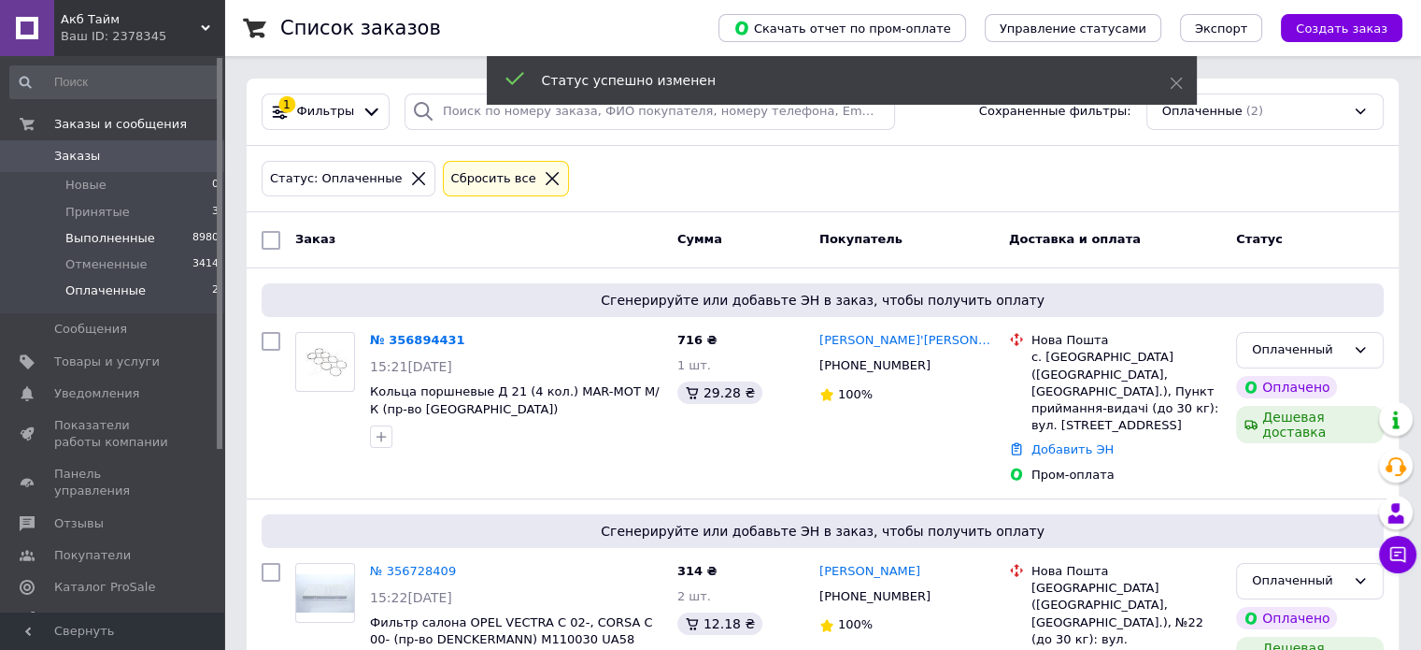
click at [158, 234] on li "Выполненные 8980" at bounding box center [115, 238] width 230 height 26
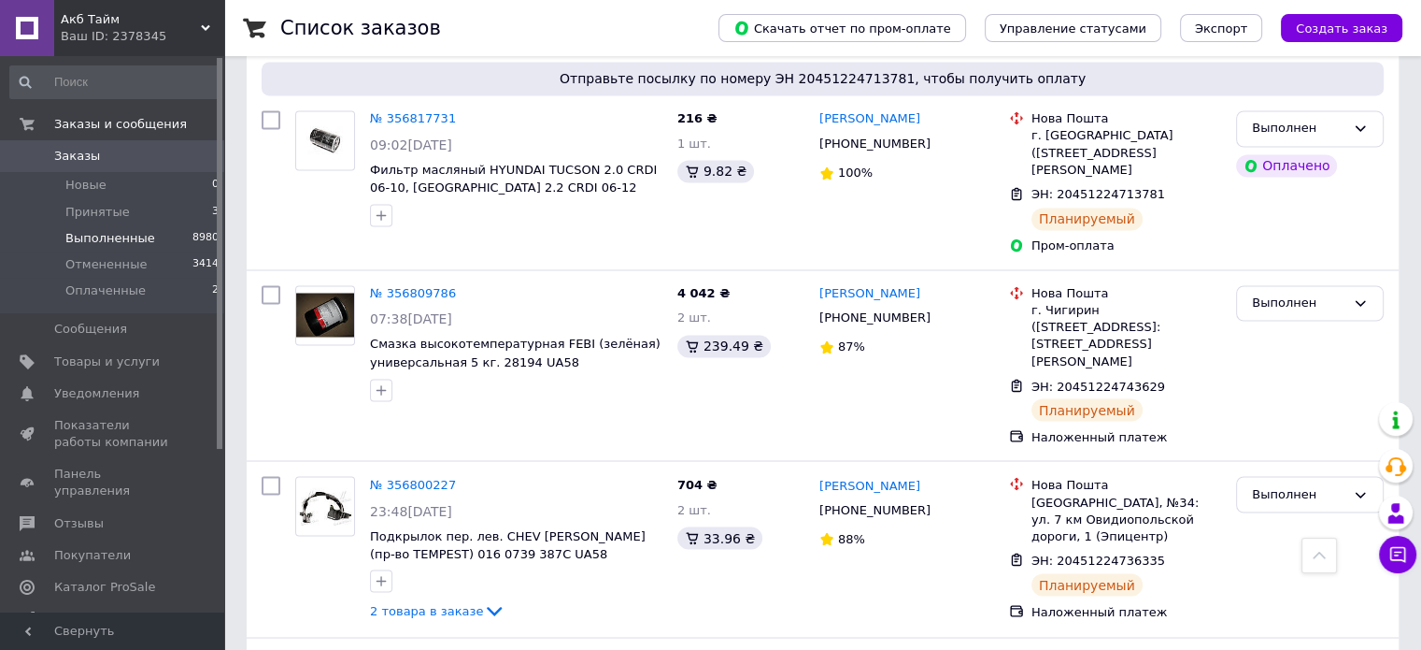
scroll to position [3084, 0]
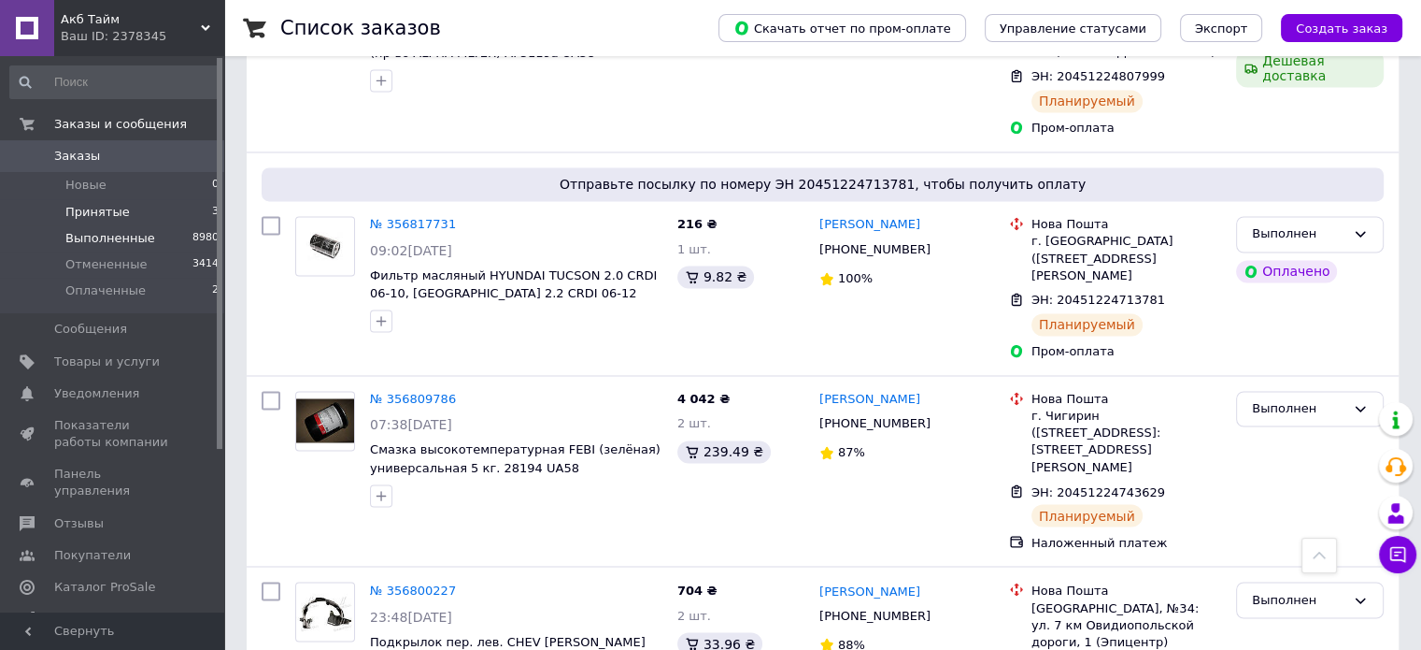
click at [105, 208] on span "Принятые" at bounding box center [97, 212] width 64 height 17
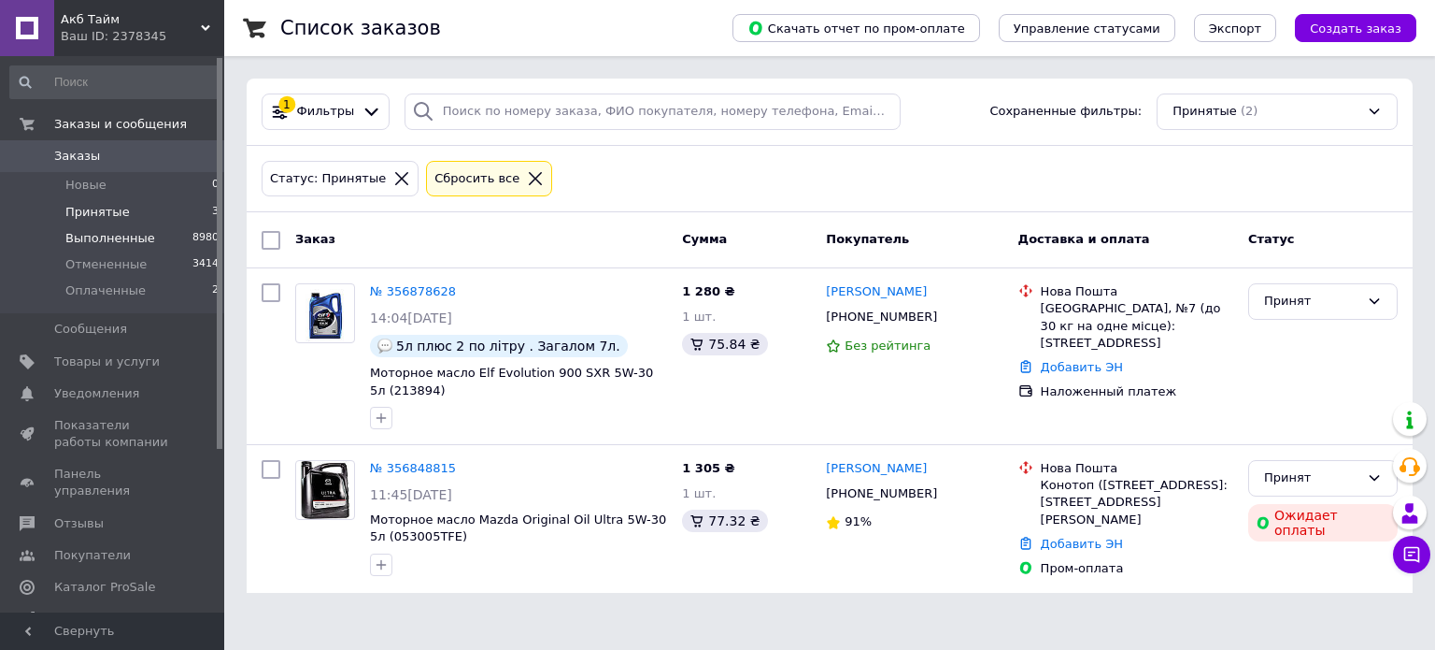
click at [145, 238] on li "Выполненные 8980" at bounding box center [115, 238] width 230 height 26
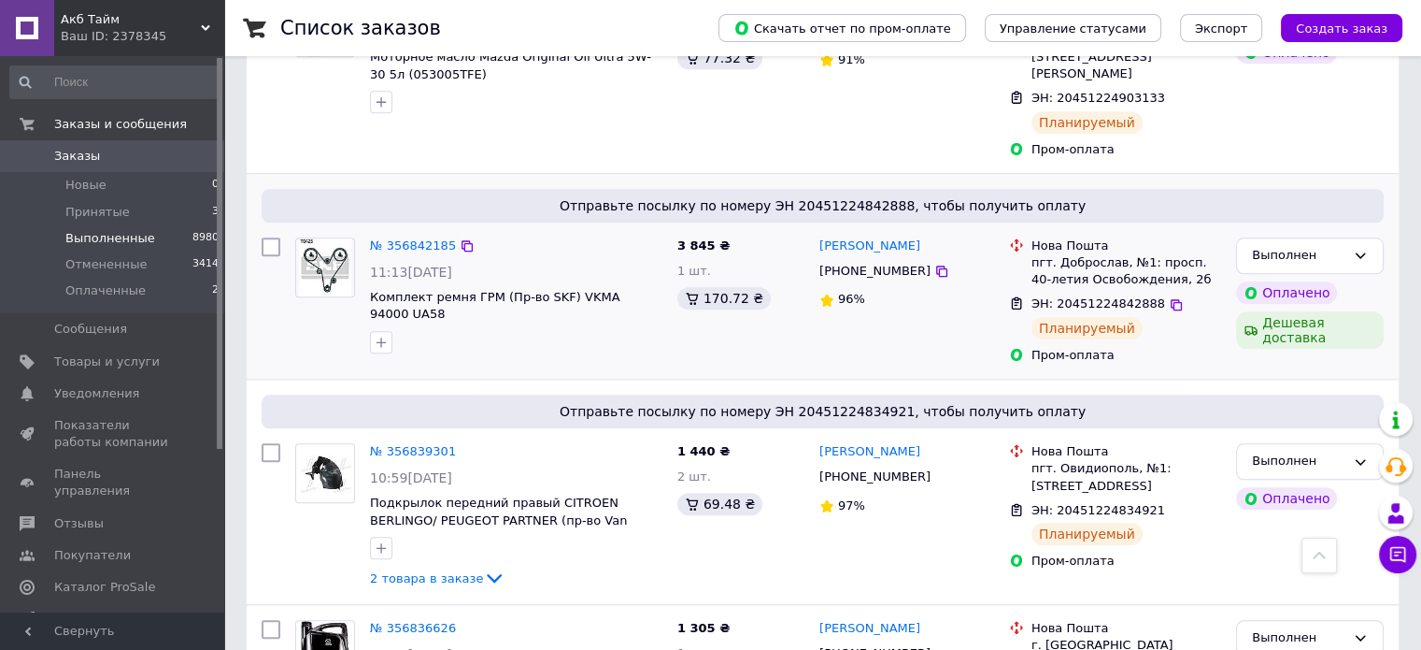
scroll to position [1682, 0]
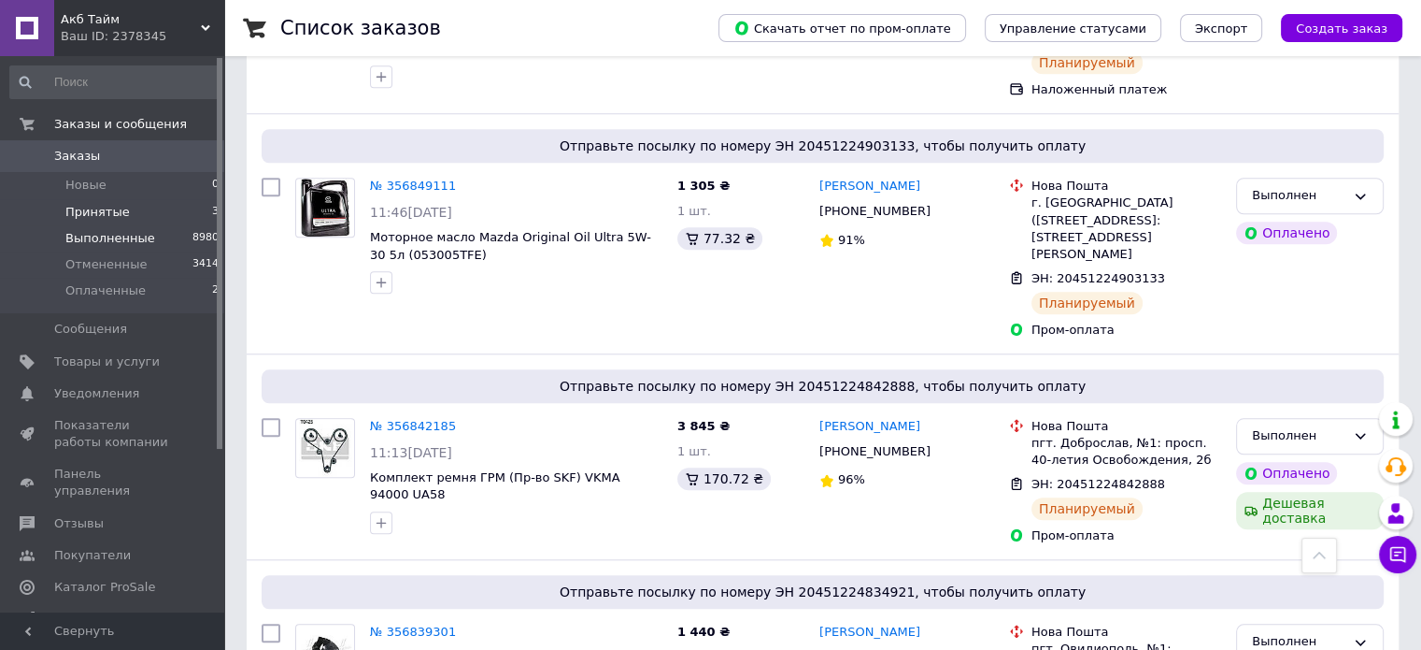
click at [119, 211] on span "Принятые" at bounding box center [97, 212] width 64 height 17
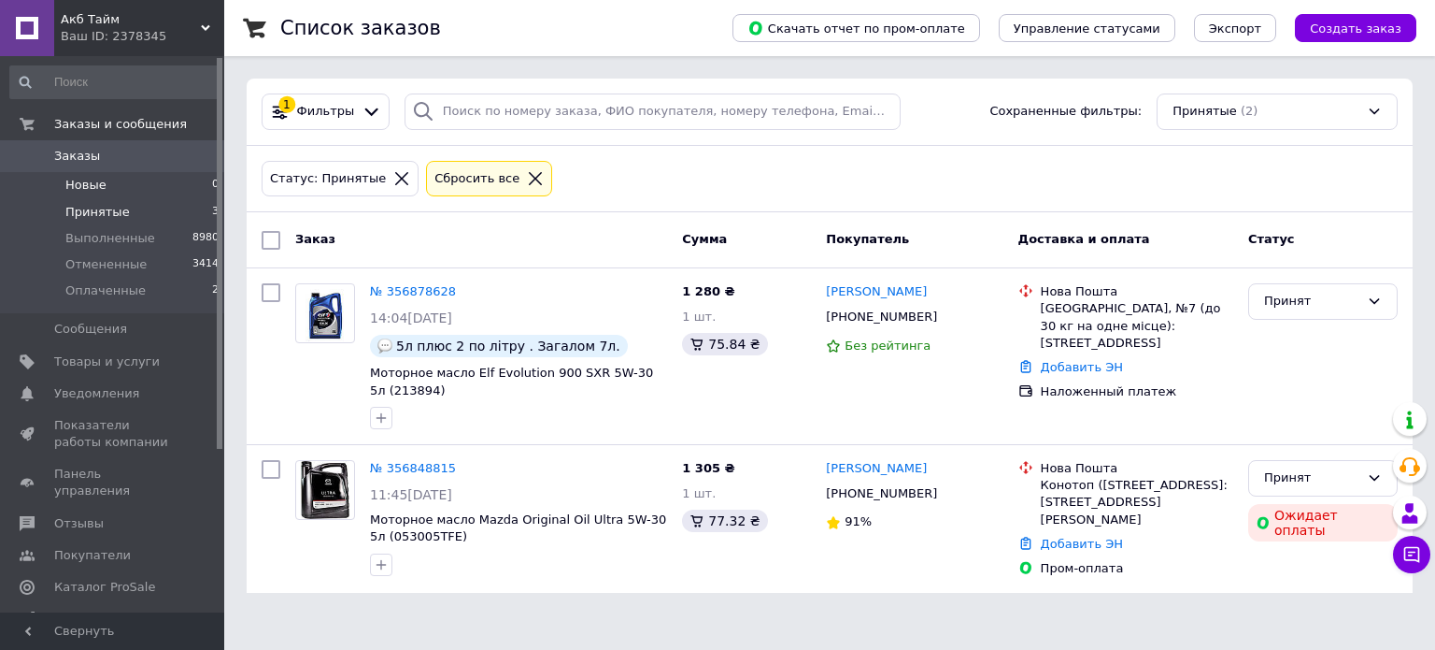
click at [97, 185] on span "Новые" at bounding box center [85, 185] width 41 height 17
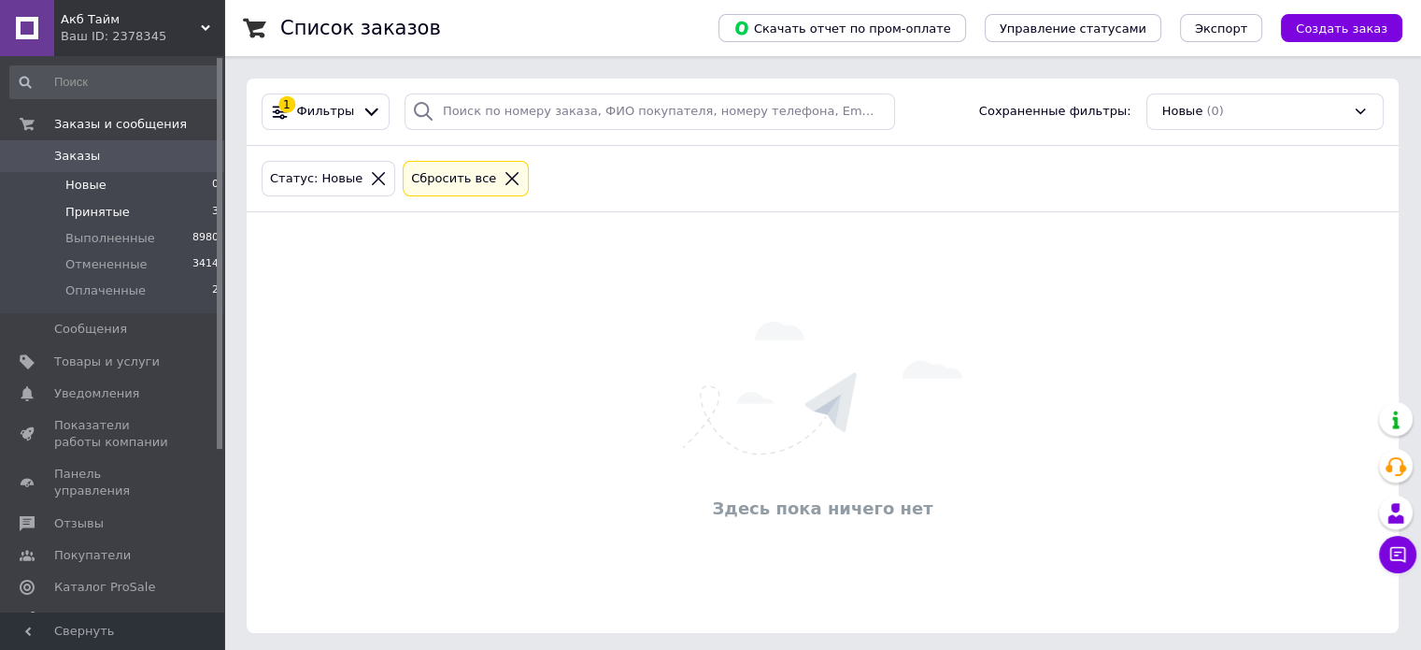
click at [116, 208] on span "Принятые" at bounding box center [97, 212] width 64 height 17
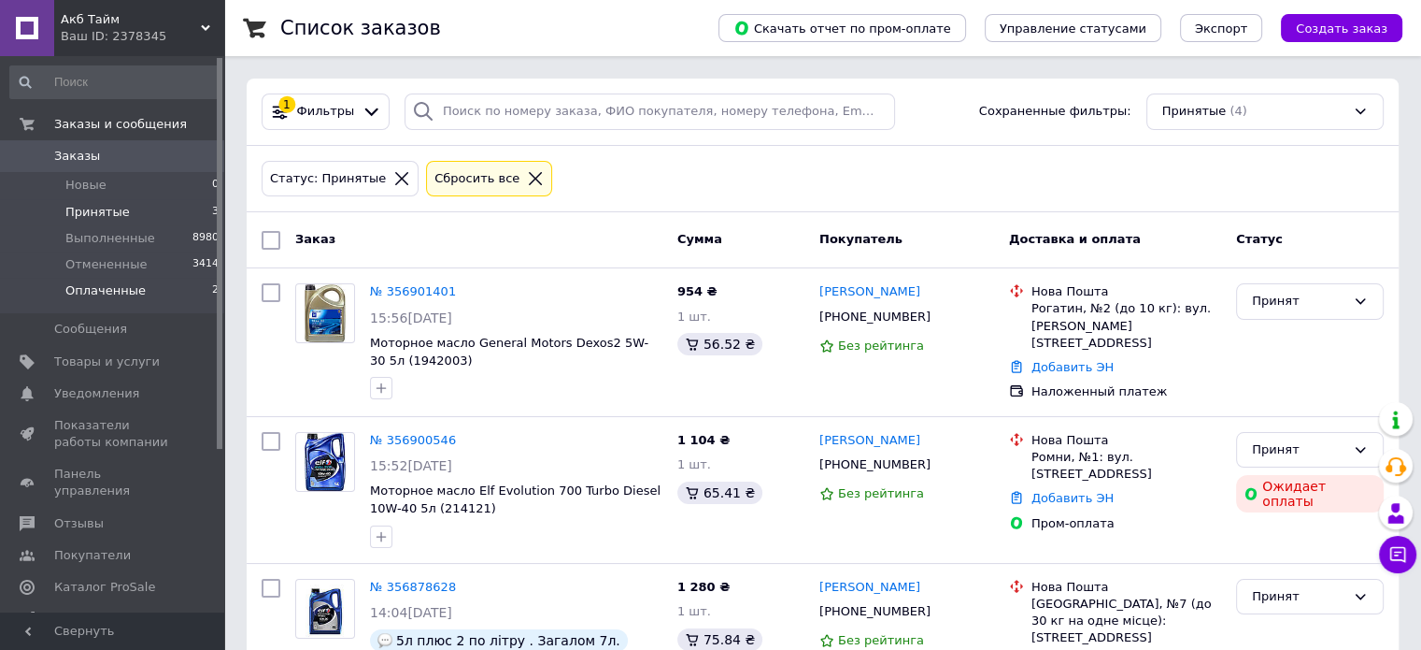
click at [111, 292] on span "Оплаченные" at bounding box center [105, 290] width 80 height 17
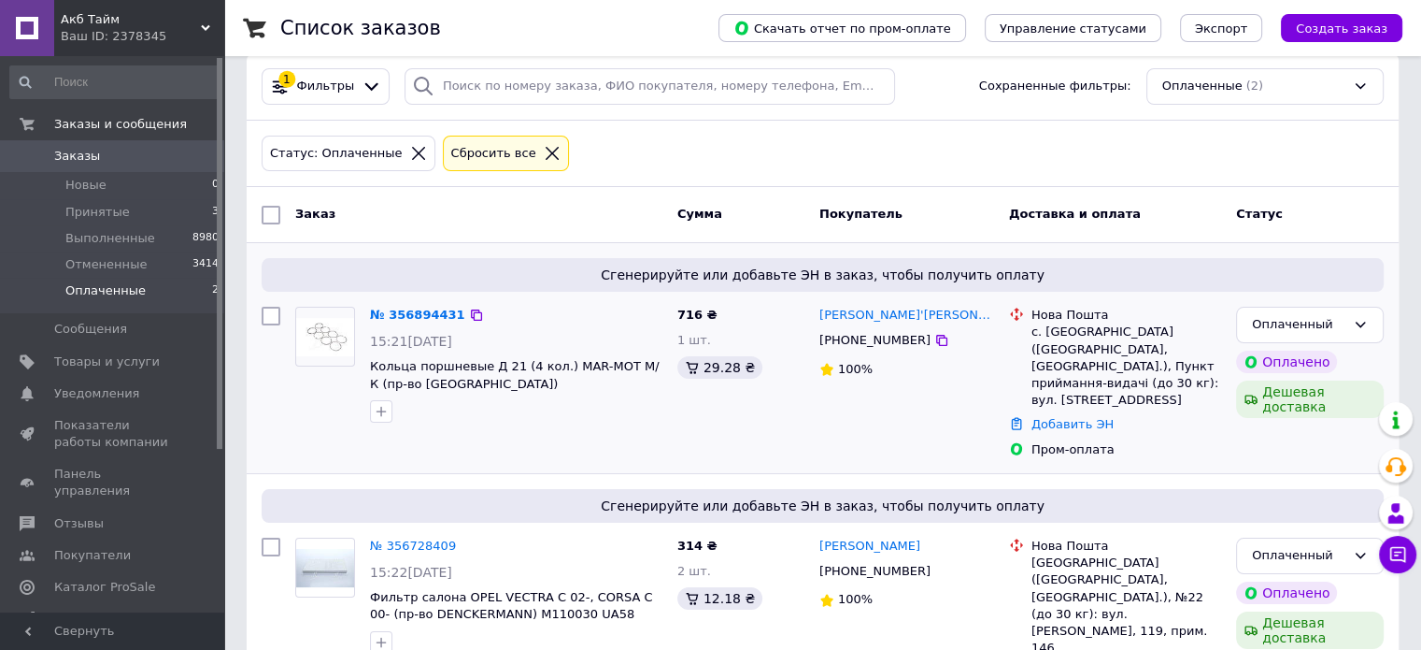
scroll to position [49, 0]
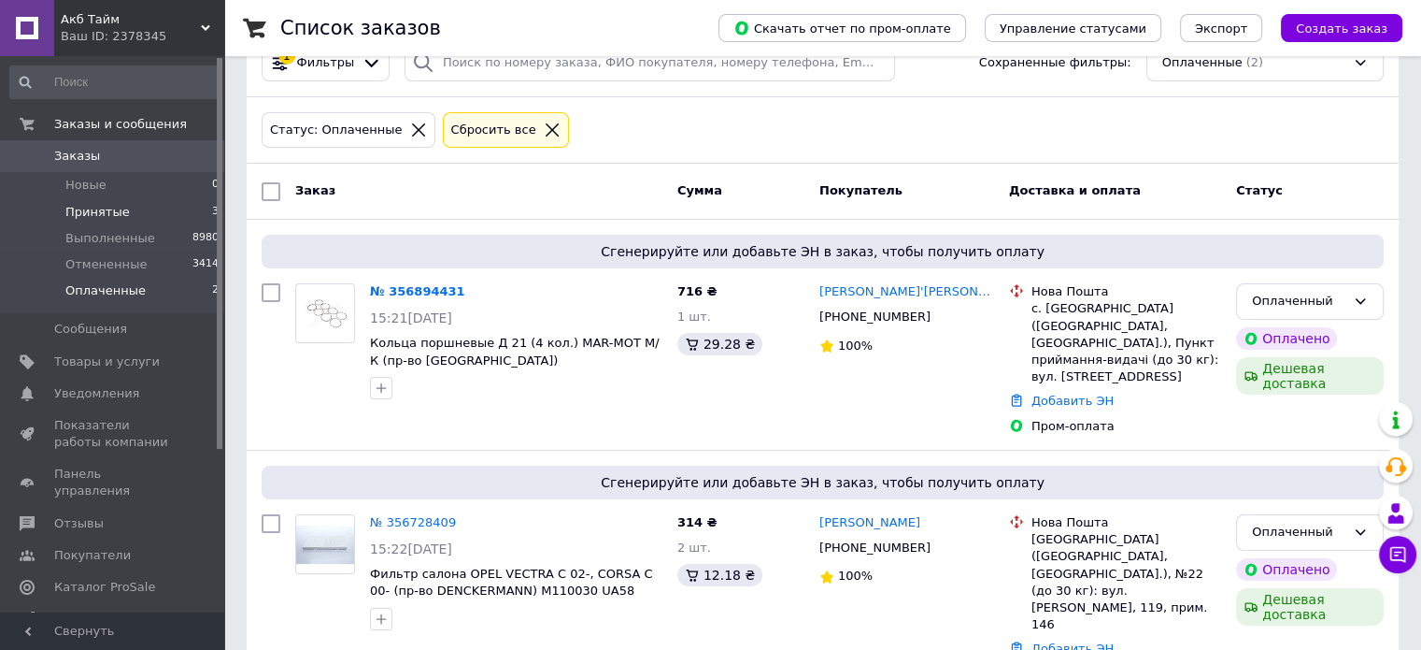
click at [125, 219] on li "Принятые 3" at bounding box center [115, 212] width 230 height 26
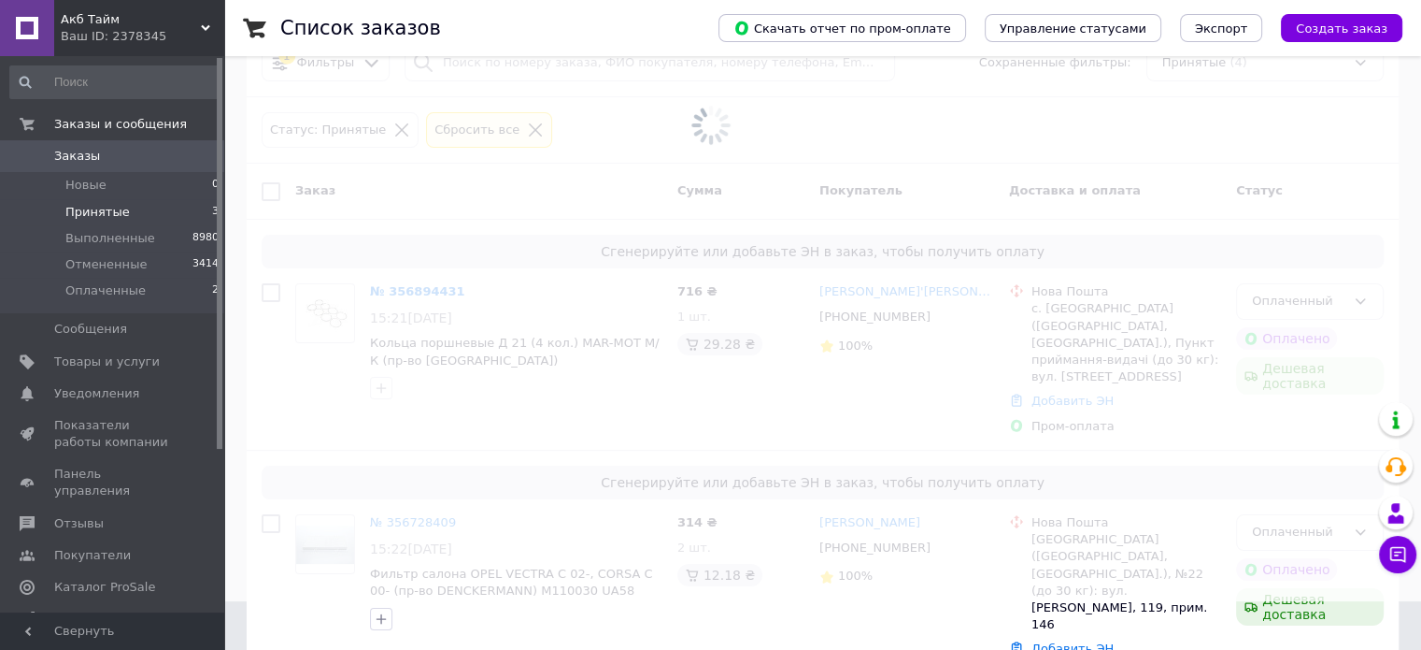
click at [107, 31] on div "Ваш ID: 2378345" at bounding box center [143, 36] width 164 height 17
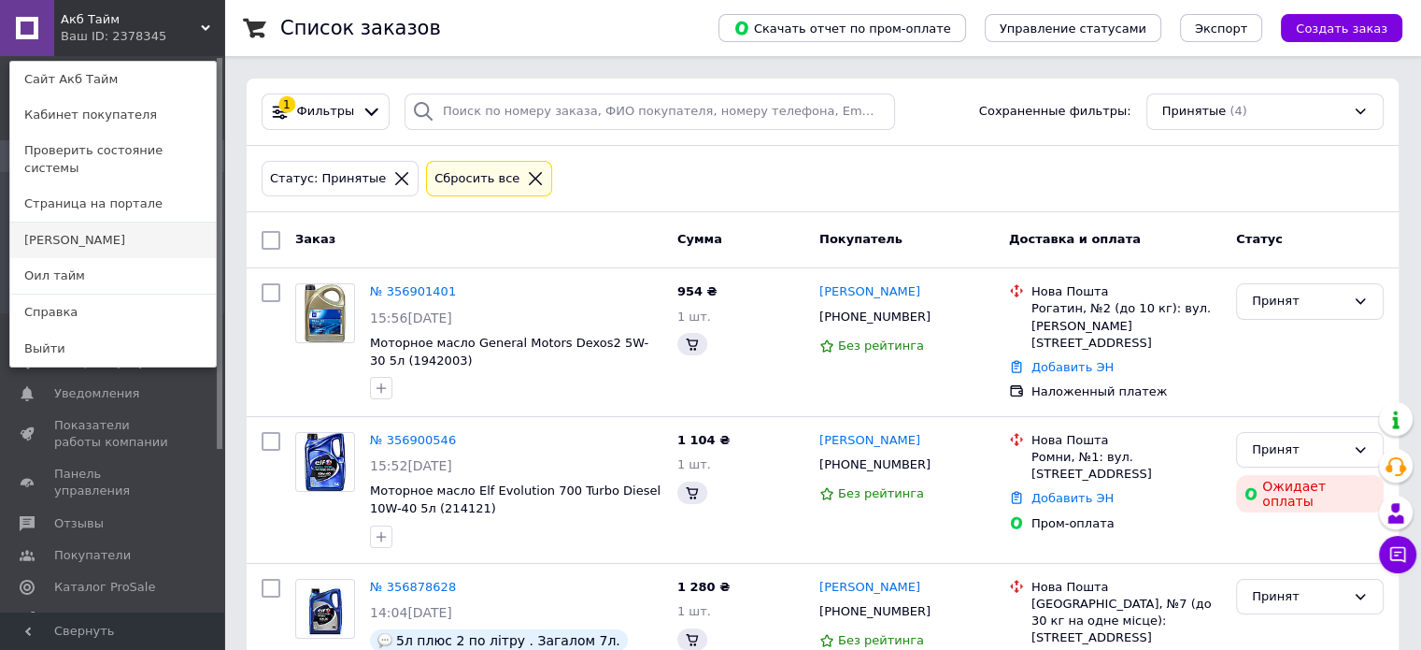
click at [77, 222] on link "[PERSON_NAME]" at bounding box center [113, 240] width 206 height 36
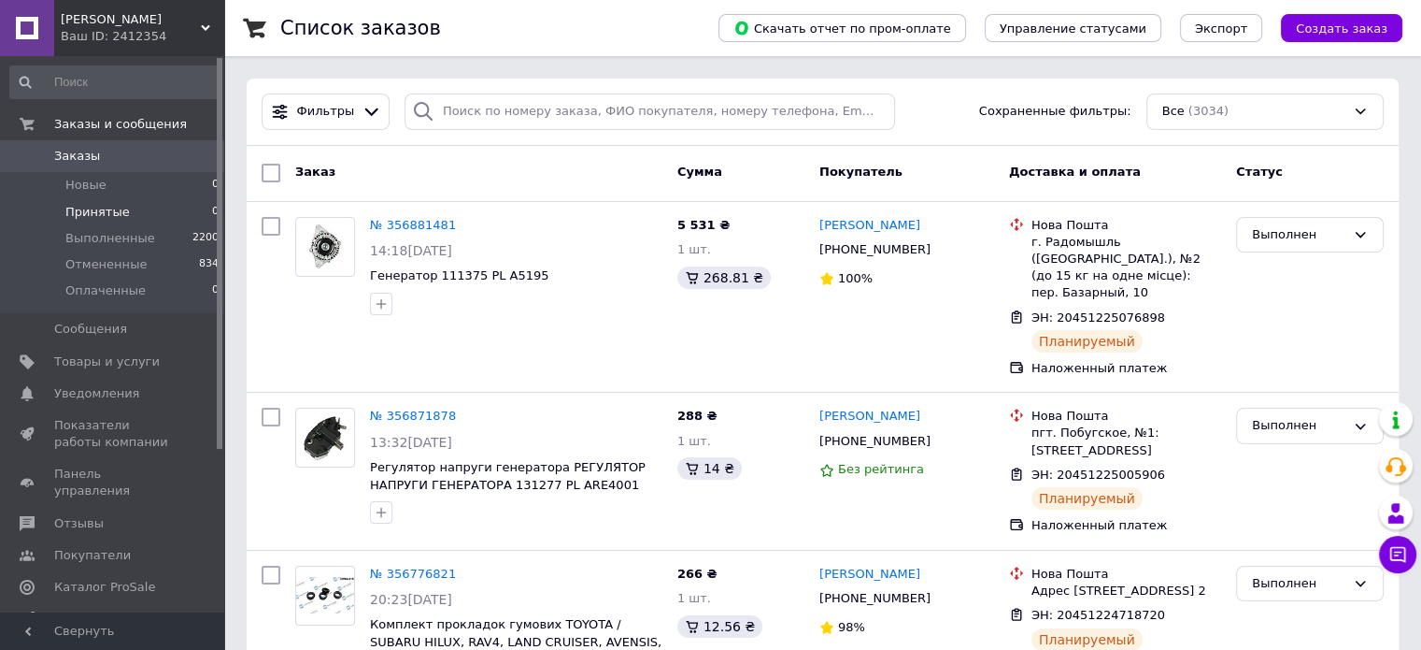
click at [93, 221] on li "Принятые 0" at bounding box center [115, 212] width 230 height 26
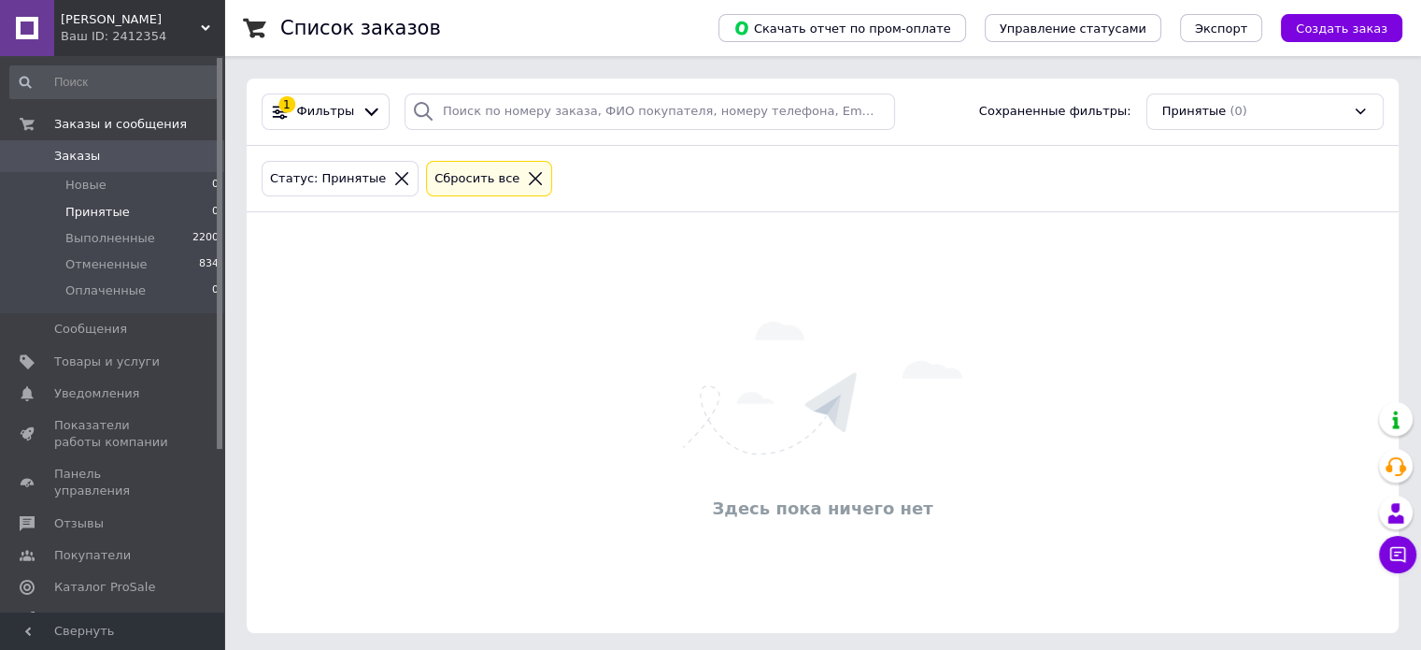
click at [161, 206] on li "Принятые 0" at bounding box center [115, 212] width 230 height 26
click at [134, 37] on div "Ваш ID: 2412354" at bounding box center [143, 36] width 164 height 17
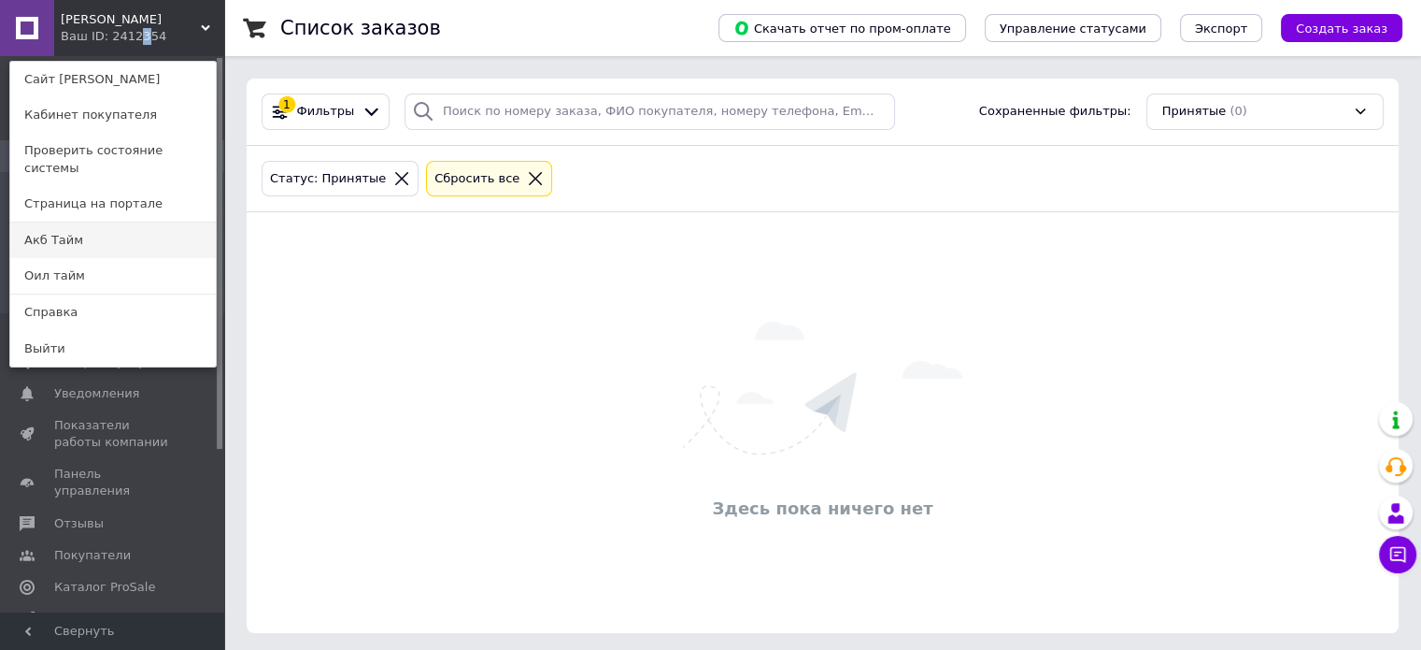
click at [100, 222] on link "Акб Тайм" at bounding box center [113, 240] width 206 height 36
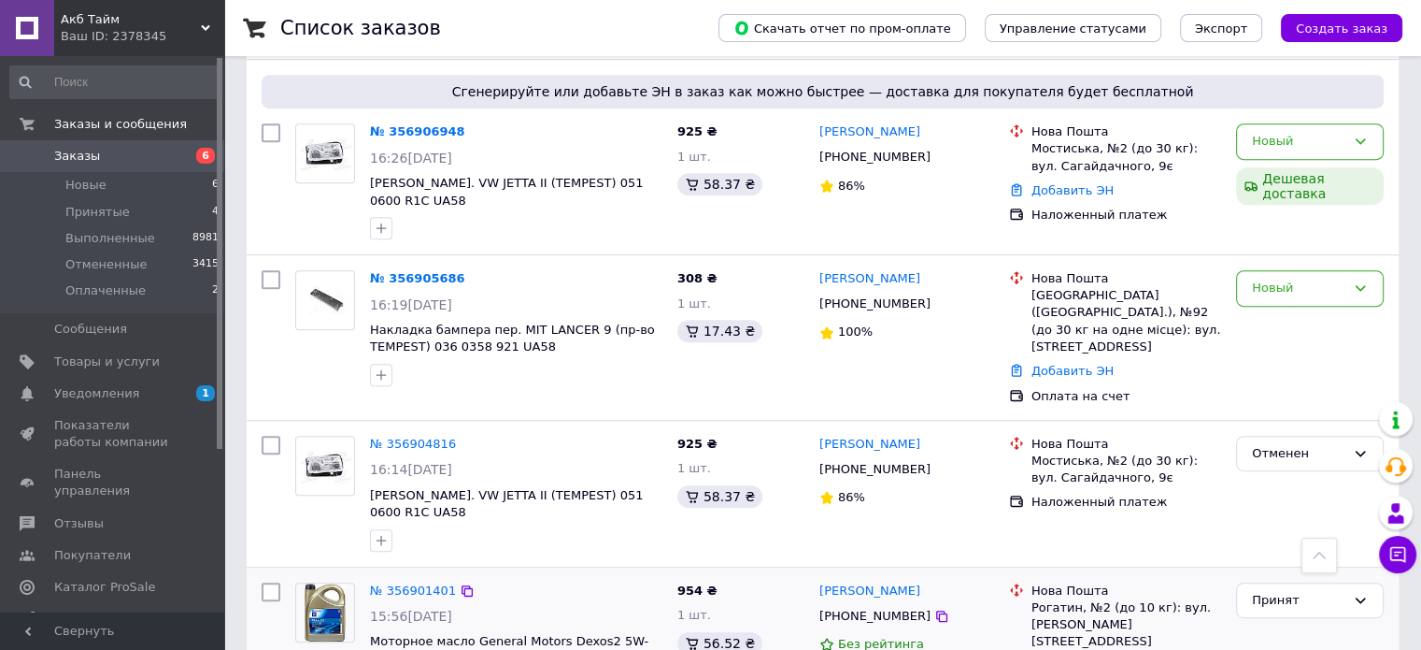
scroll to position [841, 0]
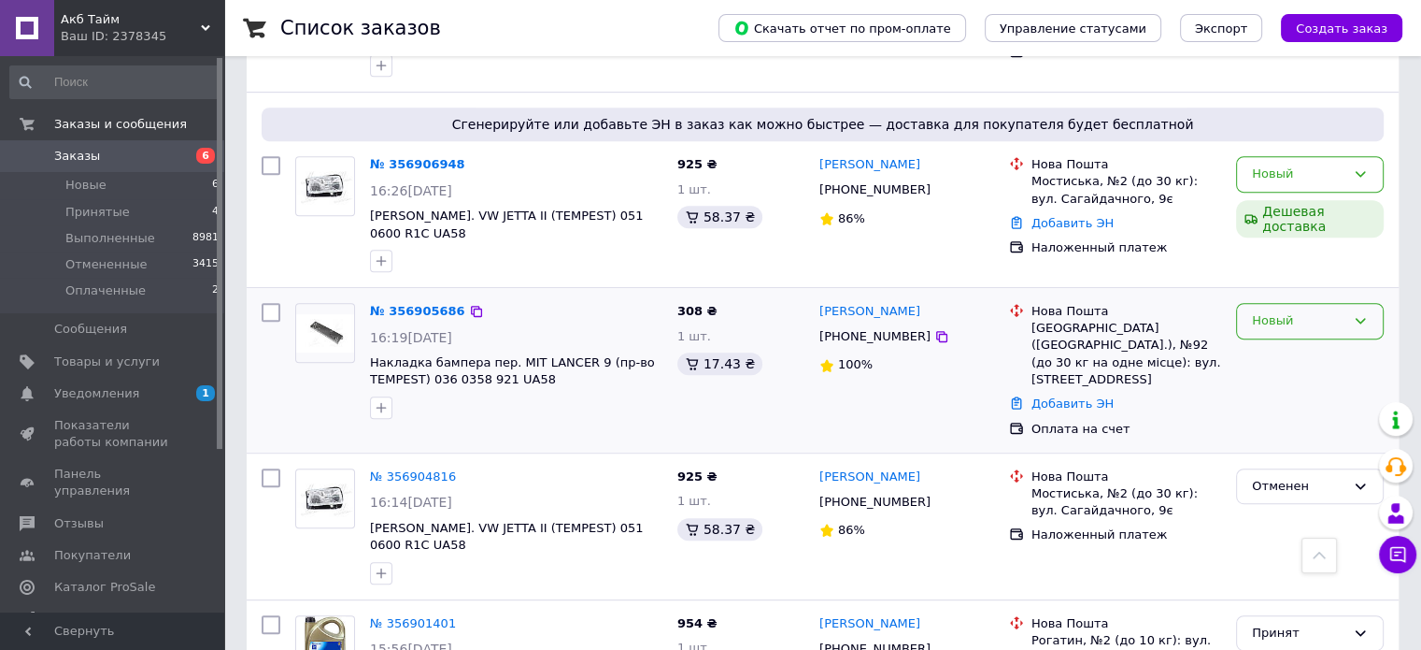
click at [1260, 311] on div "Новый" at bounding box center [1298, 321] width 93 height 20
click at [1264, 343] on li "Принят" at bounding box center [1310, 360] width 146 height 35
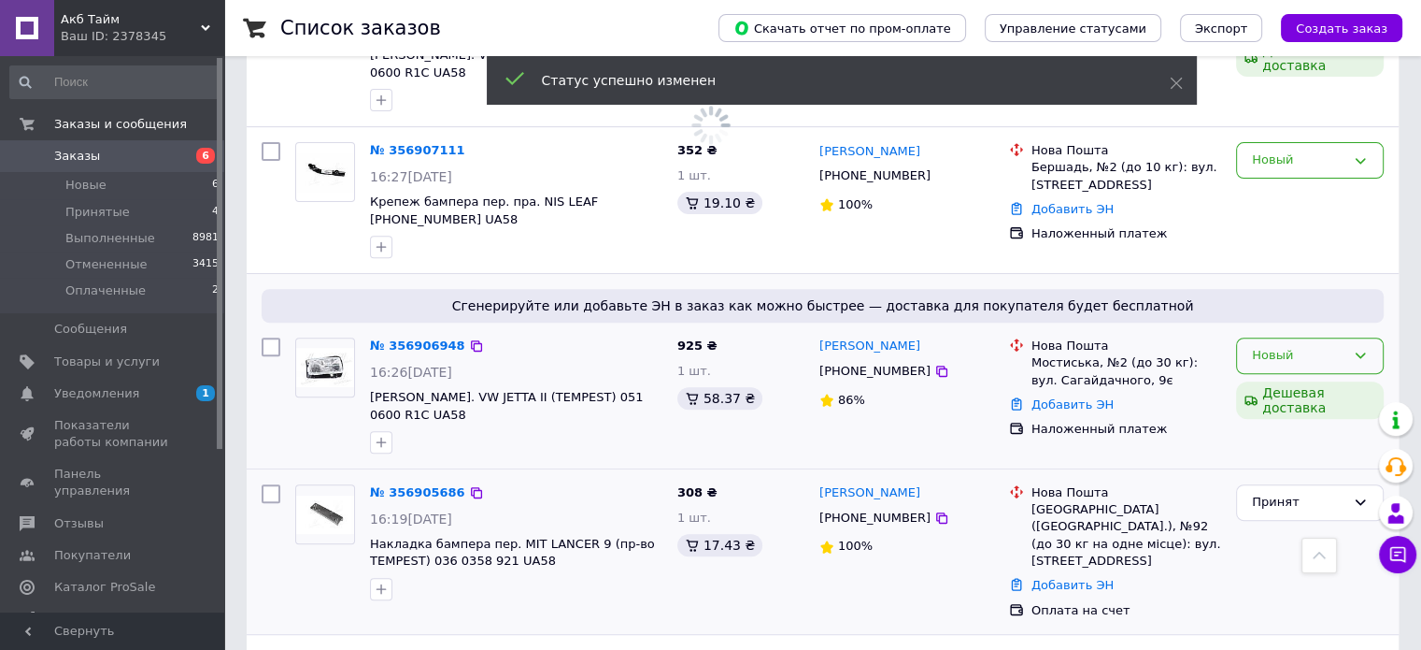
scroll to position [654, 0]
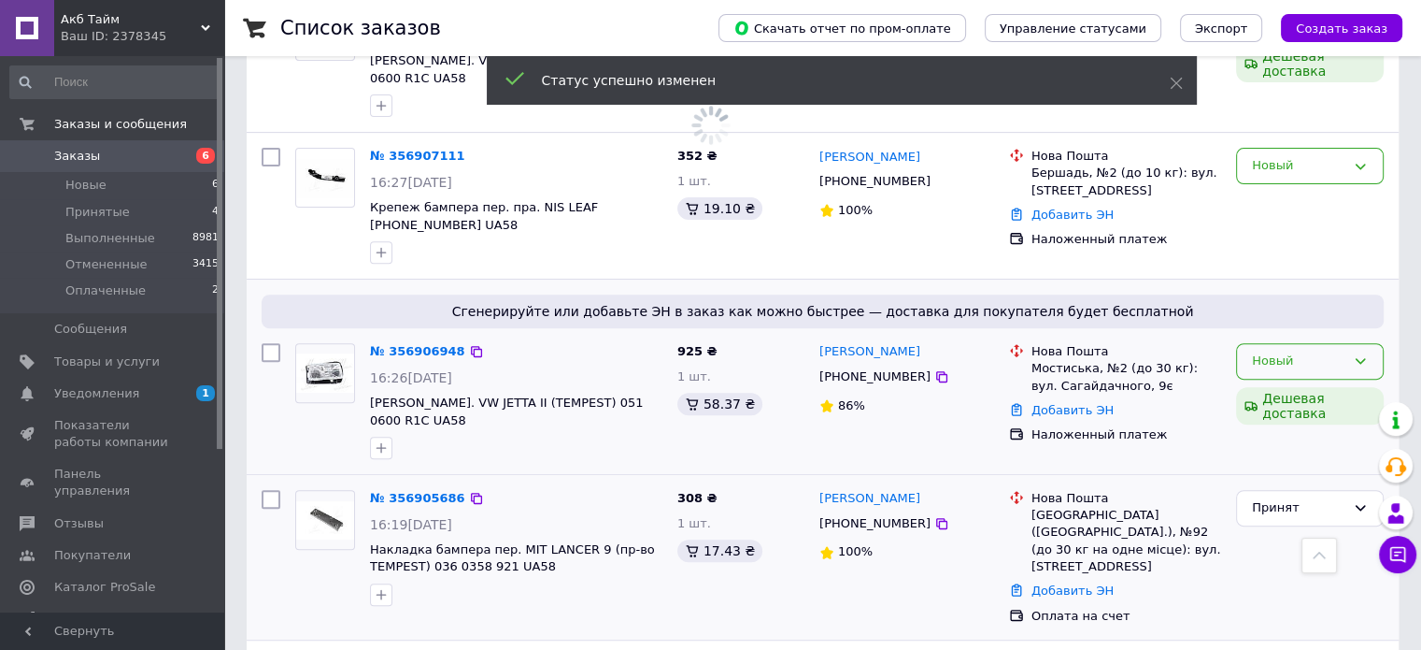
click at [1266, 351] on div "Новый" at bounding box center [1298, 361] width 93 height 20
click at [1266, 383] on li "Принят" at bounding box center [1310, 400] width 146 height 35
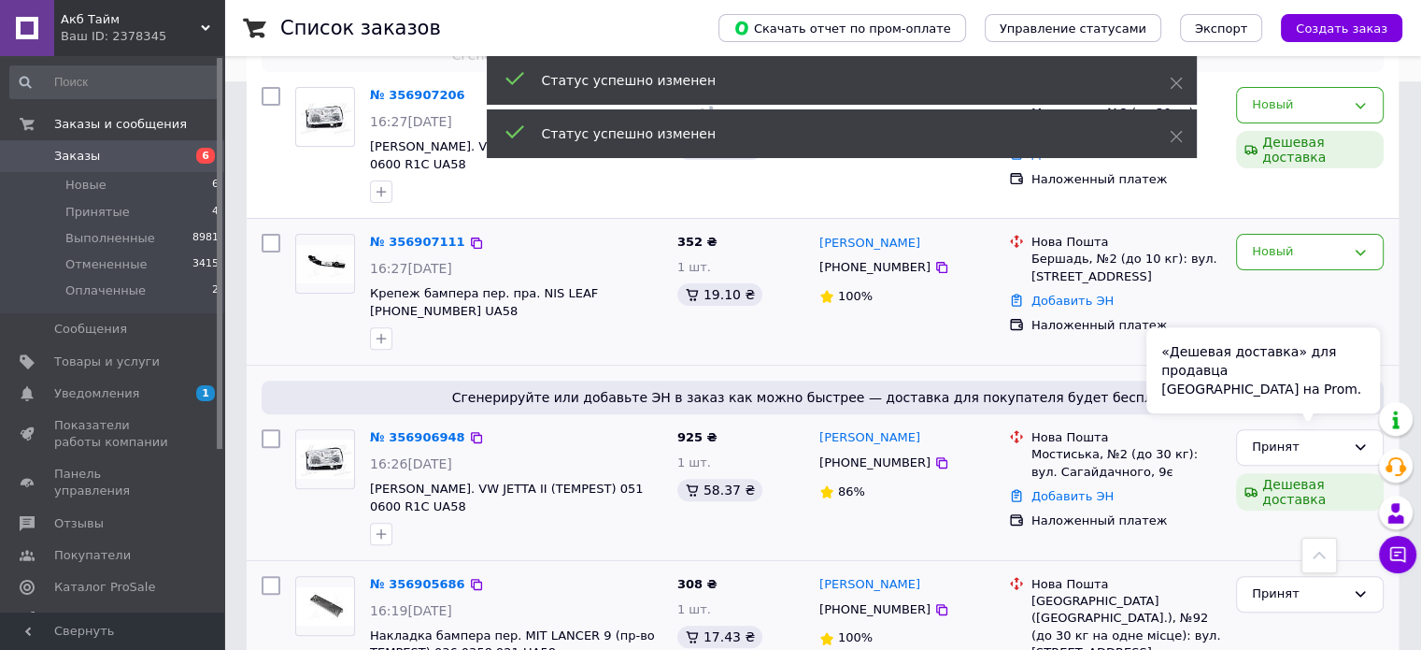
scroll to position [467, 0]
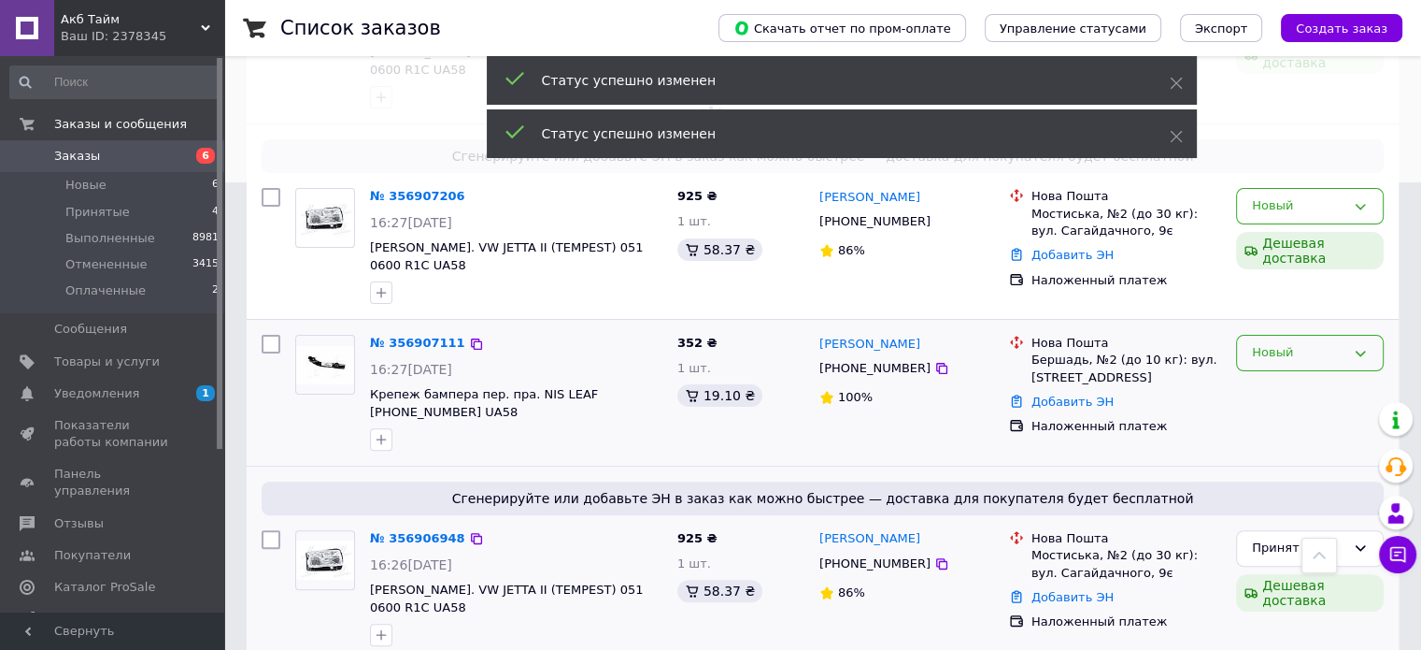
click at [1273, 343] on div "Новый" at bounding box center [1298, 353] width 93 height 20
click at [1275, 375] on li "Принят" at bounding box center [1310, 392] width 146 height 35
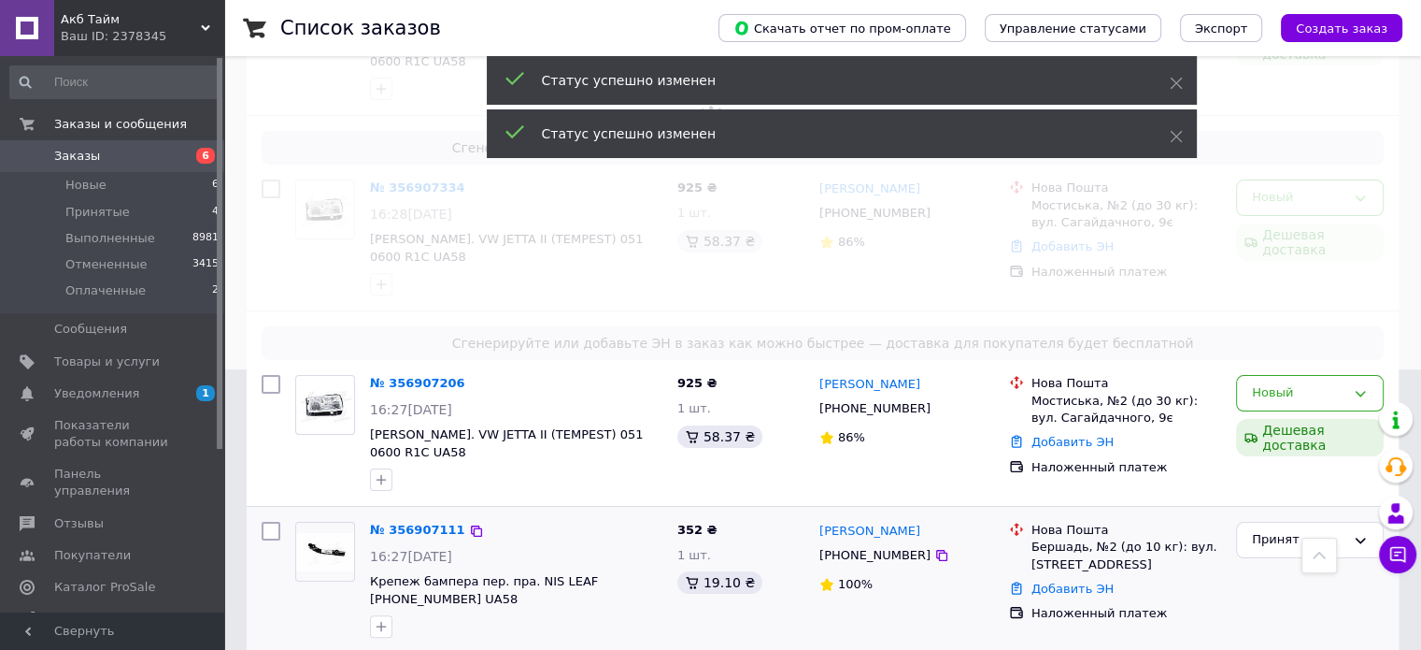
scroll to position [280, 0]
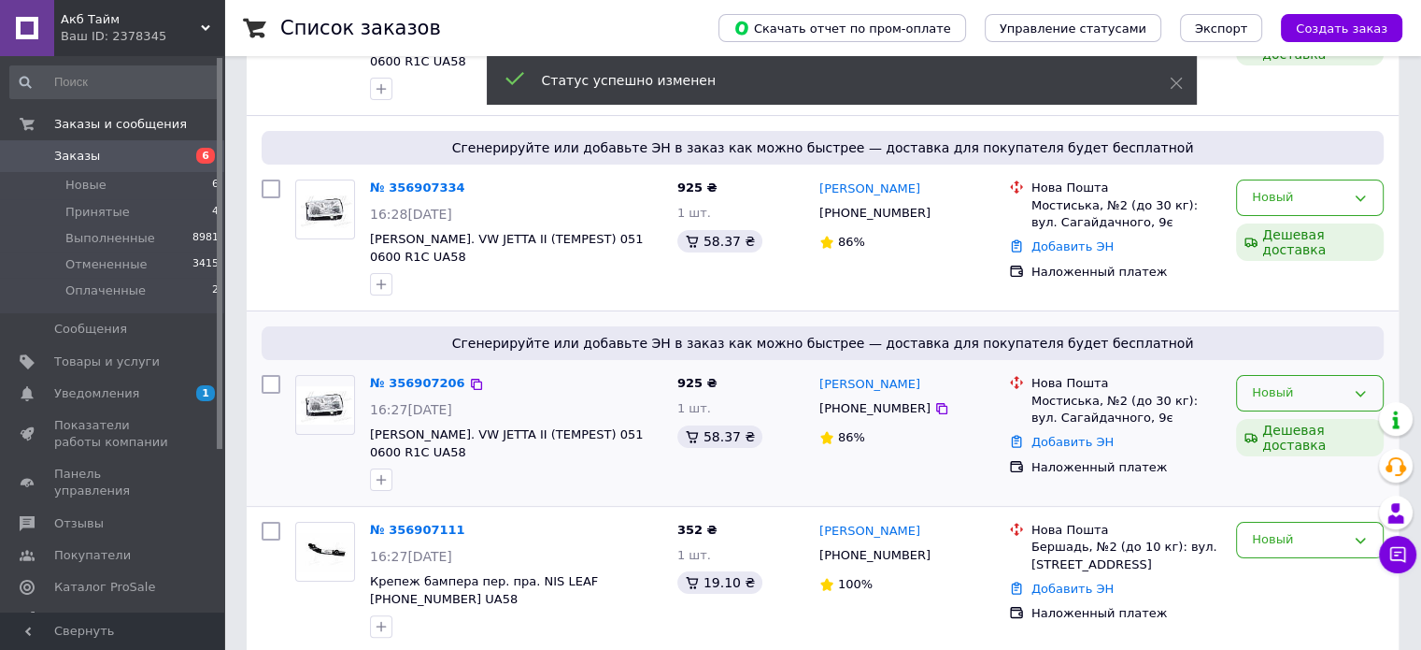
click at [1278, 375] on div "Новый" at bounding box center [1310, 393] width 148 height 36
click at [1279, 415] on li "Принят" at bounding box center [1310, 432] width 146 height 35
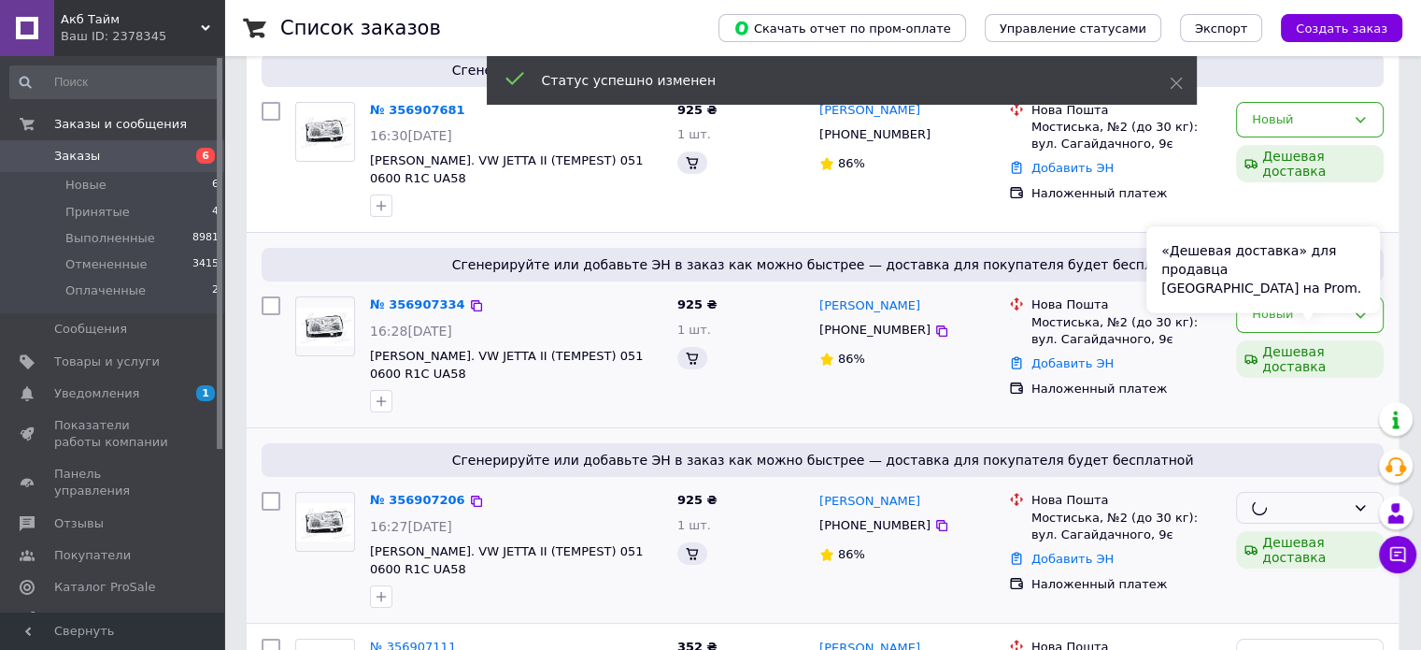
scroll to position [93, 0]
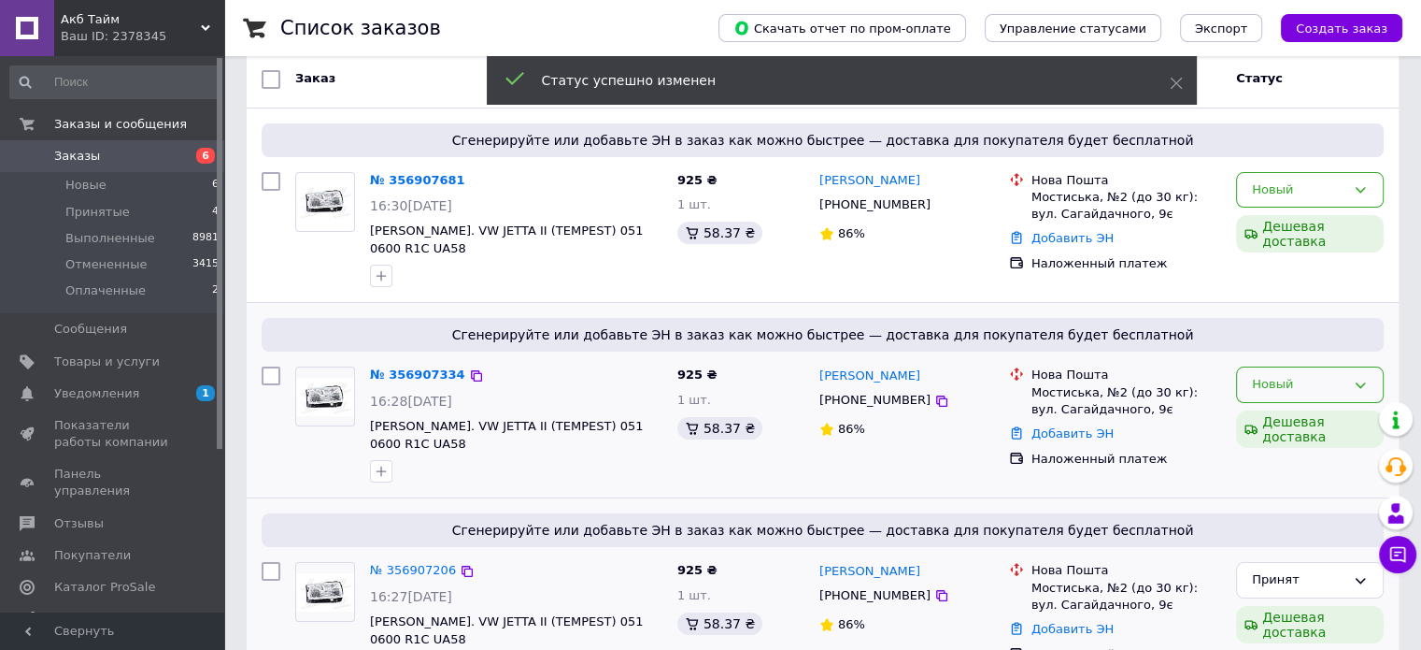
click at [1285, 377] on div "Новый" at bounding box center [1298, 385] width 93 height 20
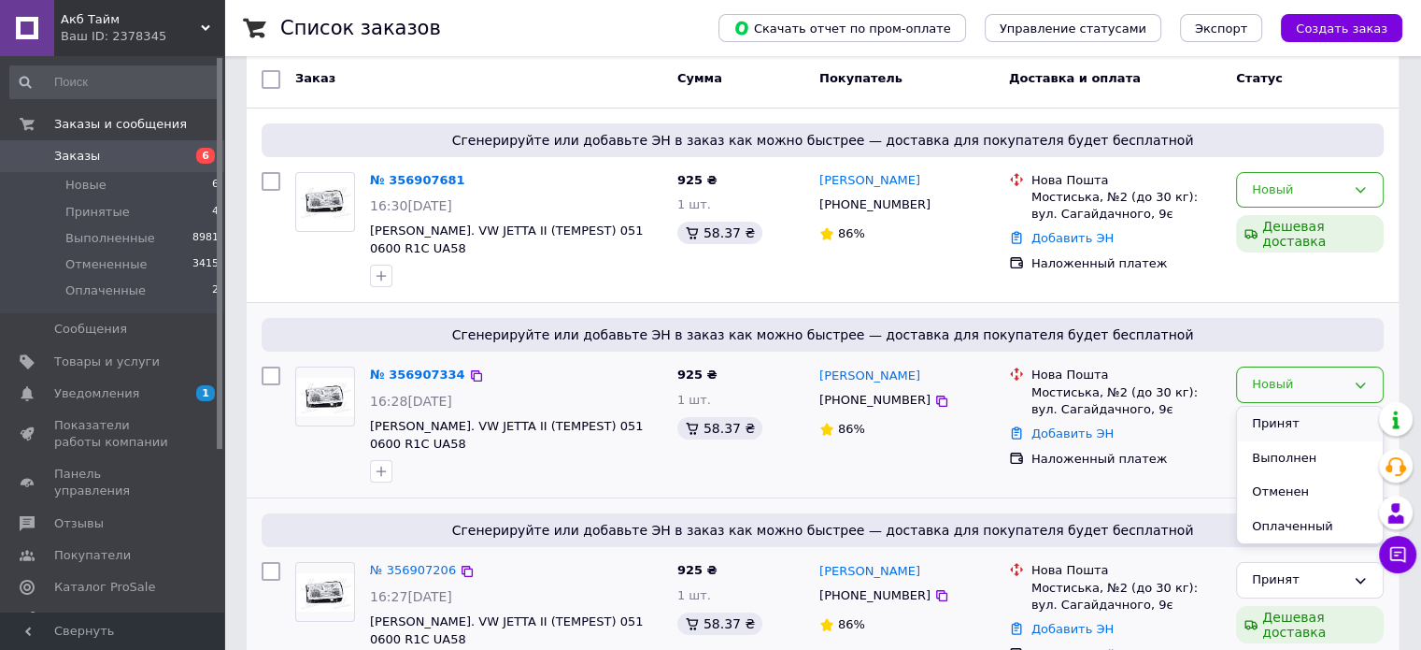
click at [1285, 407] on li "Принят" at bounding box center [1310, 424] width 146 height 35
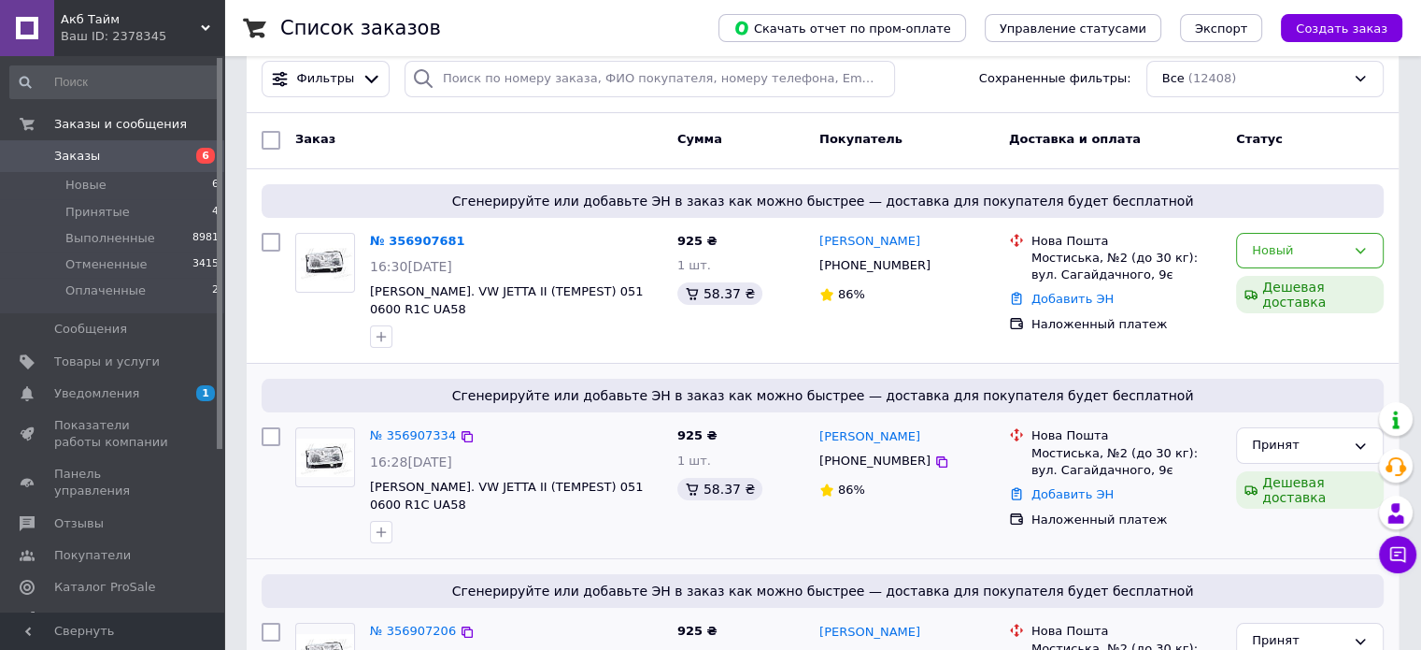
scroll to position [0, 0]
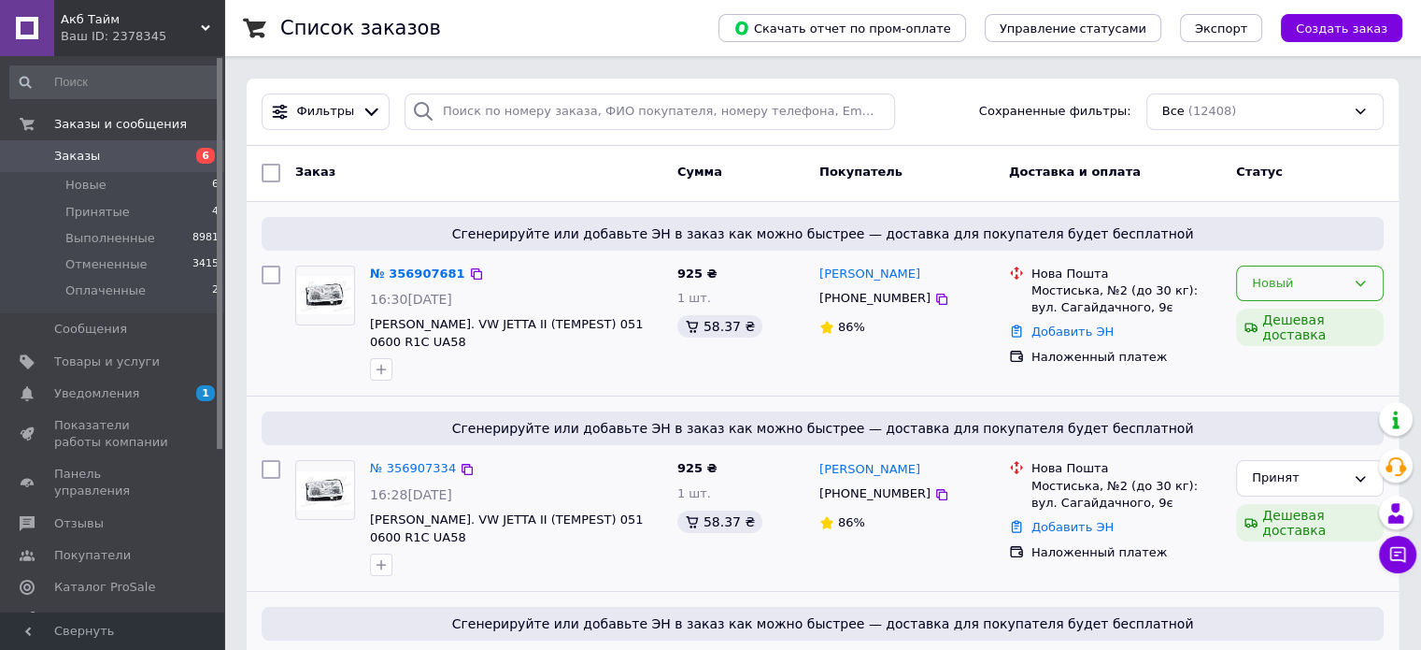
click at [1271, 289] on div "Новый" at bounding box center [1298, 284] width 93 height 20
click at [1271, 310] on li "Принят" at bounding box center [1310, 322] width 146 height 35
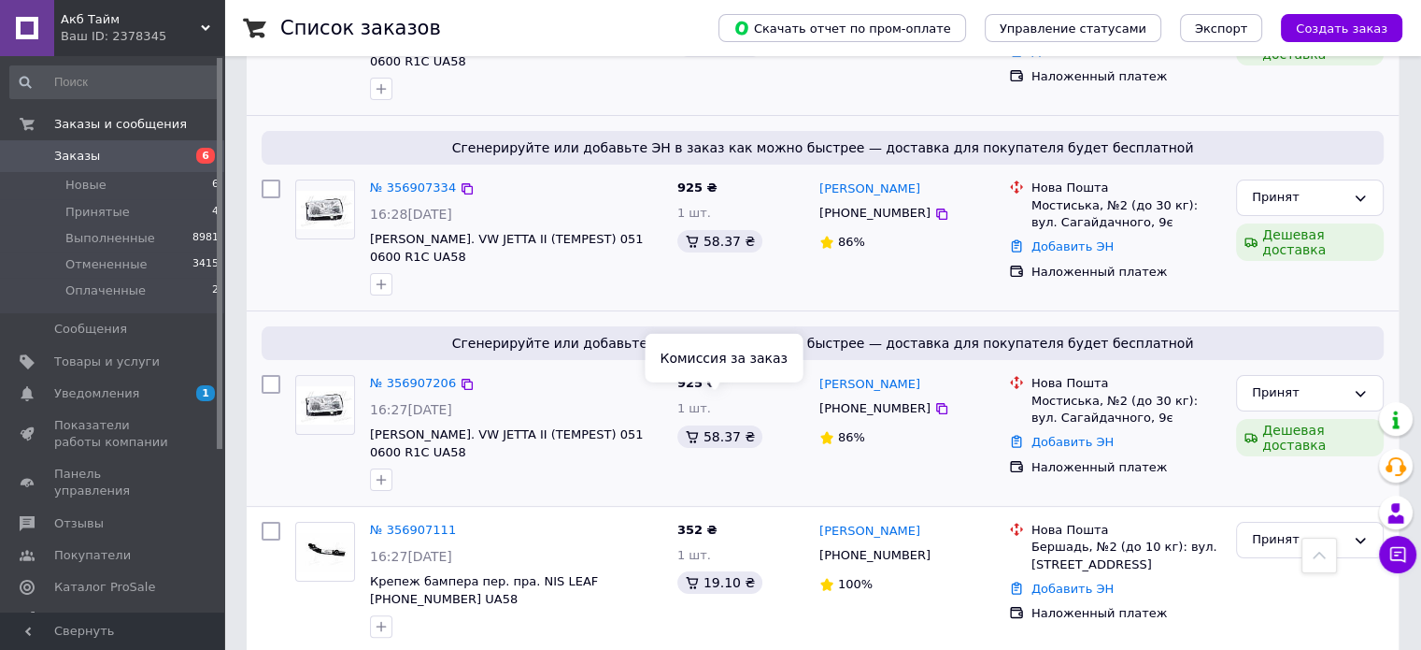
scroll to position [187, 0]
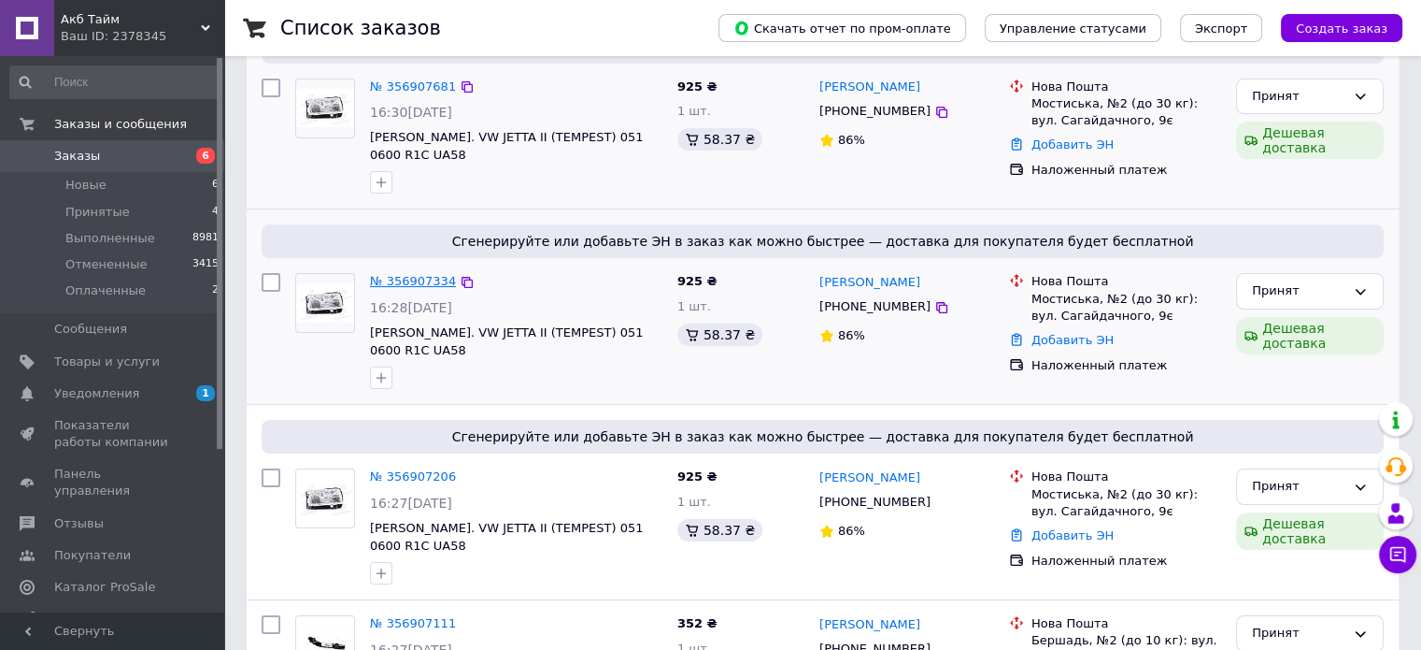
click at [438, 274] on link "№ 356907334" at bounding box center [413, 281] width 86 height 14
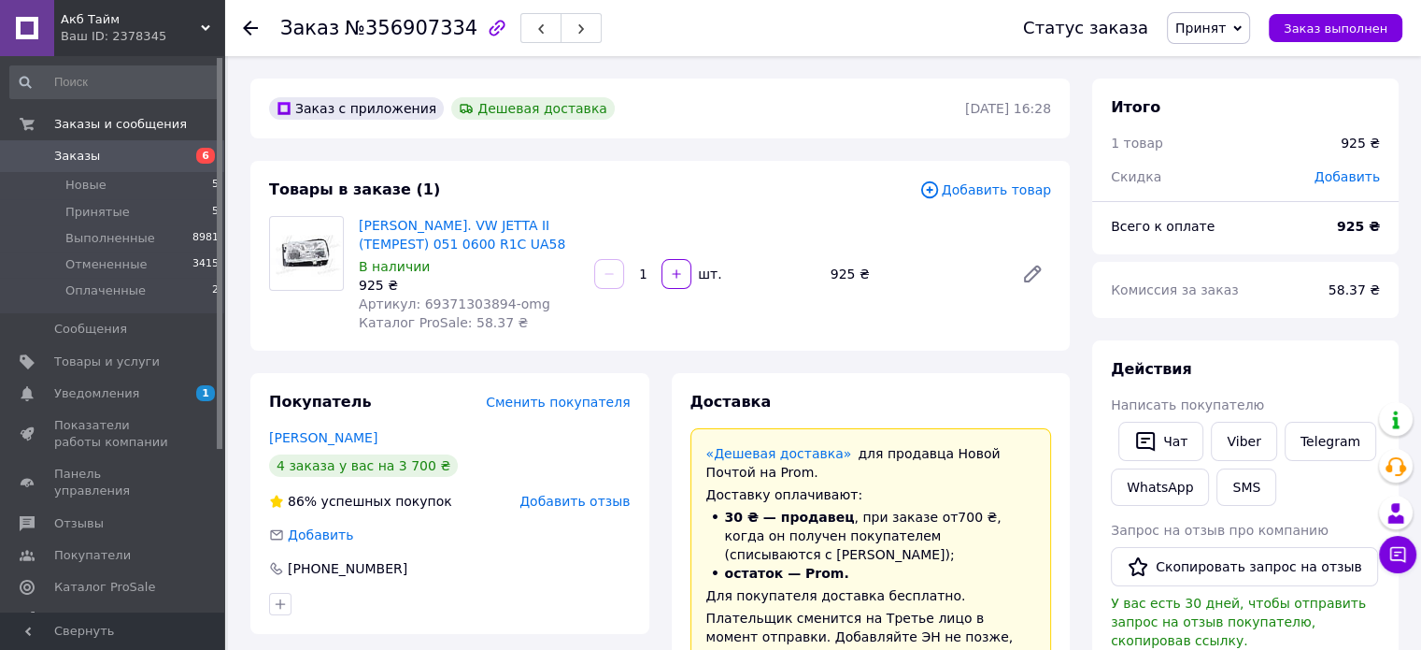
click at [475, 302] on span "Артикул: 69371303894-omg" at bounding box center [455, 303] width 192 height 15
click at [475, 303] on span "Артикул: 69371303894-omg" at bounding box center [455, 303] width 192 height 15
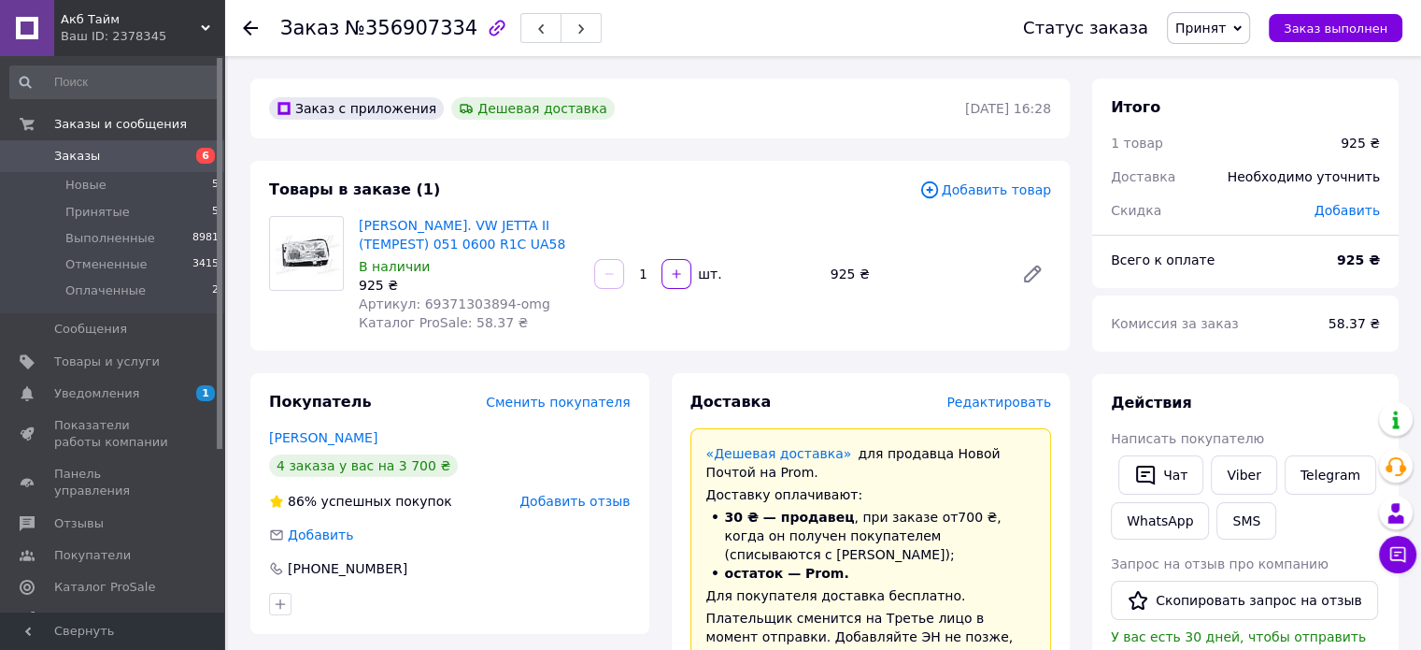
click at [443, 302] on span "Артикул: 69371303894-omg" at bounding box center [455, 303] width 192 height 15
copy span "69371303894"
click at [97, 212] on span "Принятые" at bounding box center [97, 212] width 64 height 17
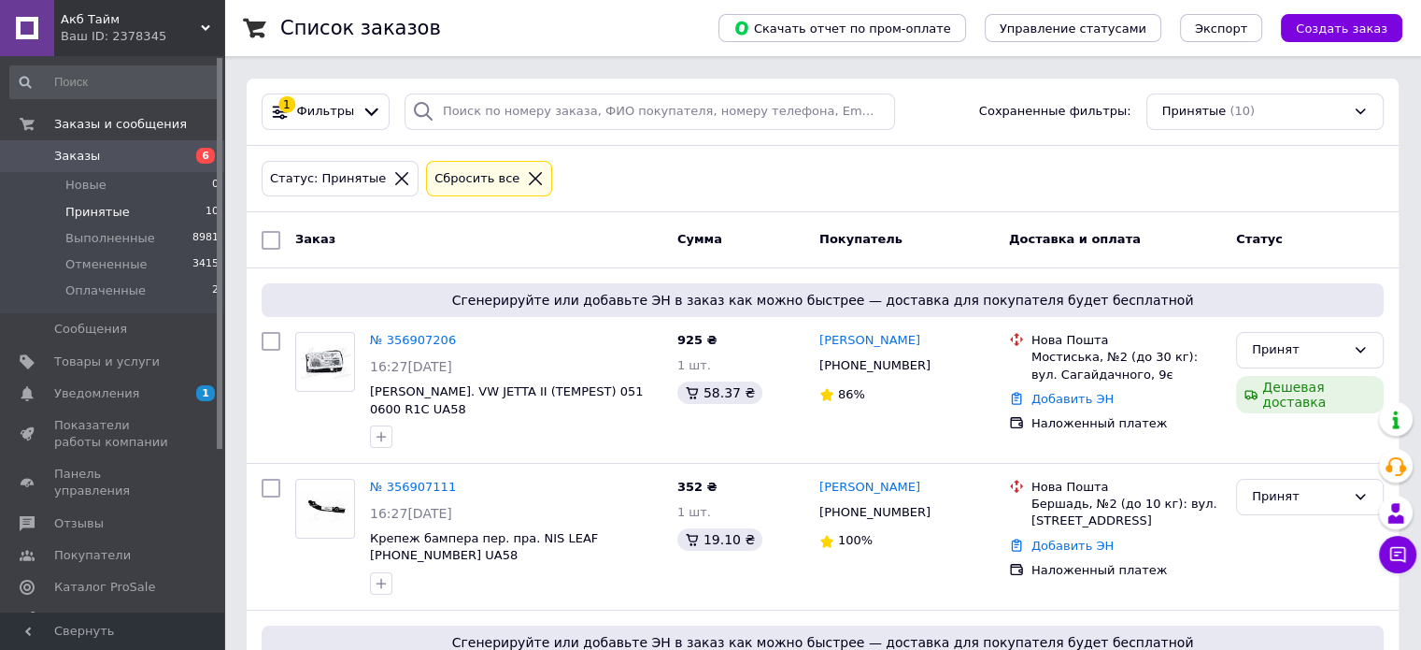
click at [155, 210] on li "Принятые 10" at bounding box center [115, 212] width 230 height 26
click at [101, 186] on span "Новые" at bounding box center [85, 185] width 41 height 17
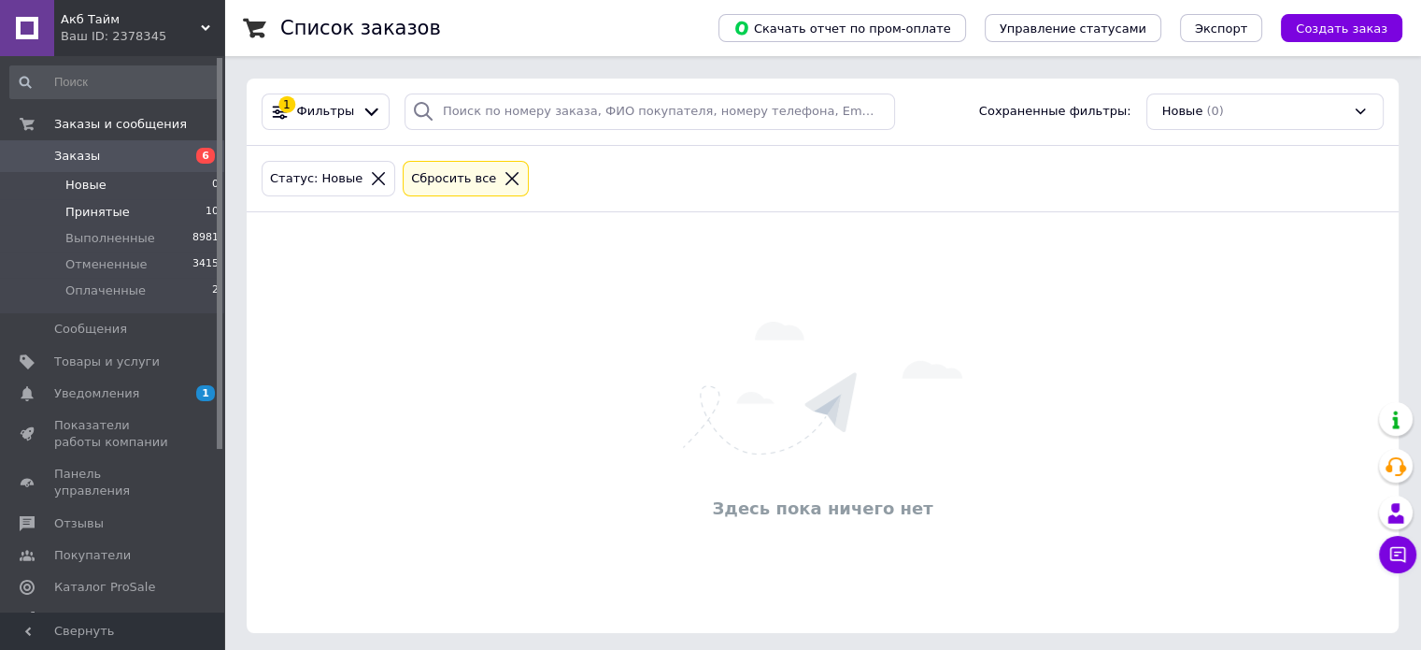
click at [107, 211] on span "Принятые" at bounding box center [97, 212] width 64 height 17
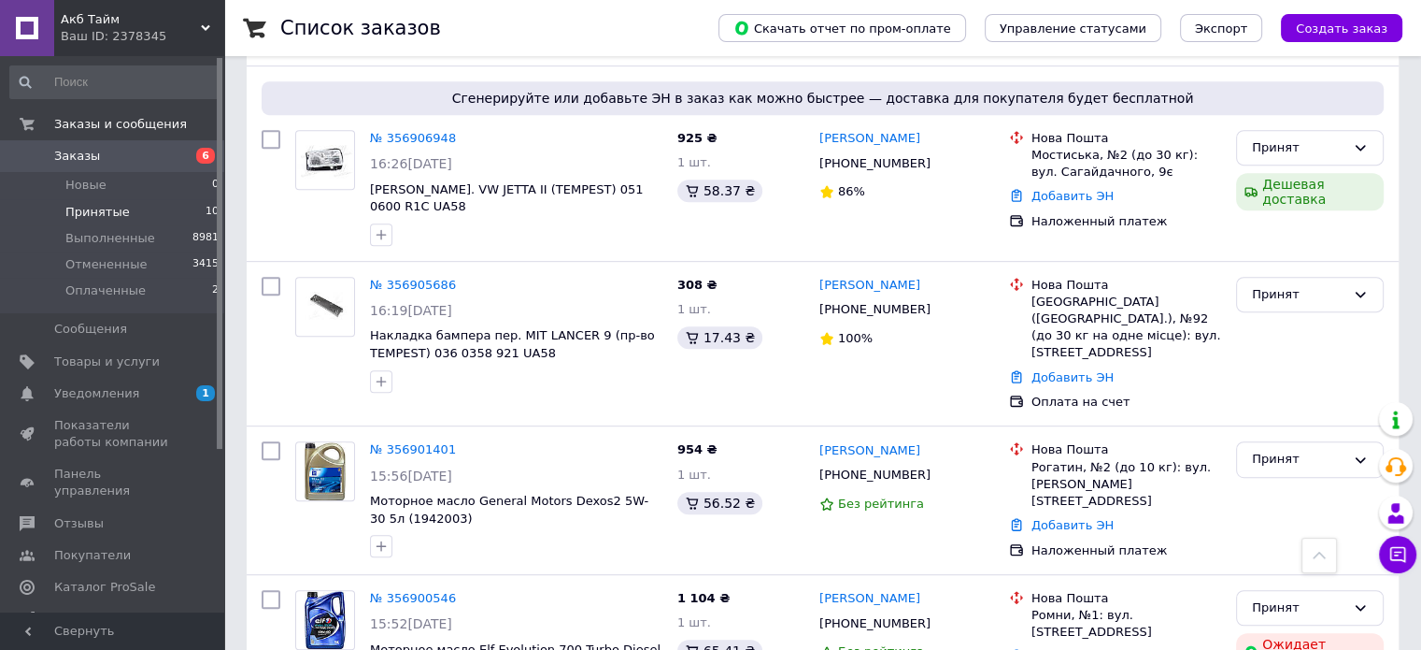
scroll to position [654, 0]
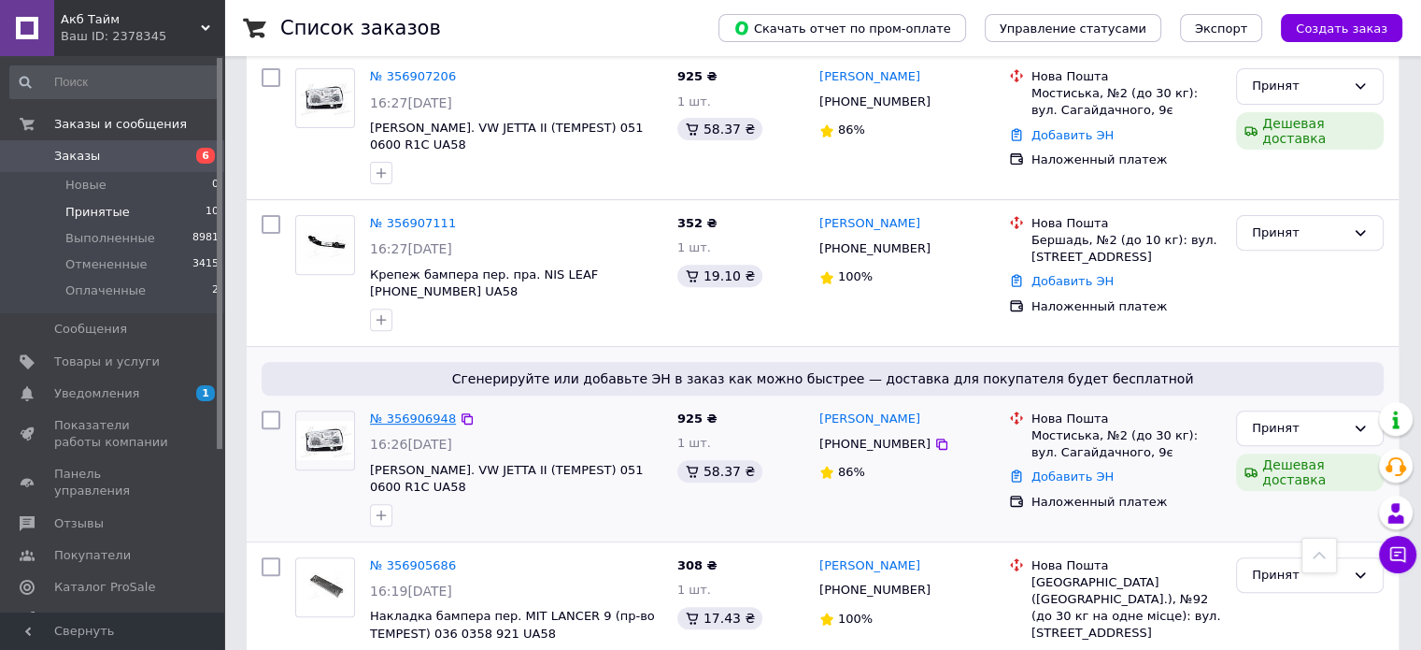
click at [421, 411] on link "№ 356906948" at bounding box center [413, 418] width 86 height 14
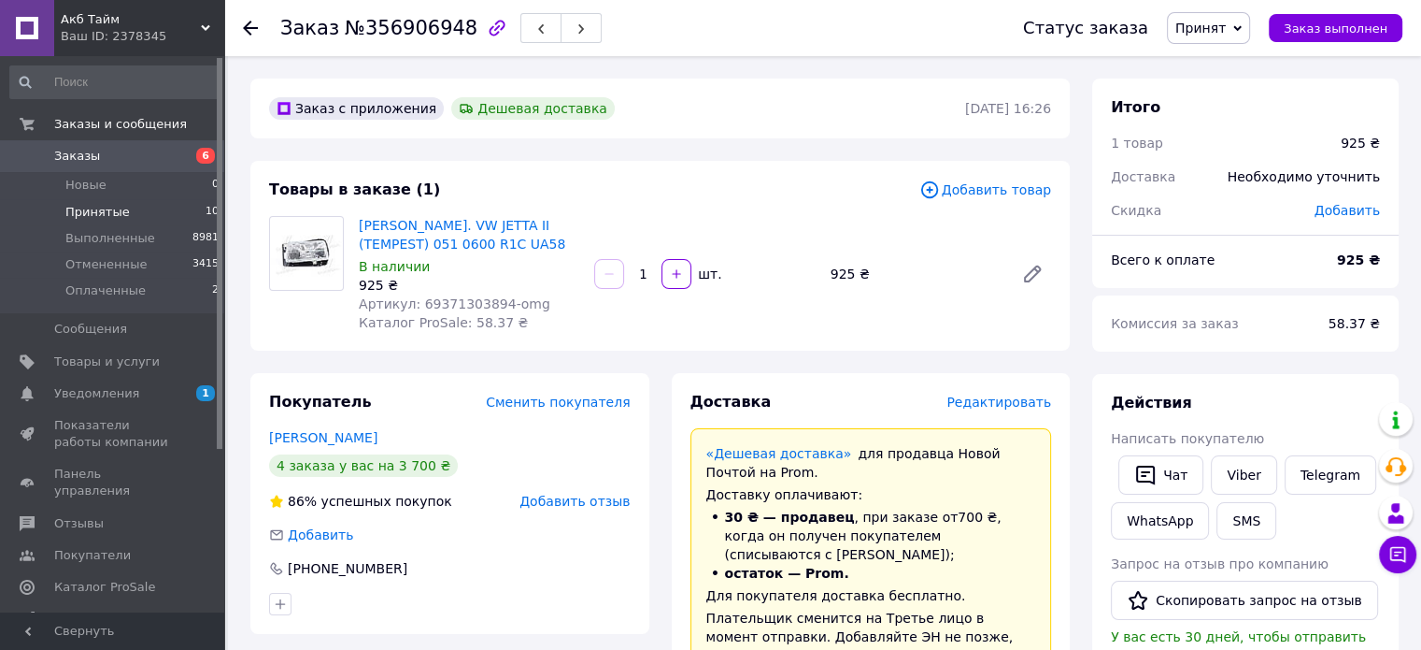
click at [111, 212] on span "Принятые" at bounding box center [97, 212] width 64 height 17
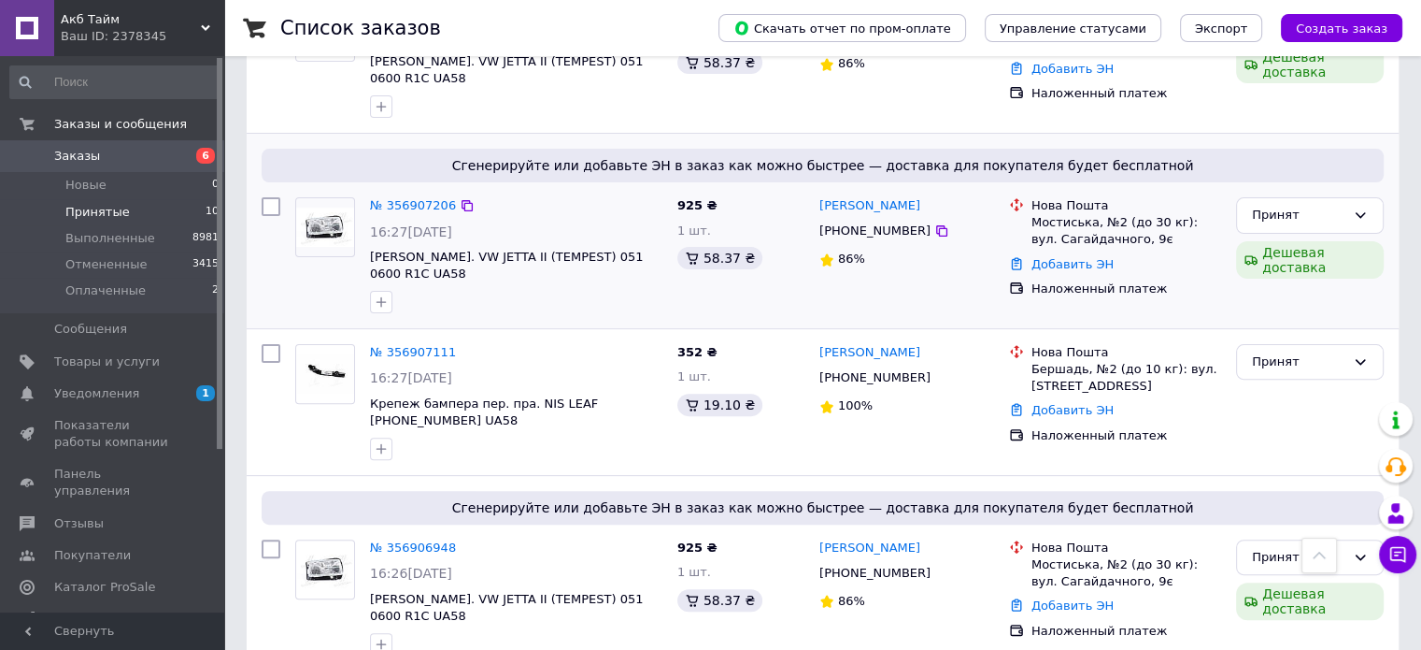
scroll to position [374, 0]
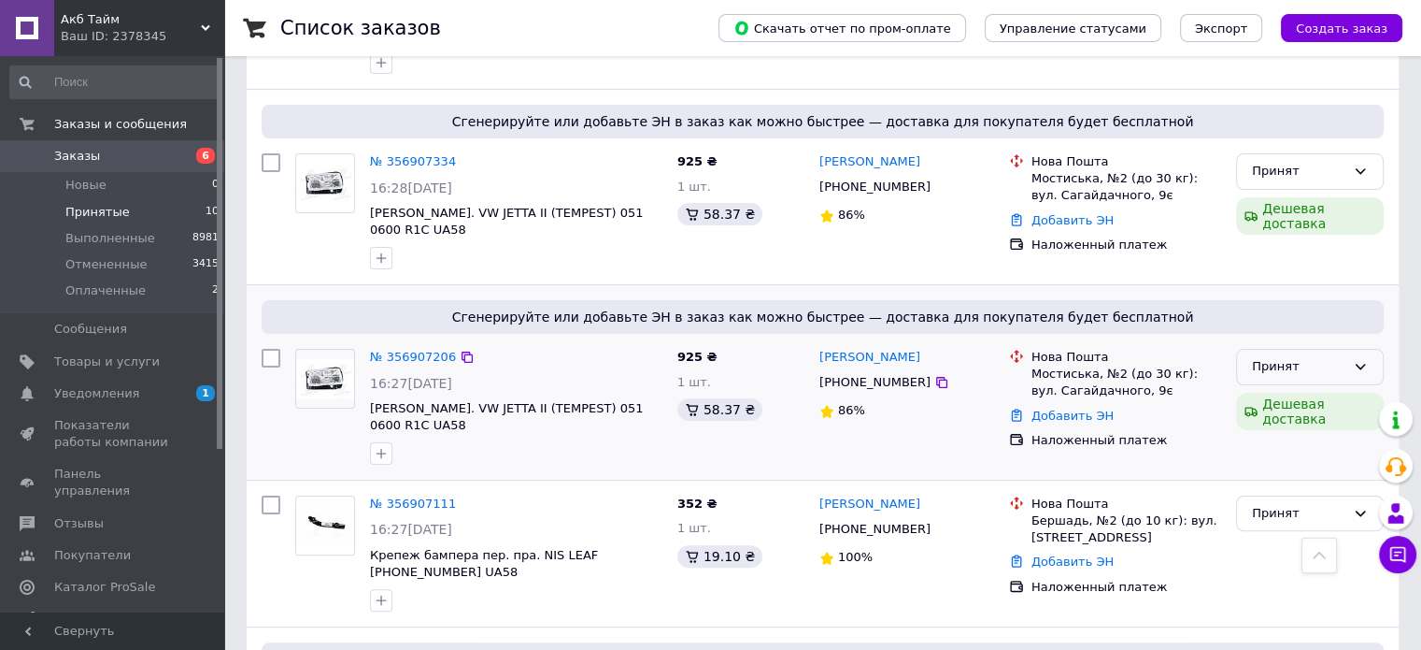
click at [1254, 357] on div "Принят" at bounding box center [1298, 367] width 93 height 20
click at [1252, 422] on li "Отменен" at bounding box center [1310, 439] width 146 height 35
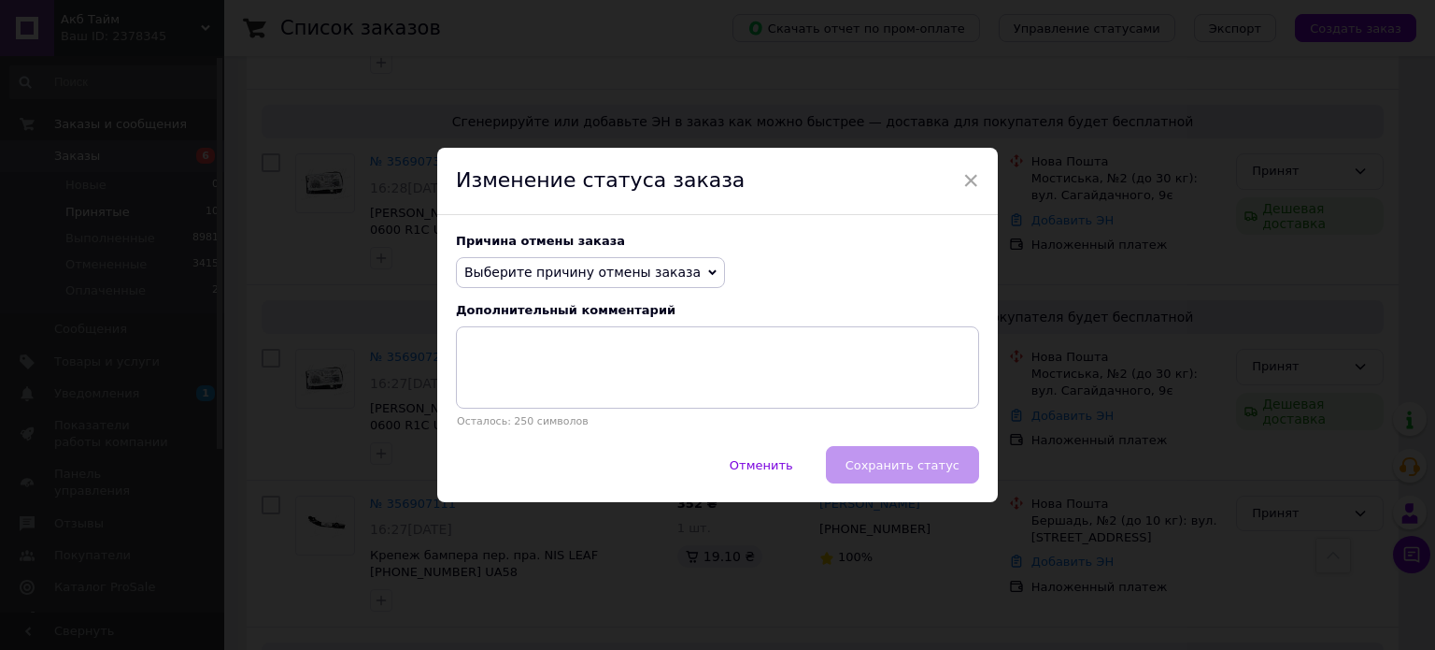
click at [536, 277] on span "Выберите причину отмены заказа" at bounding box center [582, 271] width 236 height 15
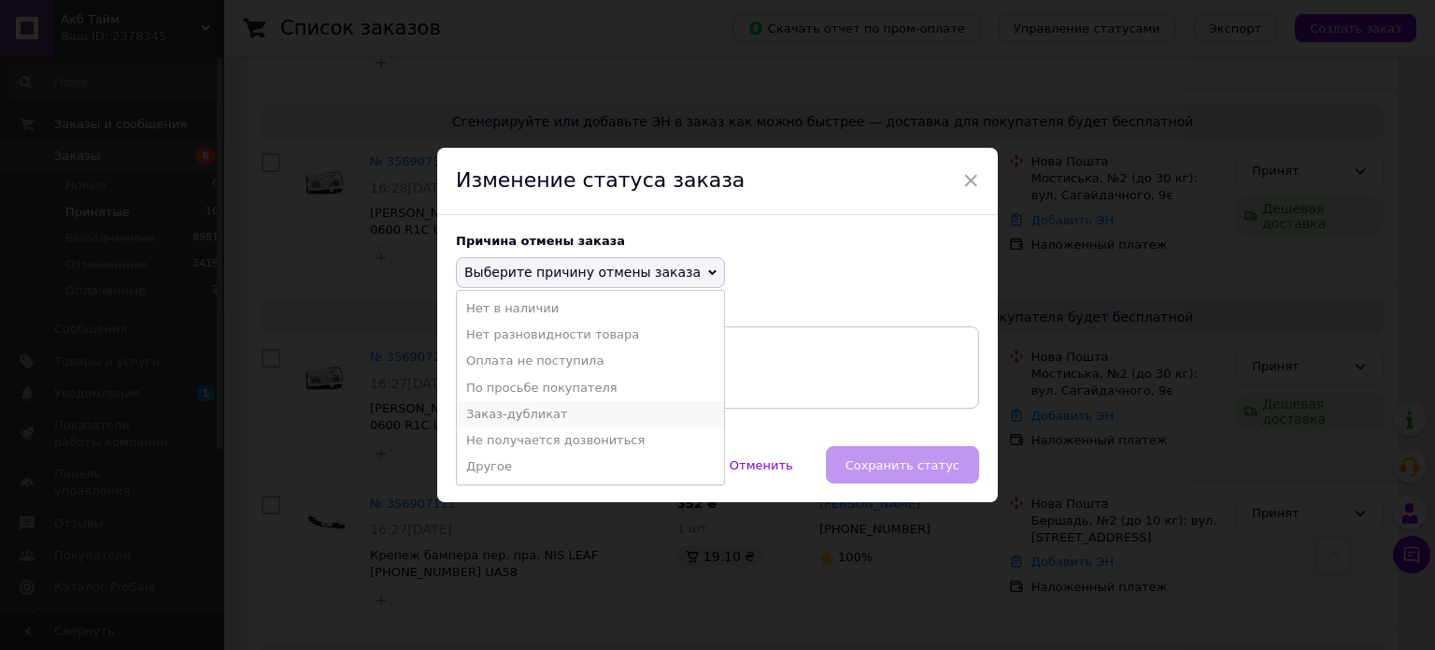
click at [513, 407] on li "Заказ-дубликат" at bounding box center [590, 414] width 267 height 26
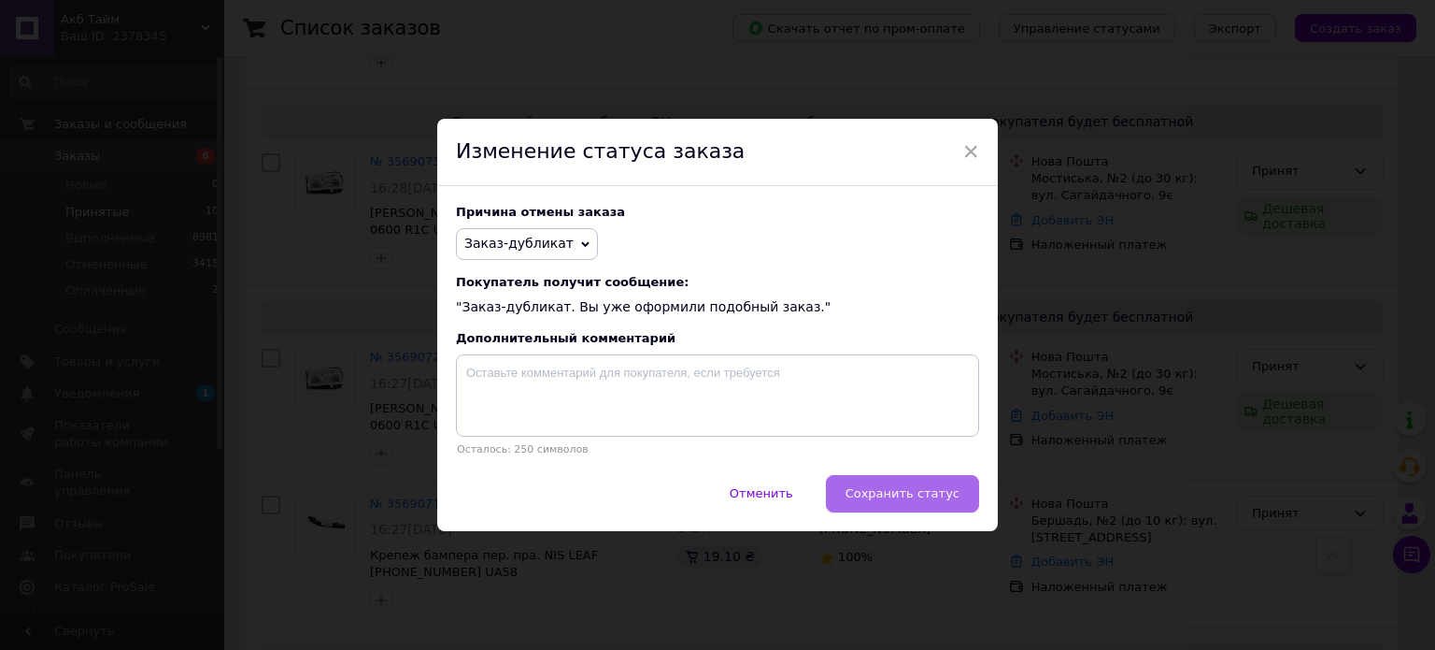
click at [905, 496] on span "Сохранить статус" at bounding box center [903, 493] width 114 height 14
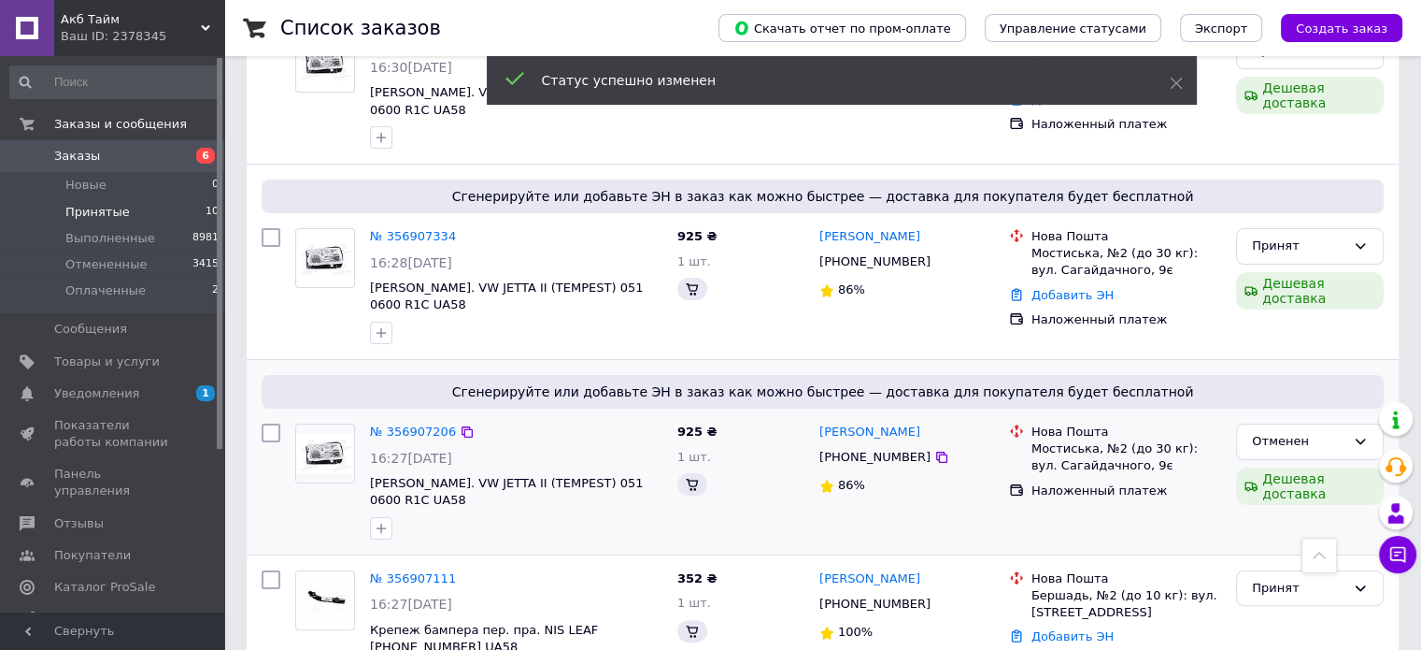
scroll to position [280, 0]
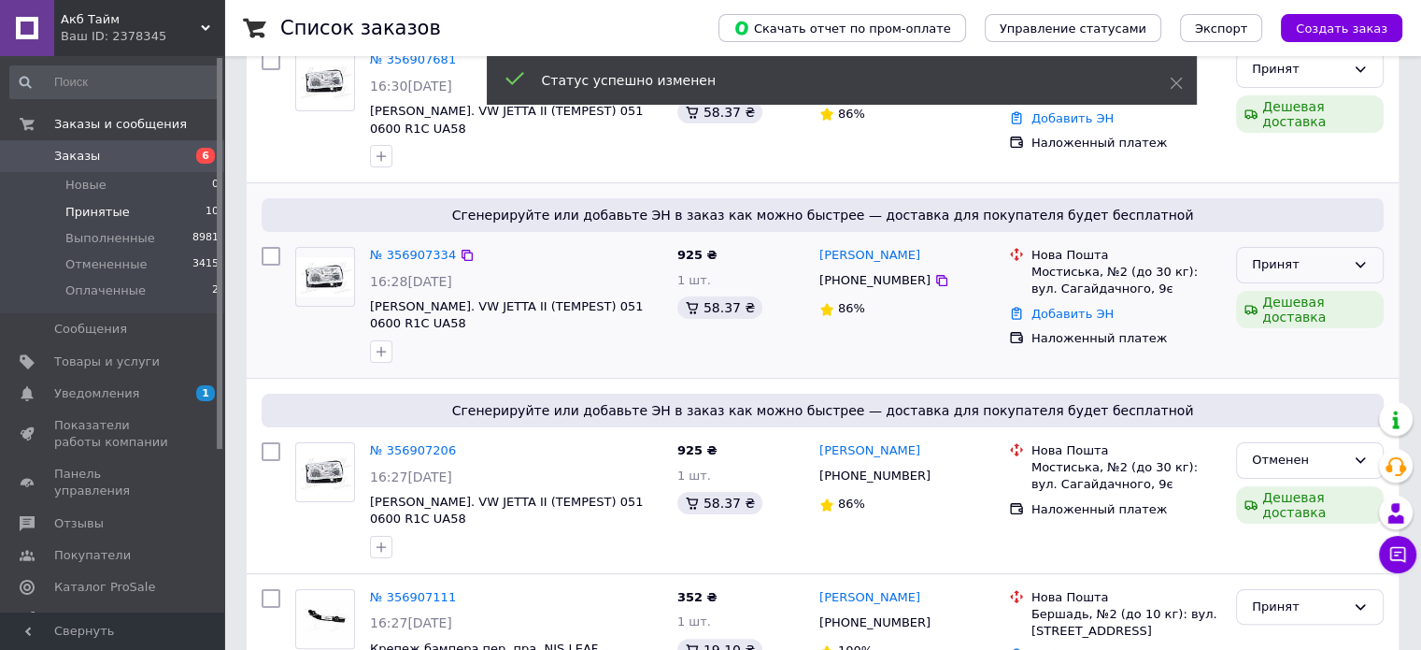
click at [1360, 262] on icon at bounding box center [1361, 265] width 10 height 6
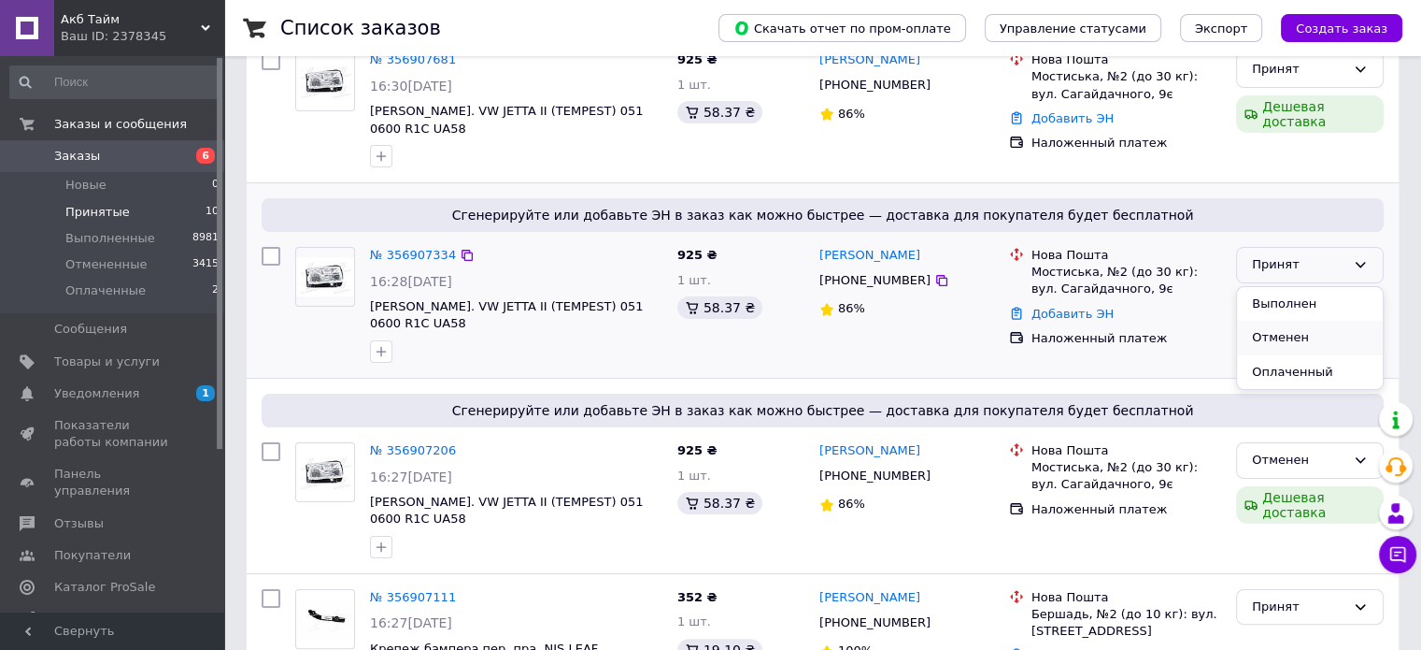
click at [1295, 334] on li "Отменен" at bounding box center [1310, 338] width 146 height 35
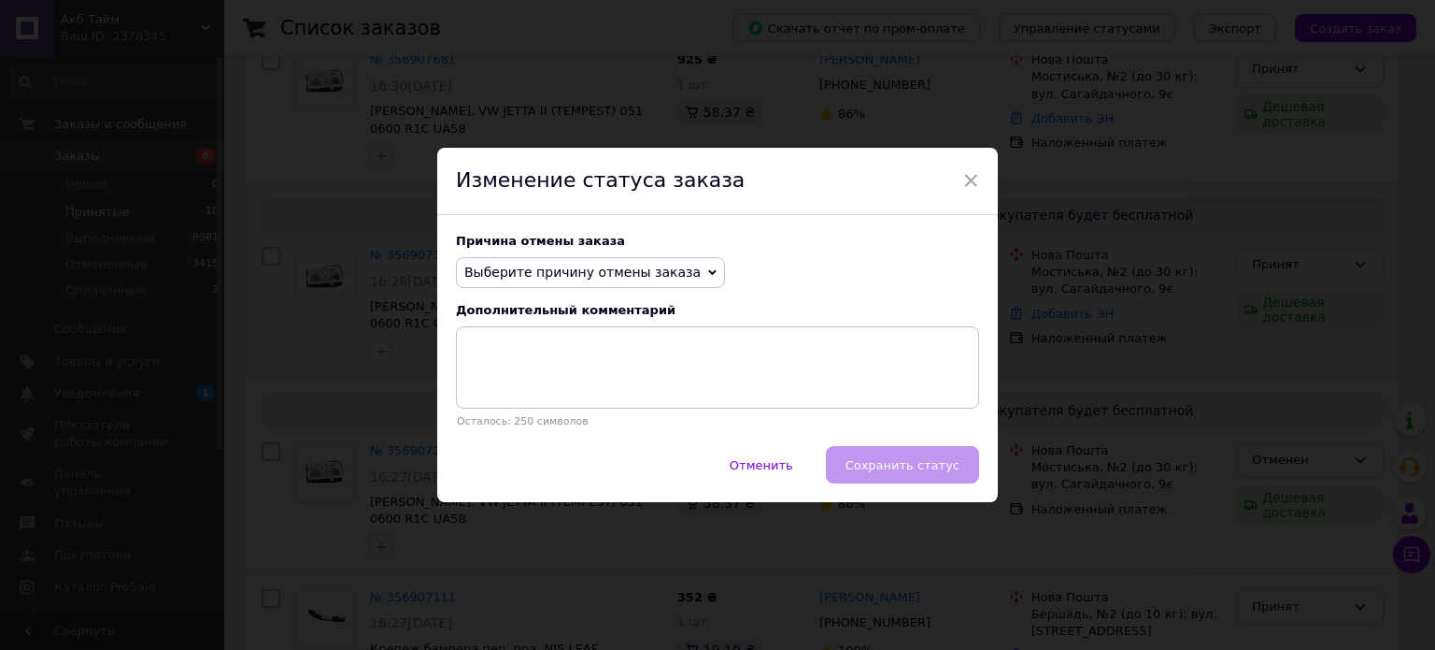
click at [548, 278] on span "Выберите причину отмены заказа" at bounding box center [582, 271] width 236 height 15
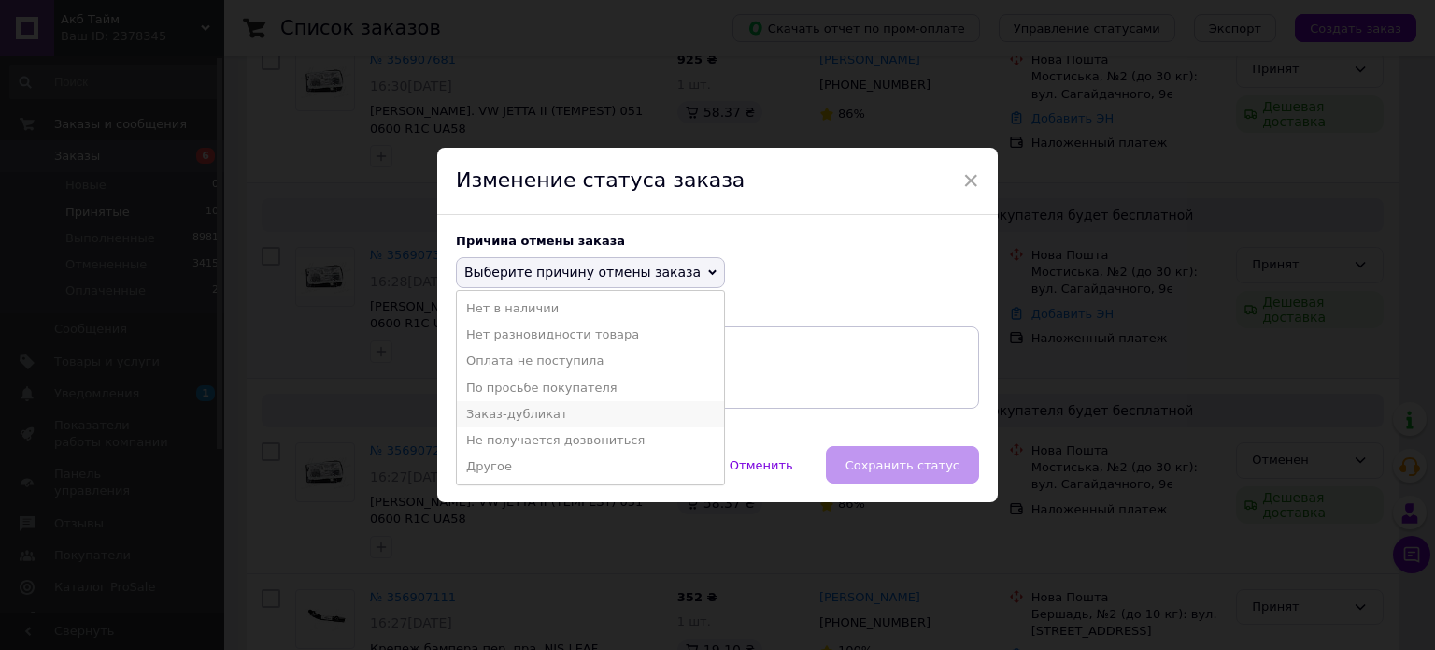
click at [530, 412] on li "Заказ-дубликат" at bounding box center [590, 414] width 267 height 26
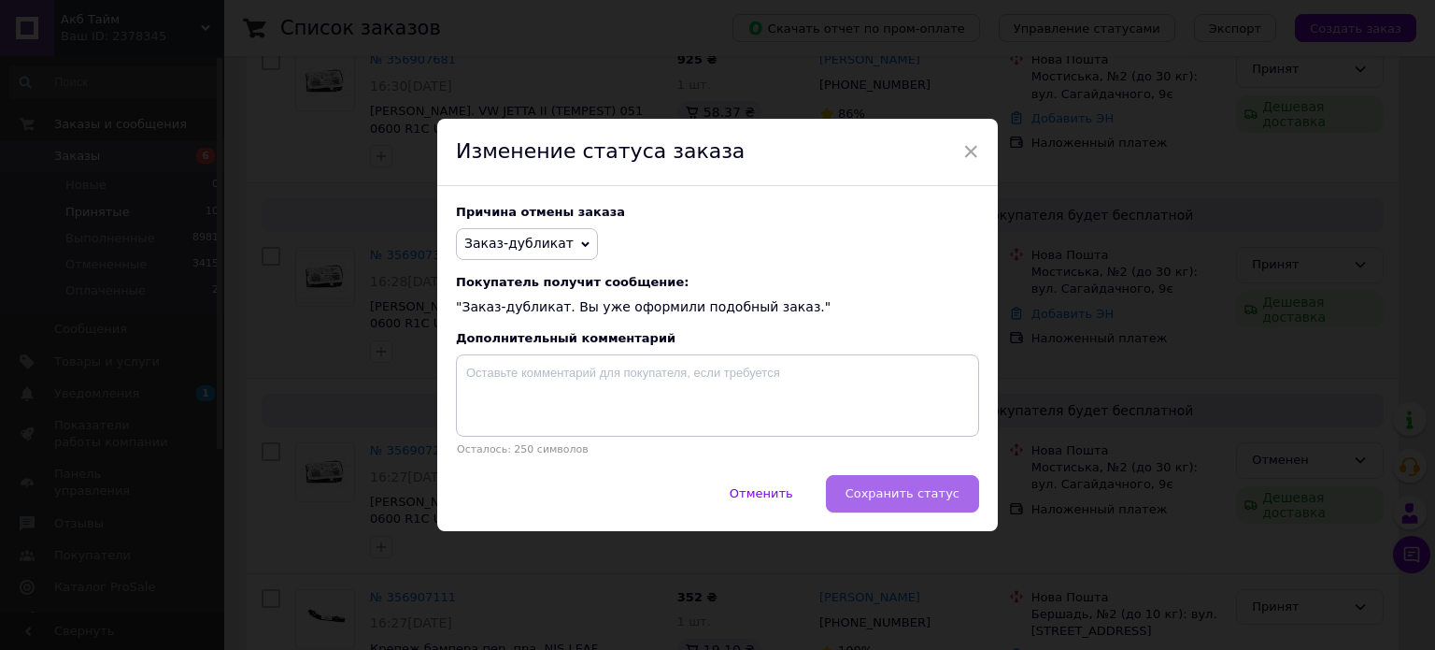
click at [879, 497] on span "Сохранить статус" at bounding box center [903, 493] width 114 height 14
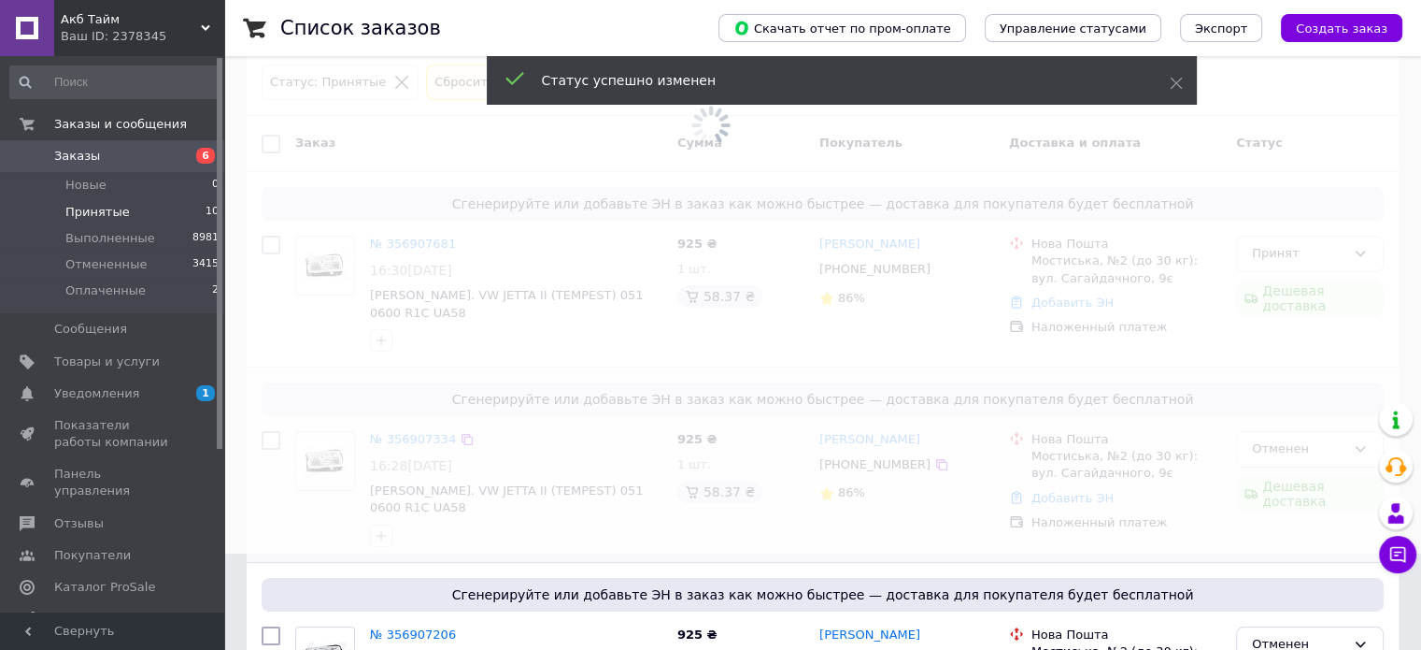
scroll to position [93, 0]
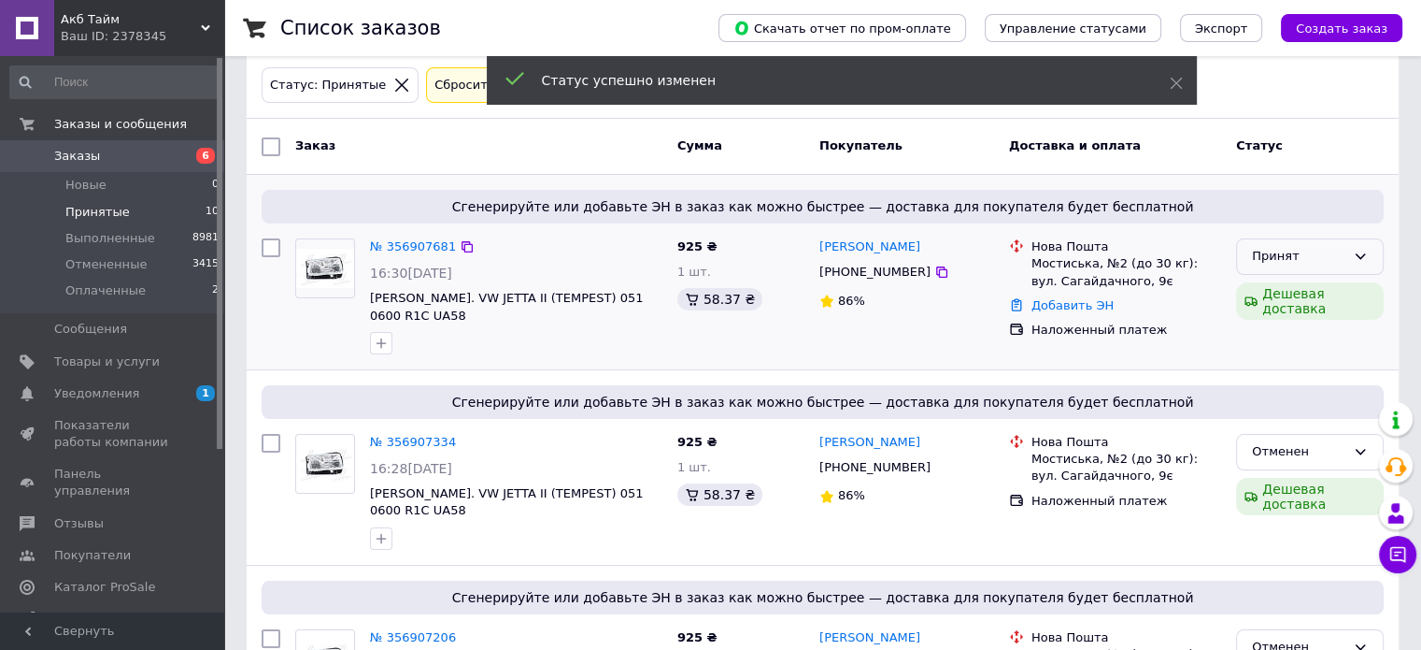
click at [1364, 258] on icon at bounding box center [1360, 256] width 15 height 15
click at [1292, 335] on li "Отменен" at bounding box center [1310, 329] width 146 height 35
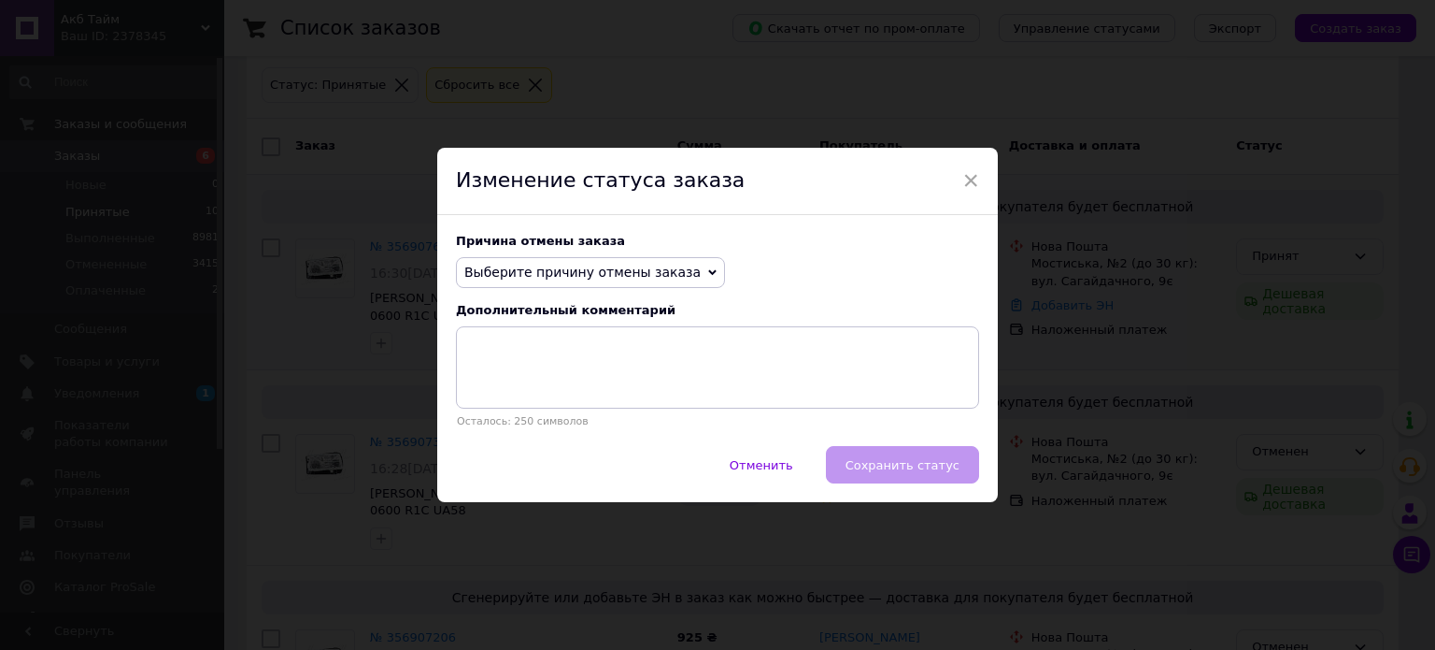
click at [579, 277] on span "Выберите причину отмены заказа" at bounding box center [582, 271] width 236 height 15
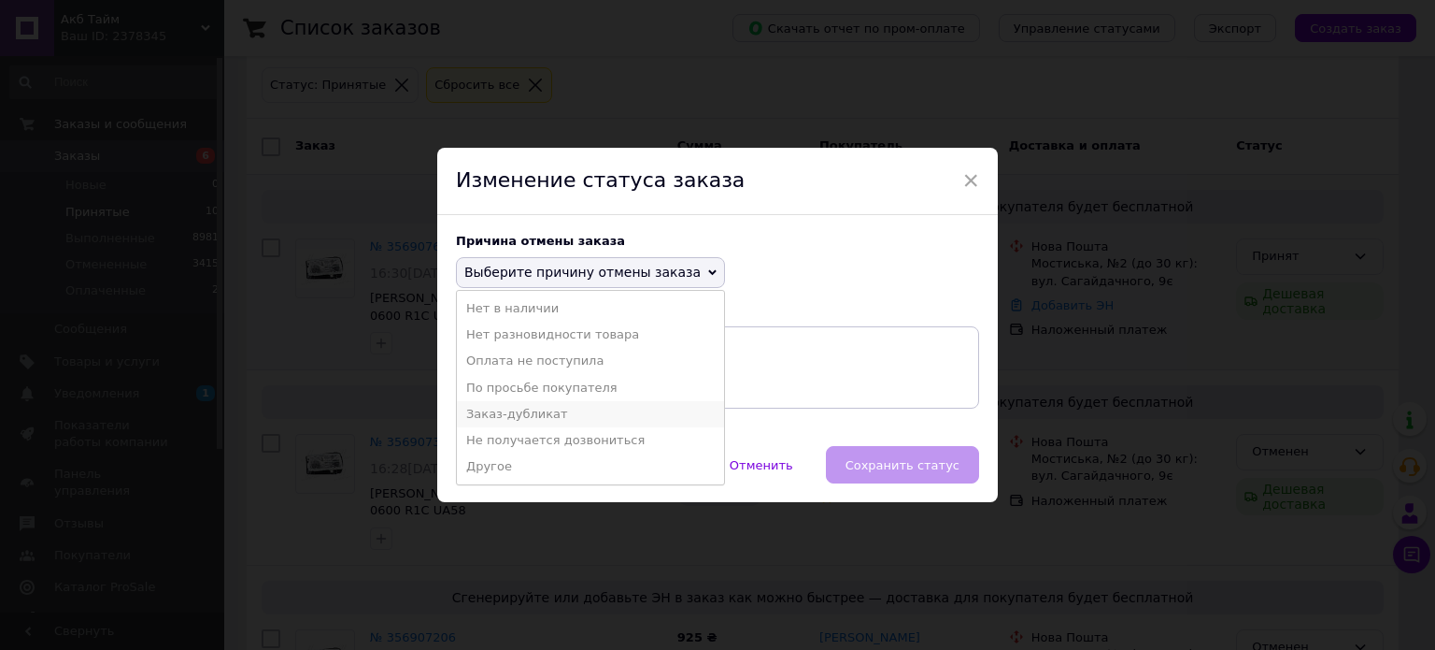
click at [542, 414] on li "Заказ-дубликат" at bounding box center [590, 414] width 267 height 26
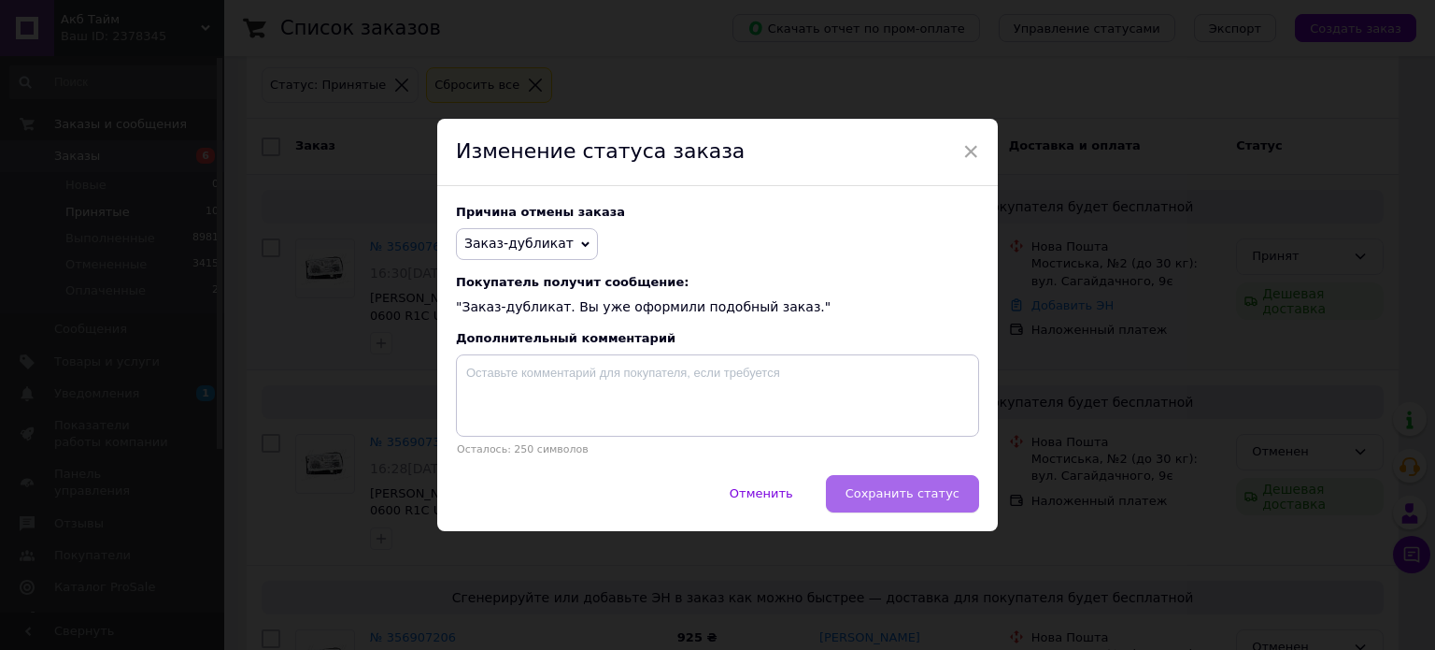
click at [946, 487] on span "Сохранить статус" at bounding box center [903, 493] width 114 height 14
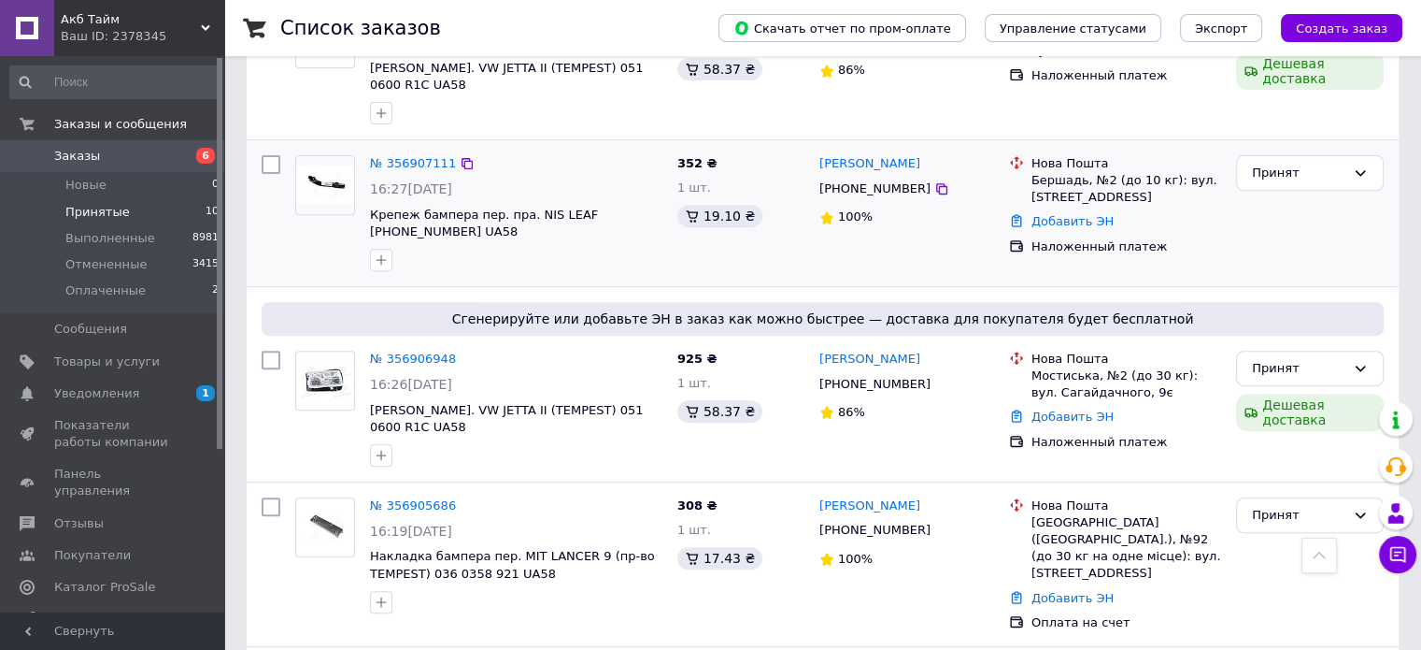
scroll to position [748, 0]
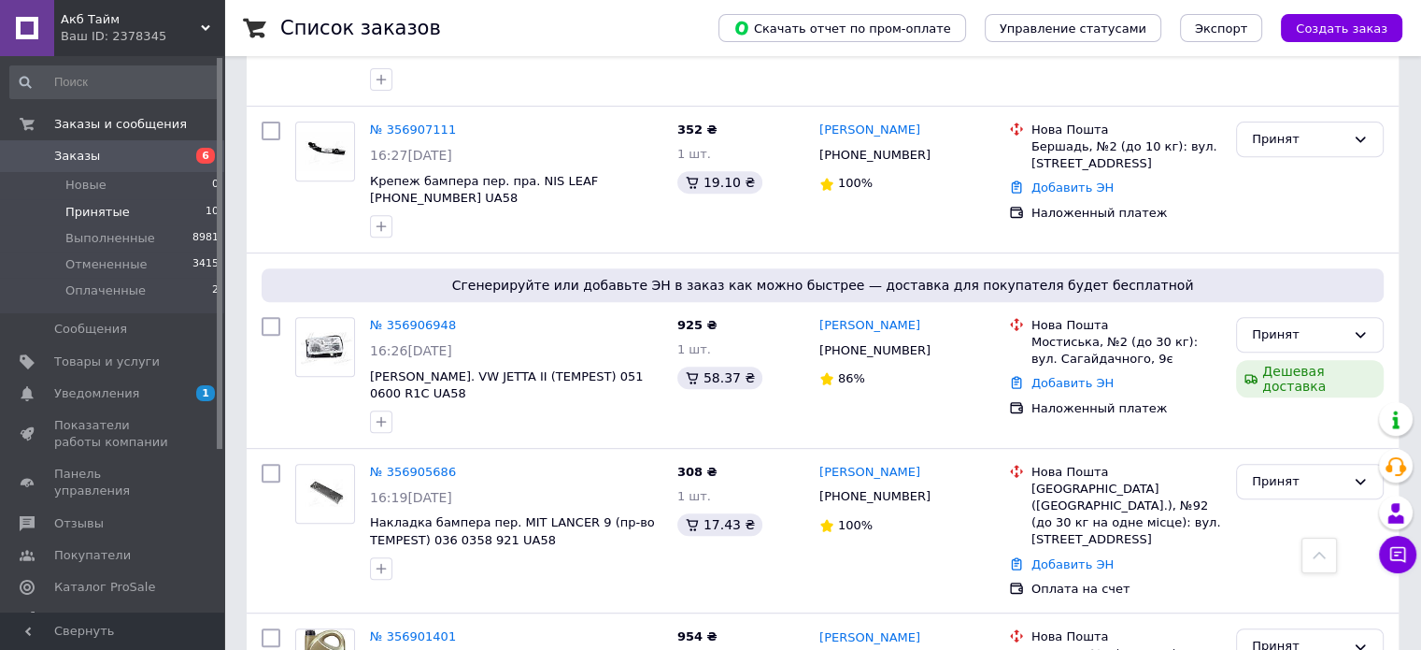
click at [92, 217] on span "Принятые" at bounding box center [97, 212] width 64 height 17
click at [117, 211] on span "Принятые" at bounding box center [97, 212] width 64 height 17
click at [91, 190] on span "Новые" at bounding box center [85, 185] width 41 height 17
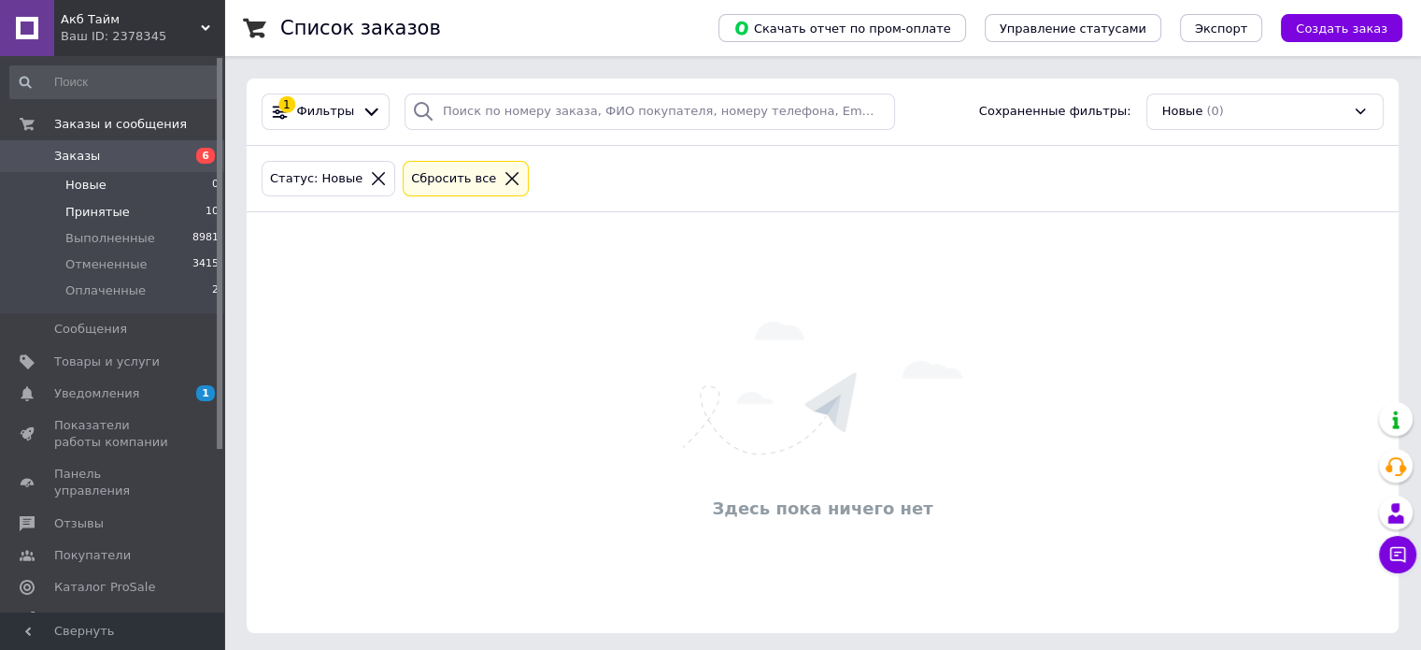
click at [143, 210] on li "Принятые 10" at bounding box center [115, 212] width 230 height 26
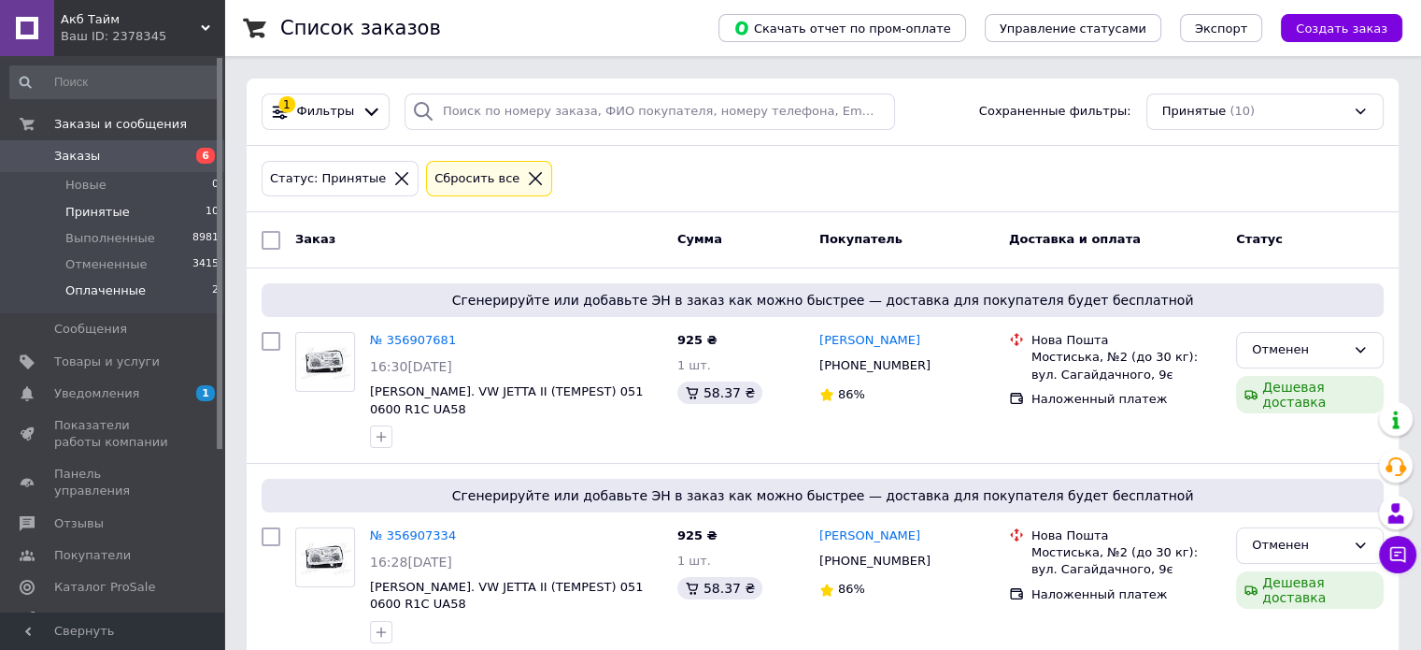
click at [135, 295] on span "Оплаченные" at bounding box center [105, 290] width 80 height 17
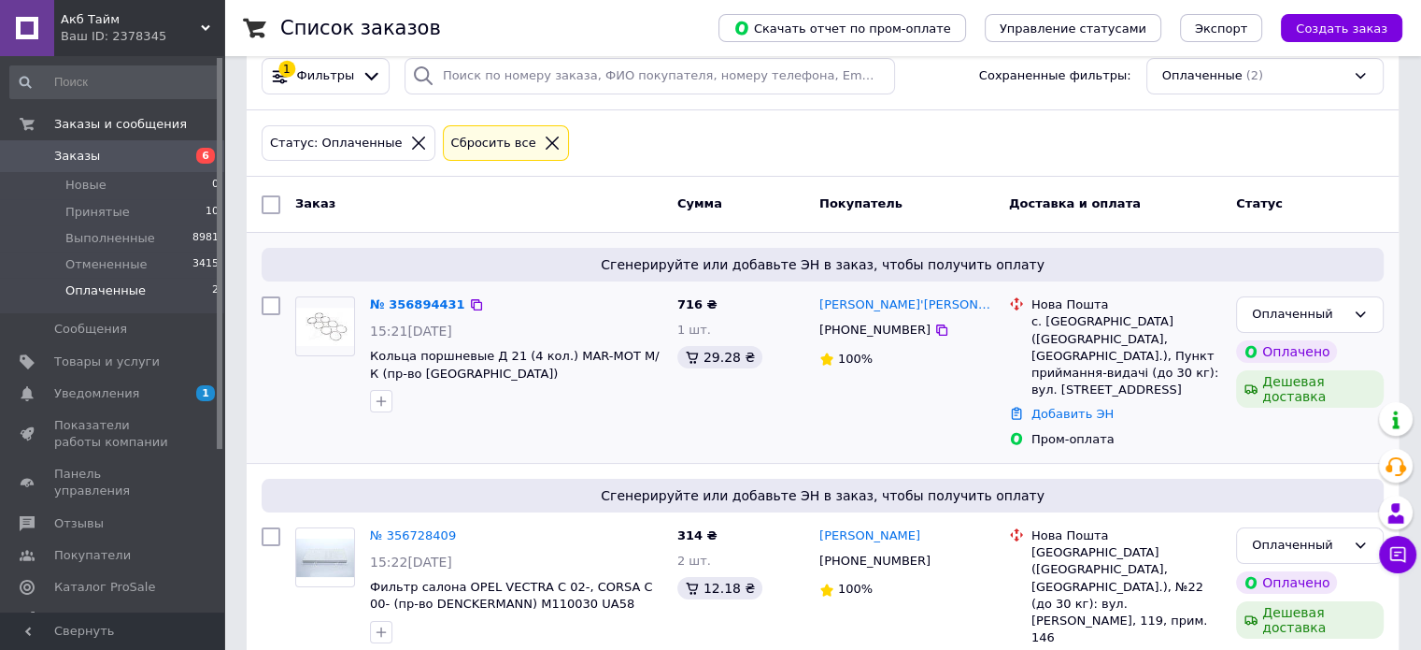
scroll to position [49, 0]
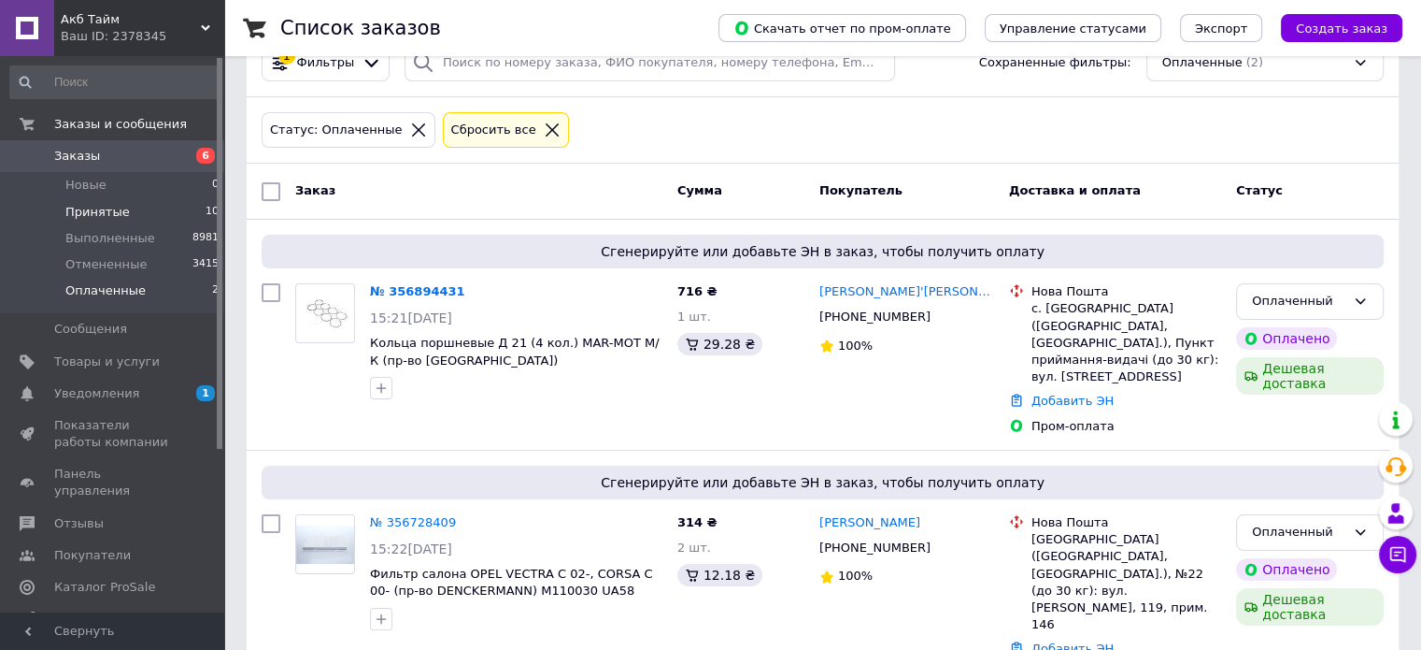
click at [115, 212] on span "Принятые" at bounding box center [97, 212] width 64 height 17
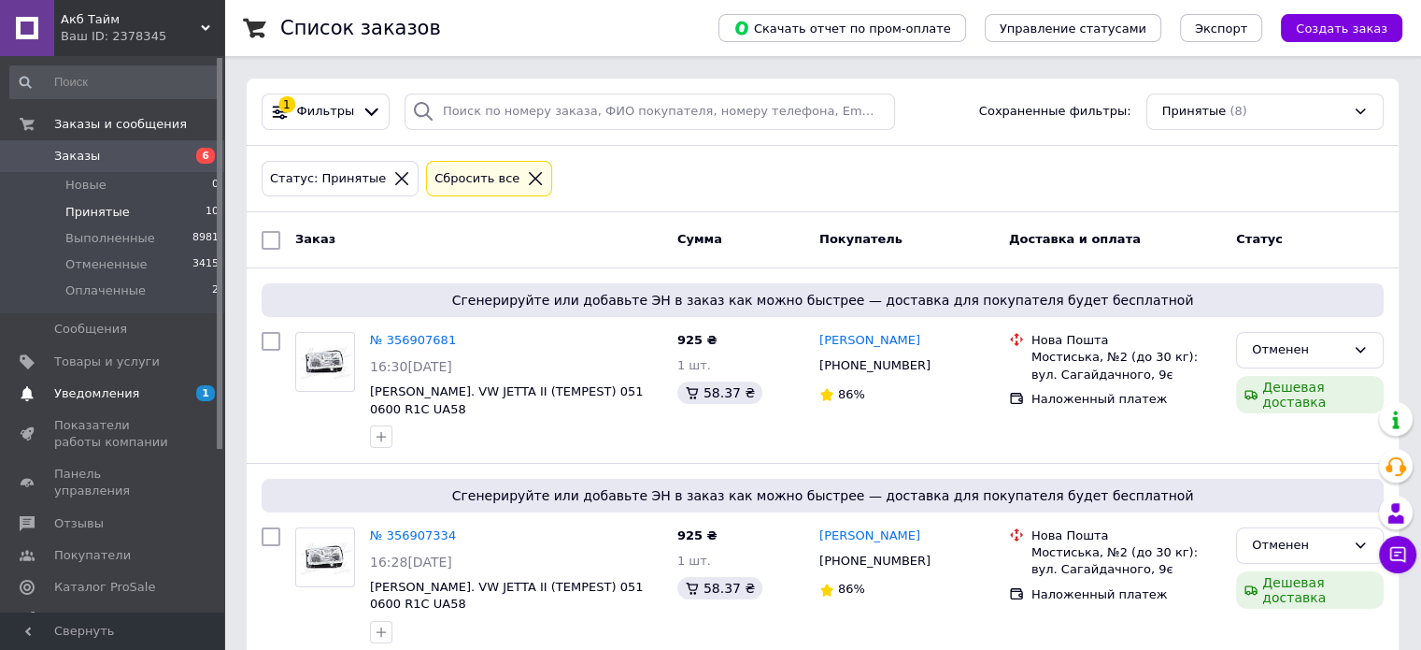
click at [108, 394] on span "Уведомления" at bounding box center [96, 393] width 85 height 17
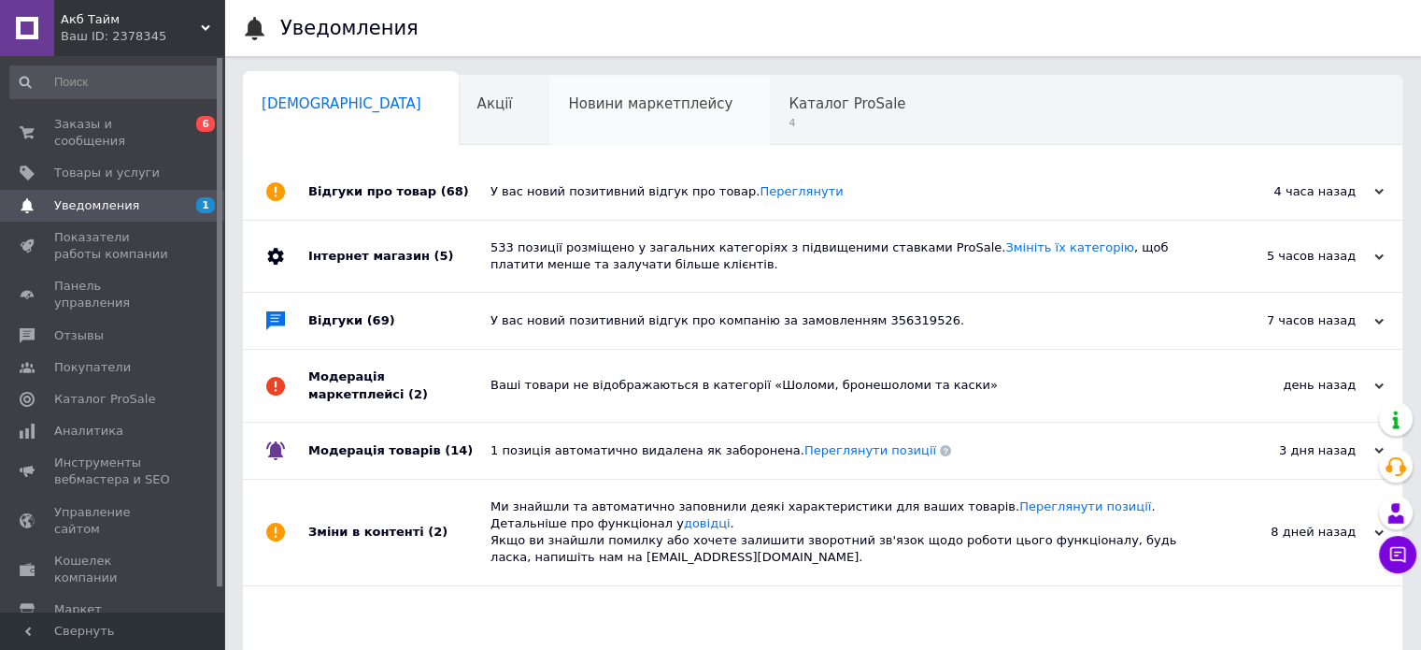
click at [661, 122] on div "Новини маркетплейсу 0" at bounding box center [660, 111] width 221 height 71
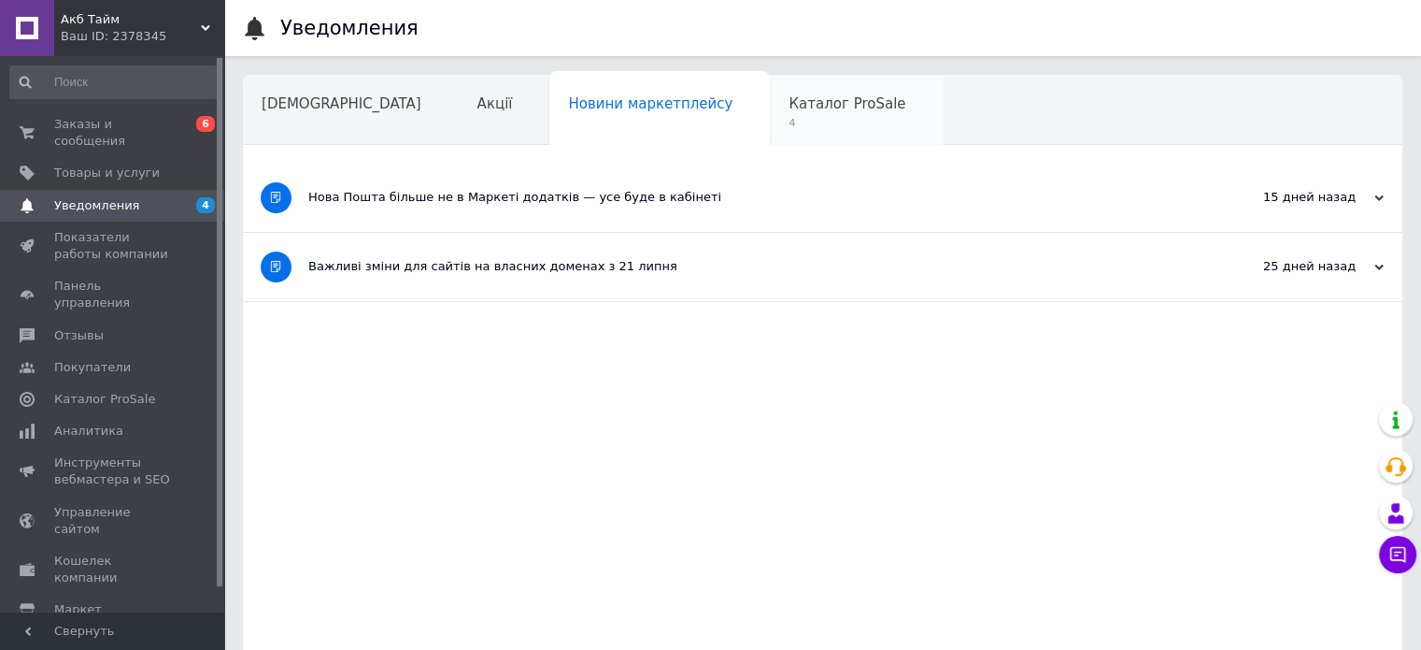
click at [789, 120] on span "4" at bounding box center [847, 123] width 117 height 14
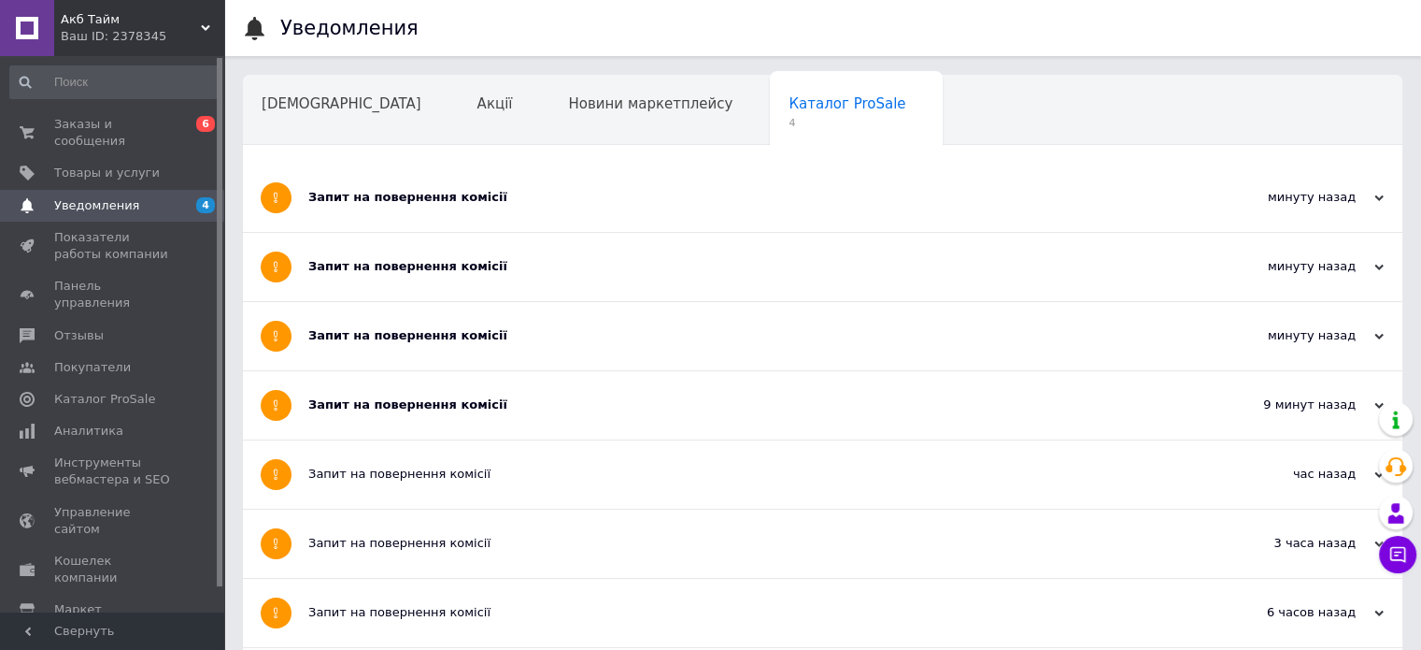
click at [490, 396] on div "Запит на повернення комісії" at bounding box center [752, 404] width 889 height 17
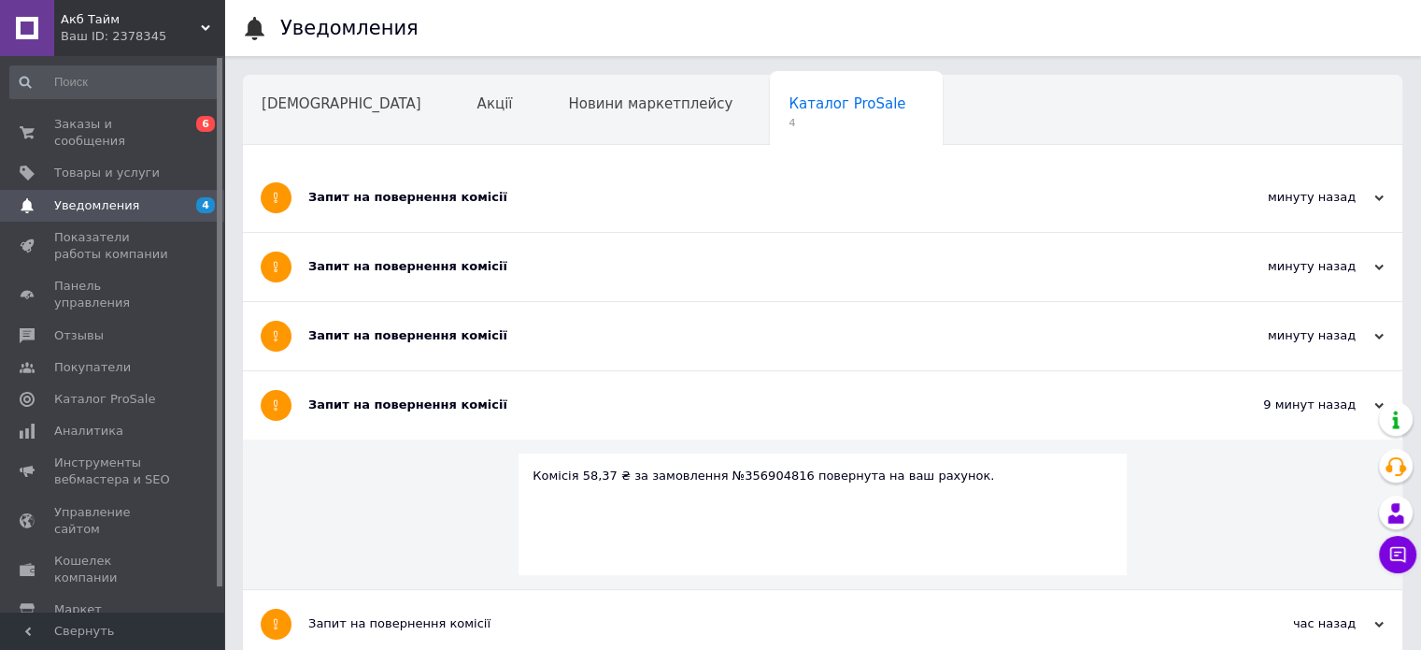
click at [500, 342] on div "Запит на повернення комісії" at bounding box center [752, 335] width 889 height 17
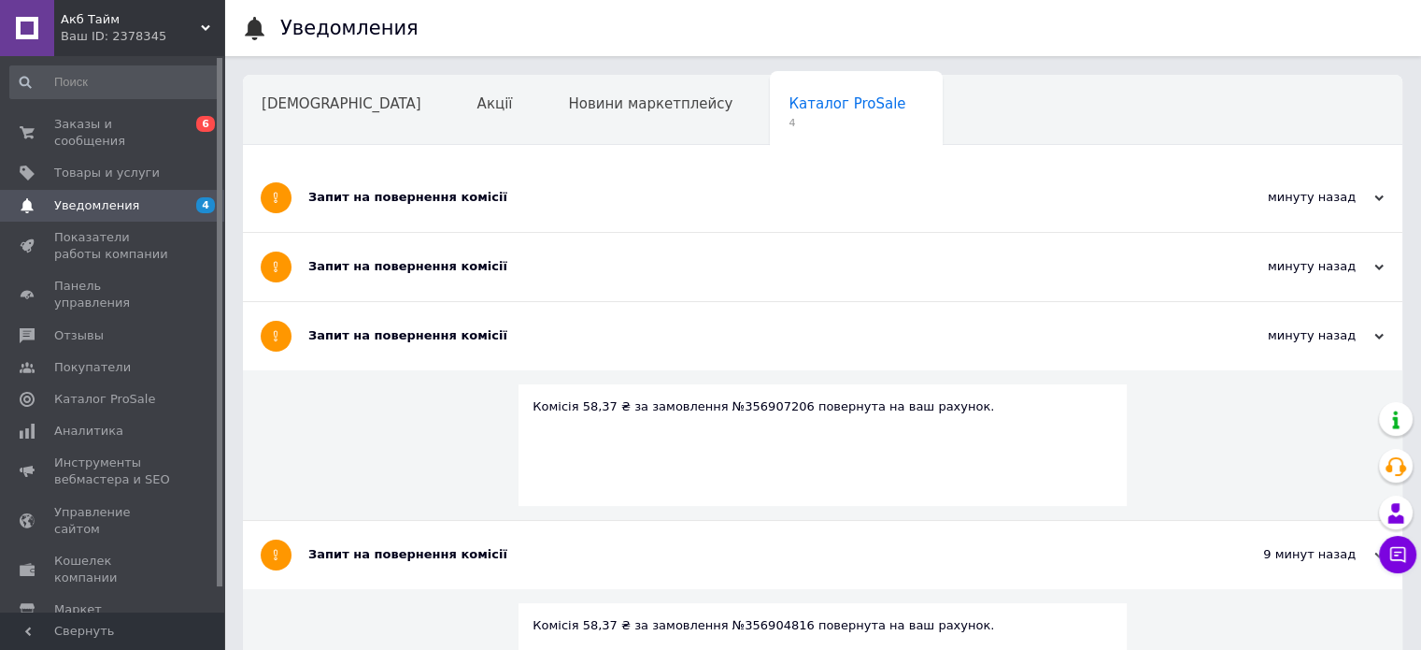
click at [504, 270] on div "Запит на повернення комісії" at bounding box center [752, 266] width 889 height 17
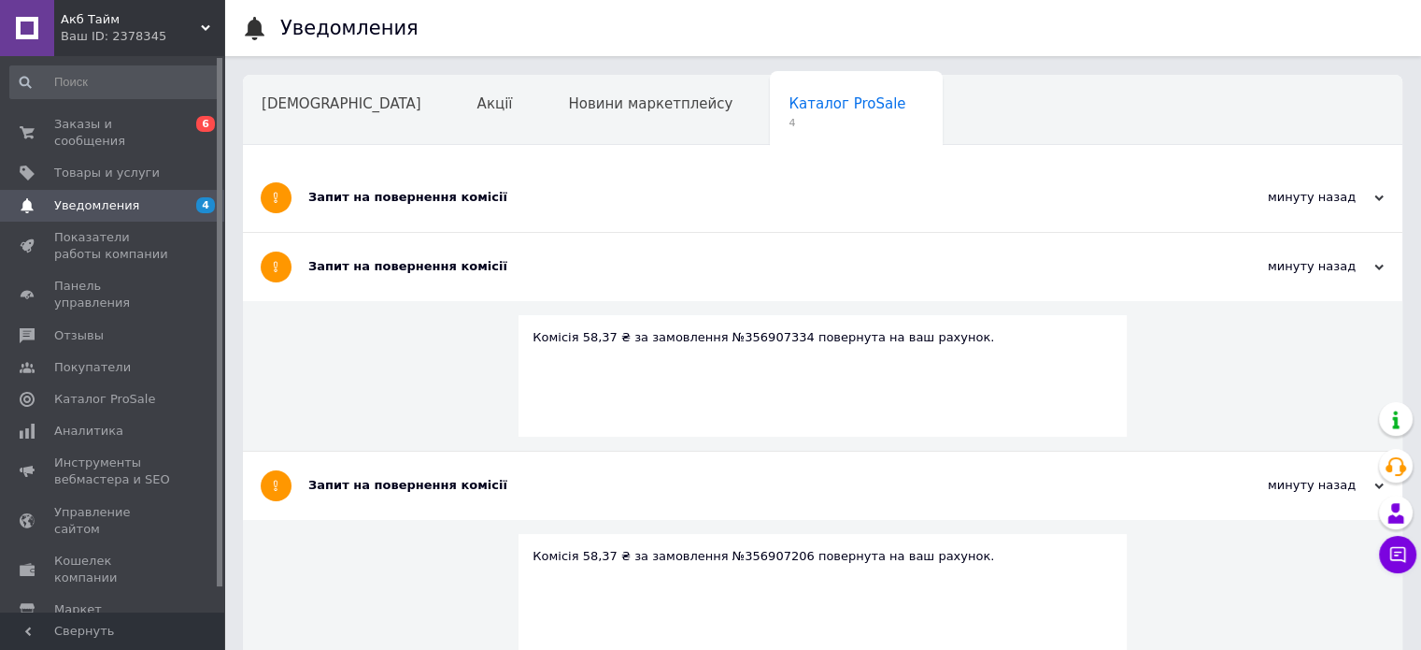
click at [508, 196] on div "Запит на повернення комісії" at bounding box center [752, 197] width 889 height 17
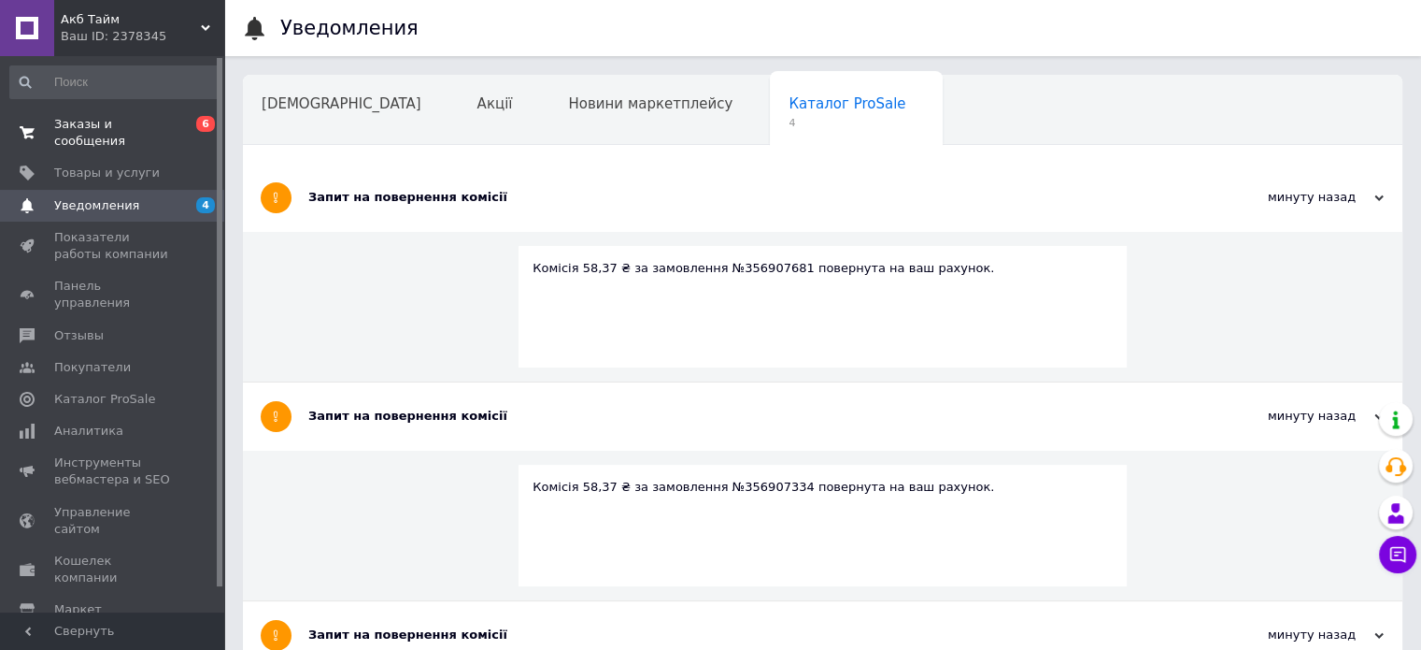
click at [121, 130] on span "Заказы и сообщения" at bounding box center [113, 133] width 119 height 34
